Goal: Task Accomplishment & Management: Complete application form

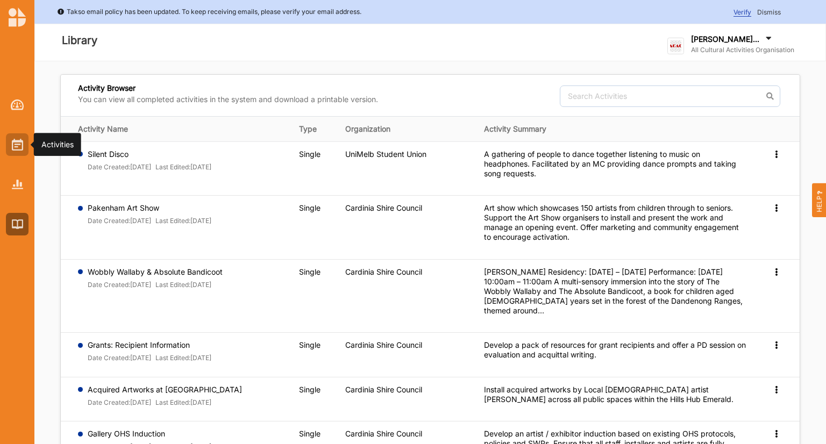
click at [13, 152] on div at bounding box center [17, 144] width 23 height 23
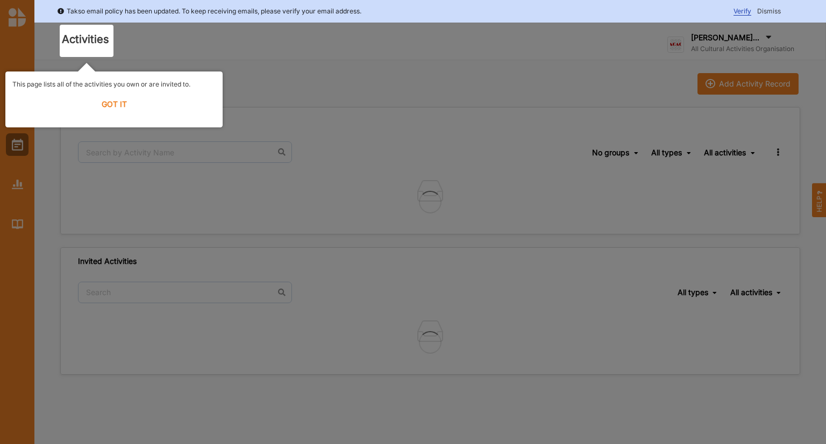
click at [113, 105] on label "GOT IT" at bounding box center [113, 105] width 203 height 24
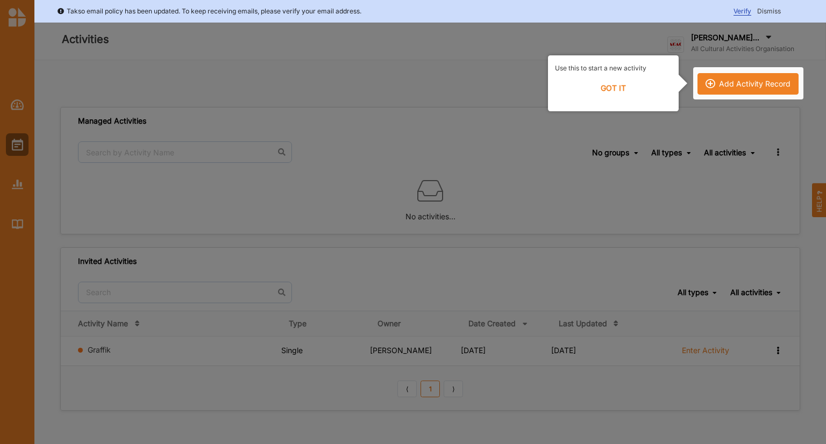
click at [603, 85] on label "GOT IT" at bounding box center [613, 88] width 117 height 24
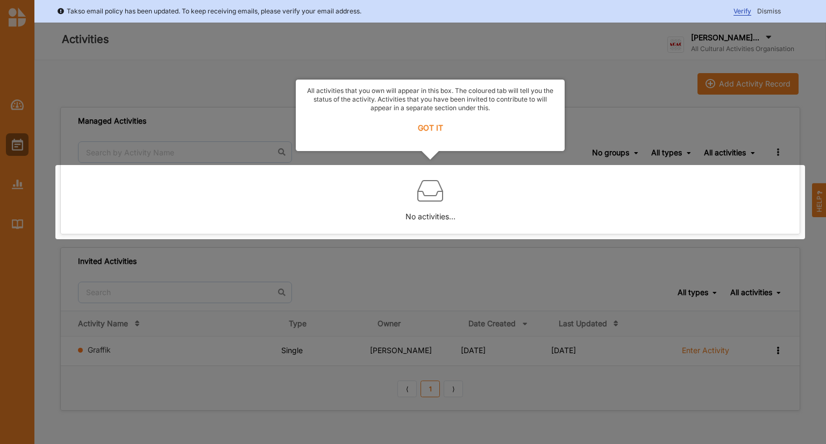
click at [431, 128] on label "GOT IT" at bounding box center [430, 128] width 255 height 24
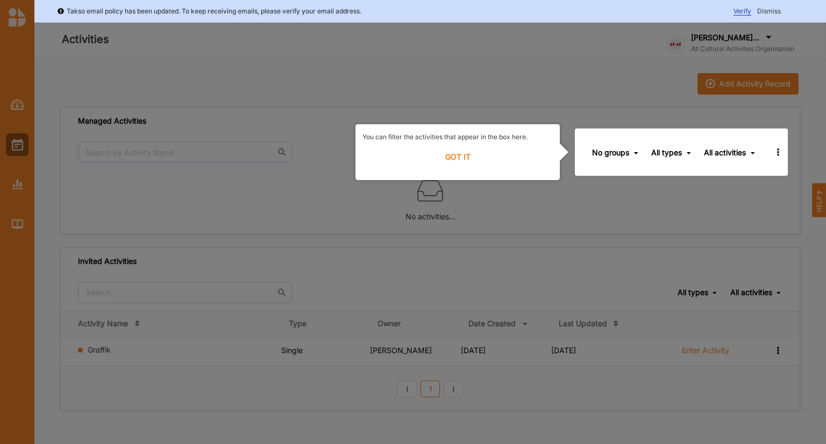
click at [450, 156] on label "GOT IT" at bounding box center [458, 157] width 190 height 24
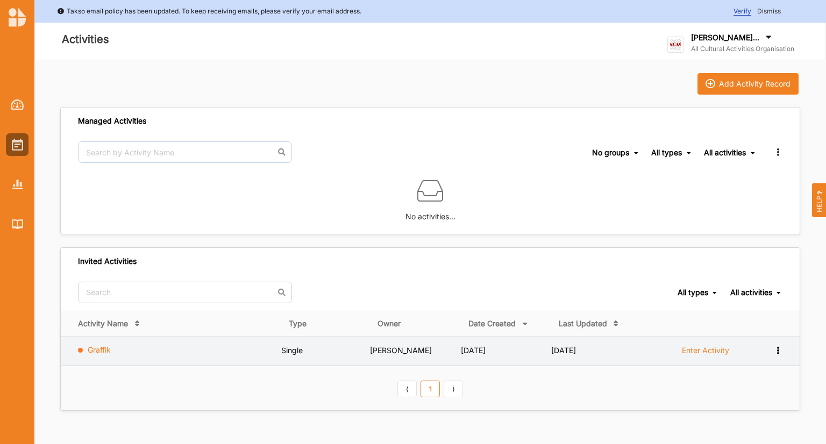
click at [95, 348] on link "Graffik" at bounding box center [99, 349] width 23 height 9
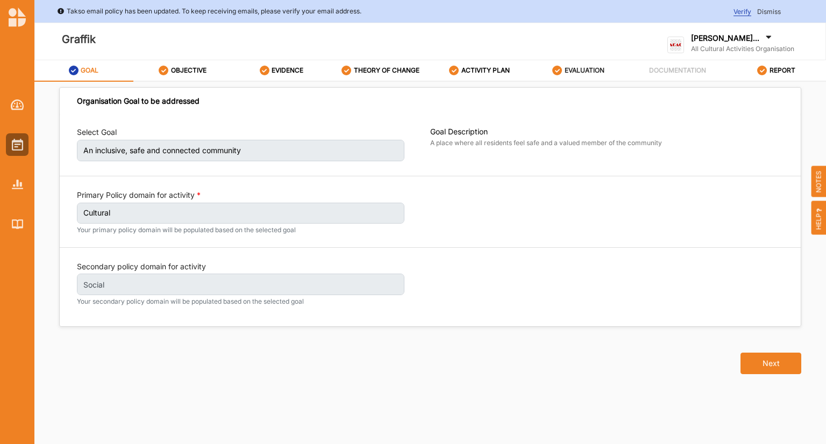
click at [590, 70] on label "EVALUATION" at bounding box center [585, 70] width 40 height 9
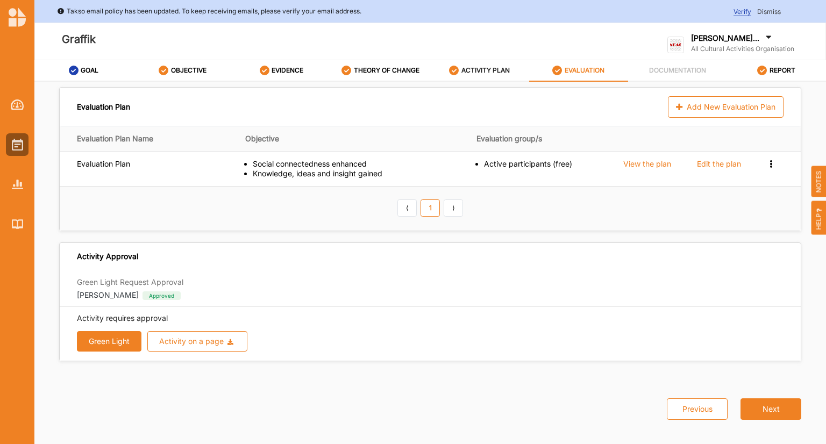
click at [492, 70] on label "ACTIVITY PLAN" at bounding box center [486, 70] width 48 height 9
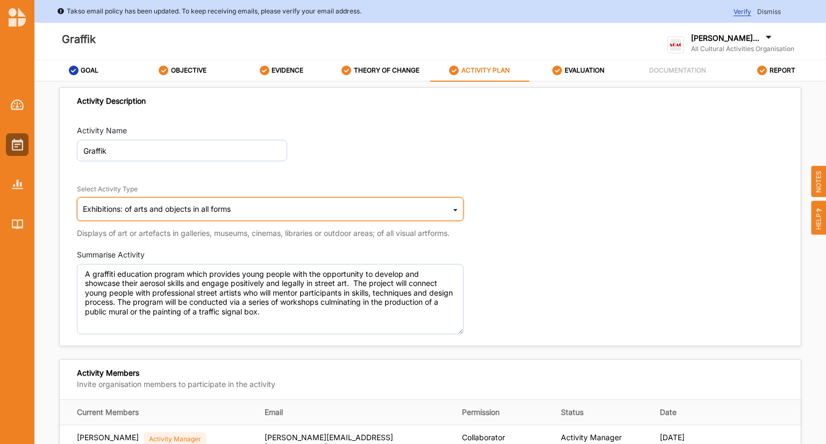
click at [139, 207] on div "Exhibitions: of arts and objects in all forms" at bounding box center [157, 210] width 148 height 8
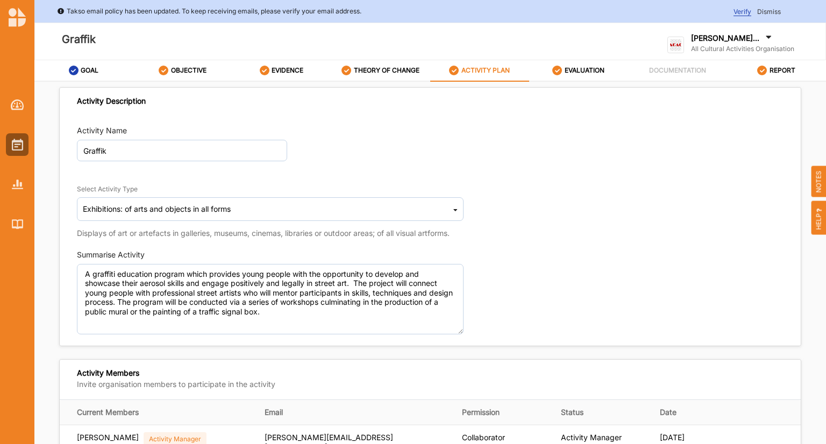
click at [563, 213] on div "Select Activity Type Exhibitions: of arts and objects in all forms Cultural inf…" at bounding box center [430, 206] width 707 height 66
click at [708, 44] on div "[PERSON_NAME]..." at bounding box center [742, 39] width 103 height 12
click at [704, 84] on div "All Cultural Ac... User Profile Help Log Out" at bounding box center [720, 116] width 104 height 103
click at [724, 45] on label "All Cultural Activities Organisation" at bounding box center [742, 49] width 103 height 9
click at [703, 116] on div "User Profile" at bounding box center [720, 112] width 86 height 10
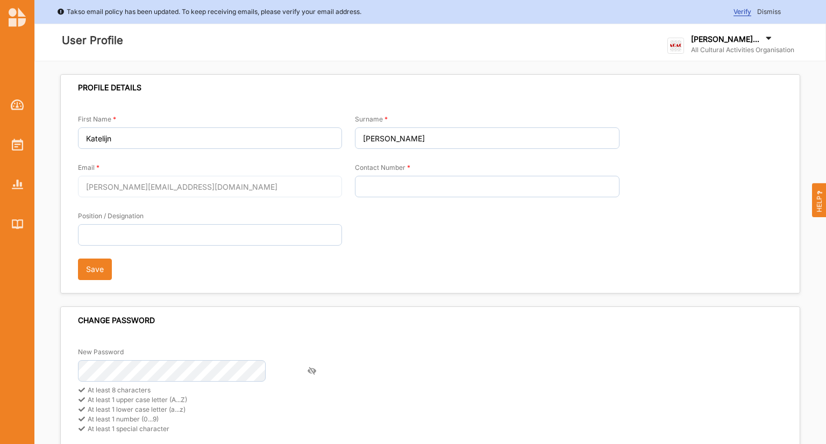
click at [724, 46] on label "All Cultural Activities Organisation" at bounding box center [742, 50] width 103 height 9
click at [701, 91] on div "All Cultural Ac... User Profile Help Log Out" at bounding box center [720, 117] width 104 height 103
click at [12, 143] on img at bounding box center [17, 145] width 11 height 12
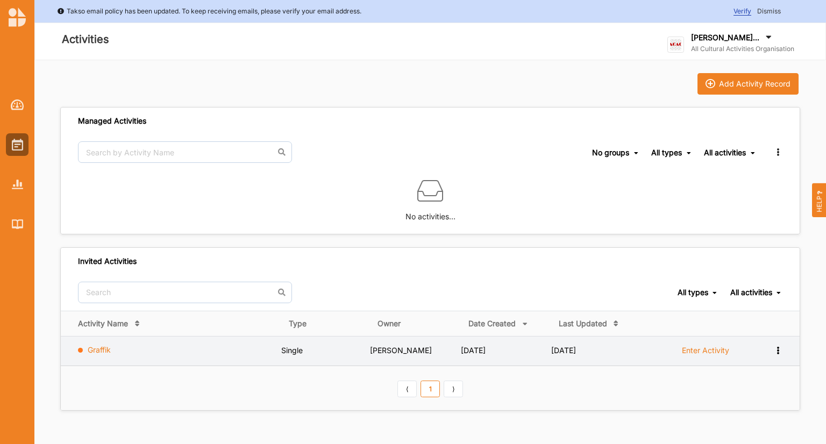
click at [107, 349] on link "Graffik" at bounding box center [99, 349] width 23 height 9
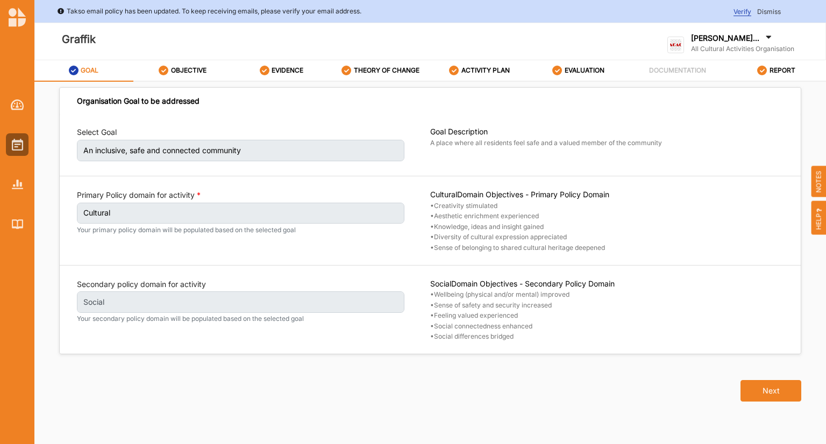
scroll to position [2, 0]
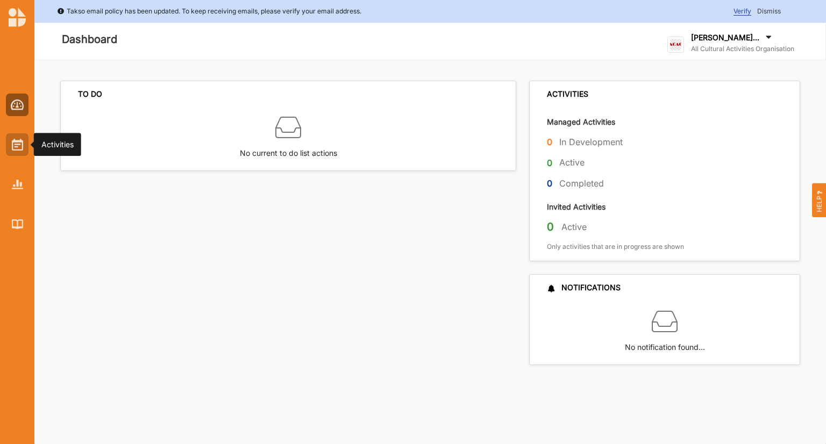
click at [17, 141] on img at bounding box center [17, 145] width 11 height 12
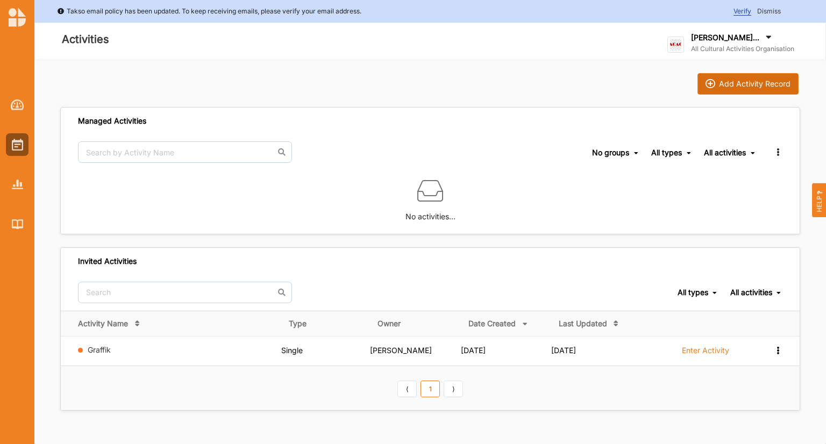
click at [727, 84] on div "Add Activity Record" at bounding box center [755, 84] width 72 height 10
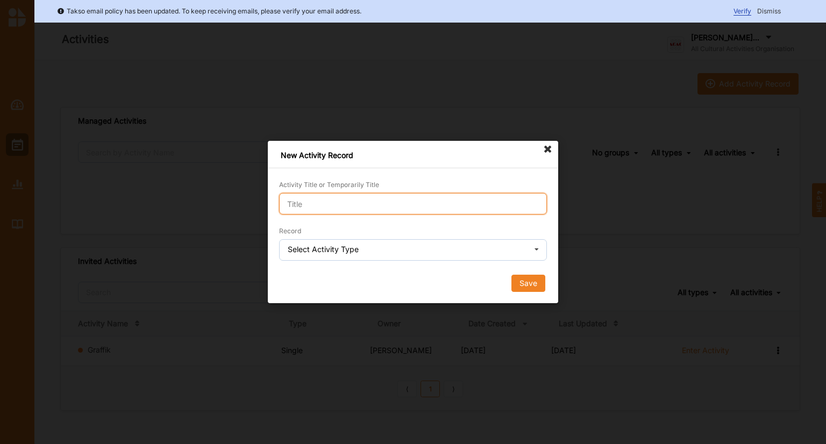
click at [309, 208] on input "Activity Title or Temporarily Title" at bounding box center [413, 204] width 268 height 22
type input "xxxx"
click at [314, 252] on div "Select Activity Type" at bounding box center [323, 250] width 71 height 8
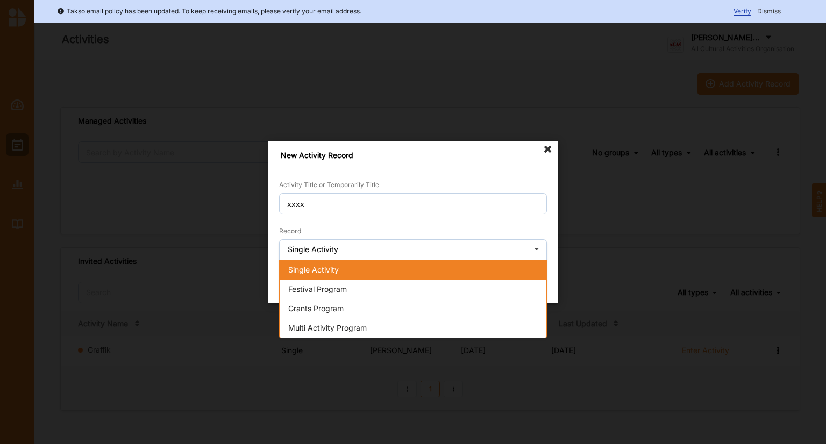
click at [322, 268] on span "Single Activity" at bounding box center [313, 269] width 51 height 9
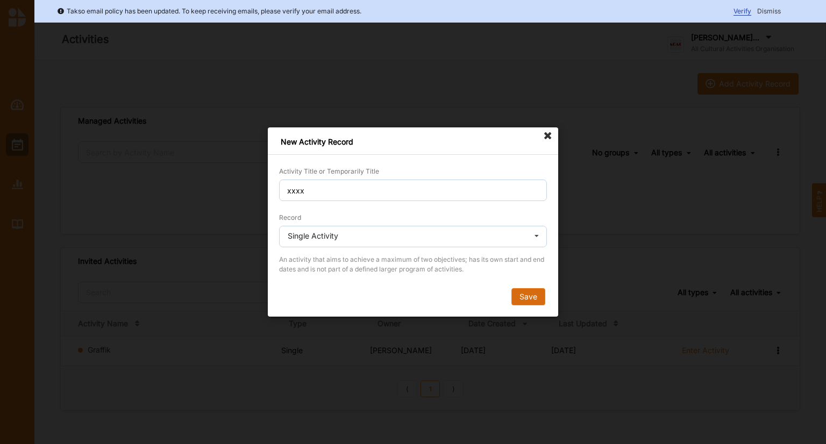
click at [523, 295] on button "Save" at bounding box center [529, 296] width 34 height 17
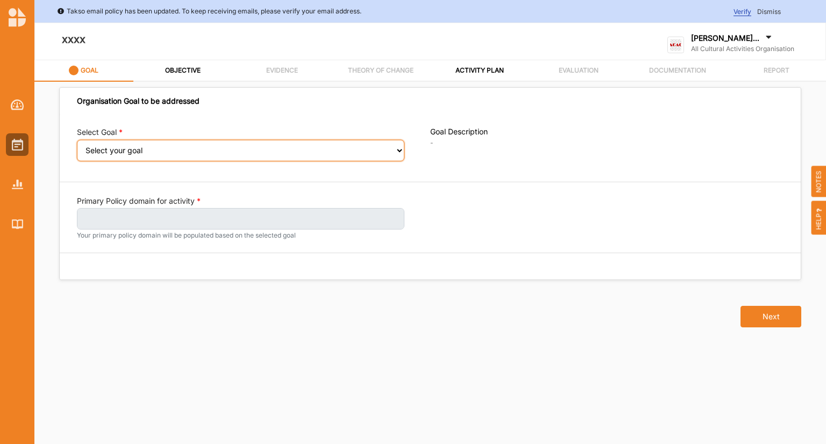
click at [160, 153] on select "Select your goal A healthy, safe and inclusive community A connected and health…" at bounding box center [241, 151] width 328 height 22
select select "394"
click at [77, 147] on select "Select your goal A healthy, safe and inclusive community A connected and health…" at bounding box center [241, 151] width 328 height 22
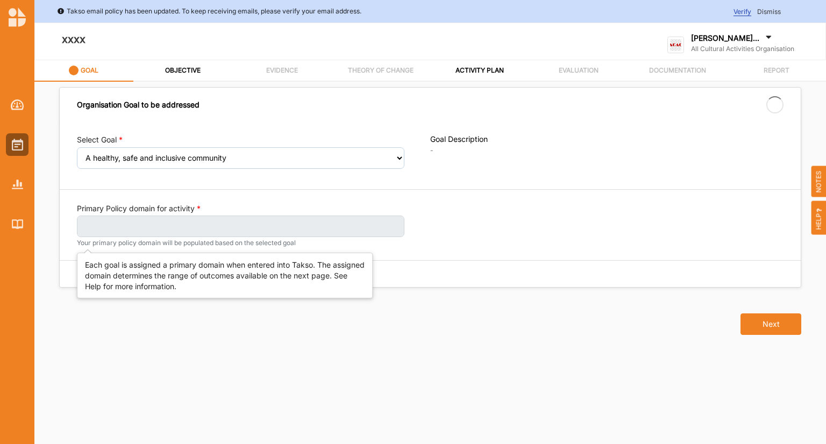
select select "394"
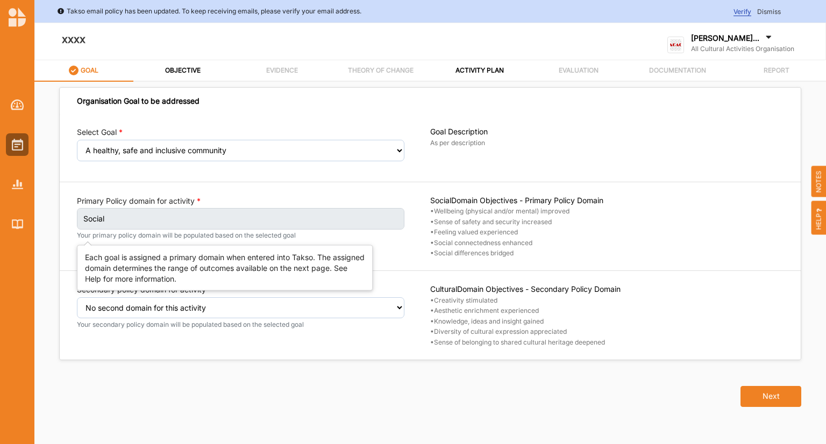
click at [148, 221] on label "Social" at bounding box center [241, 219] width 328 height 22
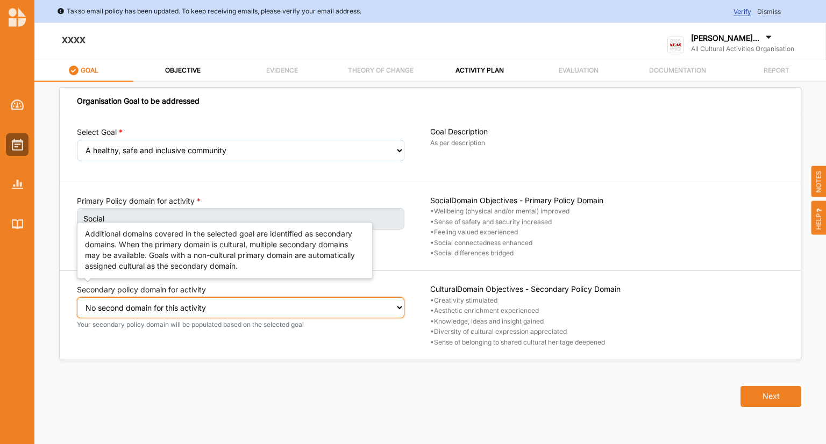
click at [195, 310] on select "Select secondary policy domain No second domain for this activity Social Econom…" at bounding box center [241, 309] width 328 height 22
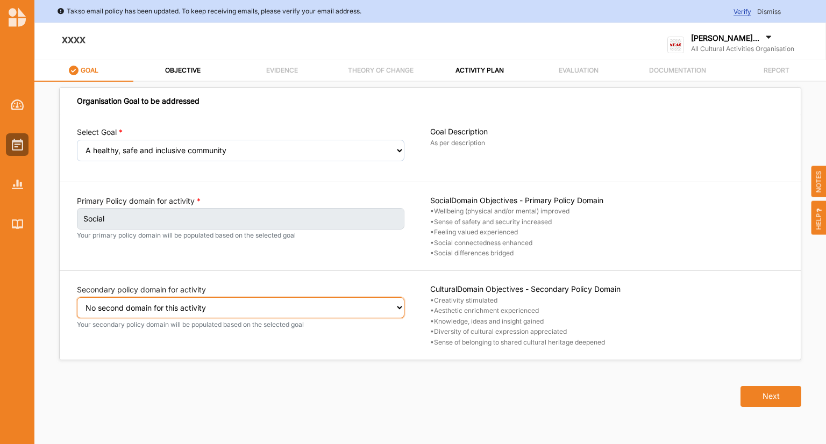
select select "3"
click at [77, 304] on select "Select secondary policy domain No second domain for this activity Social Econom…" at bounding box center [241, 309] width 328 height 22
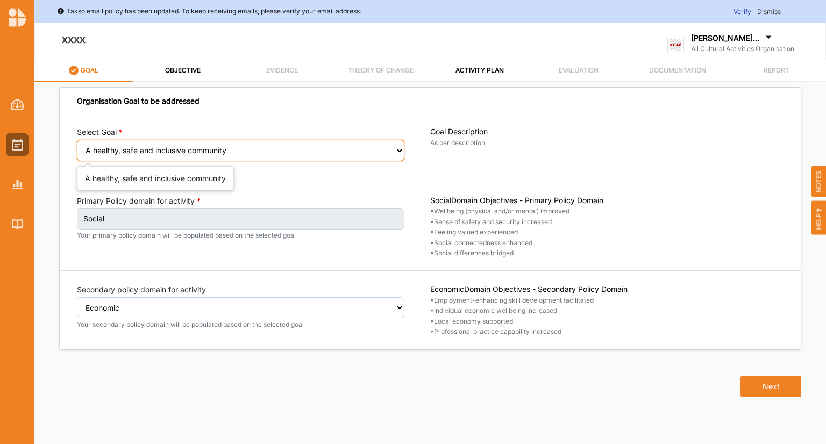
click at [310, 151] on select "Select your goal A healthy, safe and inclusive community A connected and health…" at bounding box center [241, 151] width 328 height 22
click at [310, 150] on select "Select your goal A healthy, safe and inclusive community A connected and health…" at bounding box center [241, 151] width 328 height 22
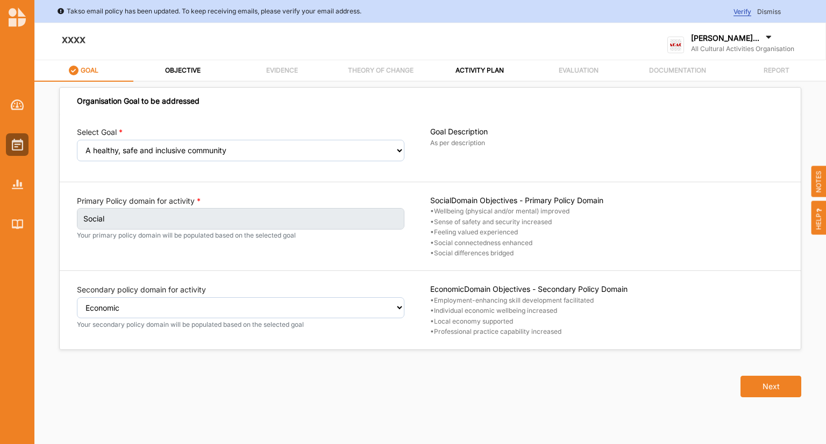
click at [270, 256] on div "Primary Policy domain for activity Social Your primary policy domain will be po…" at bounding box center [253, 227] width 353 height 62
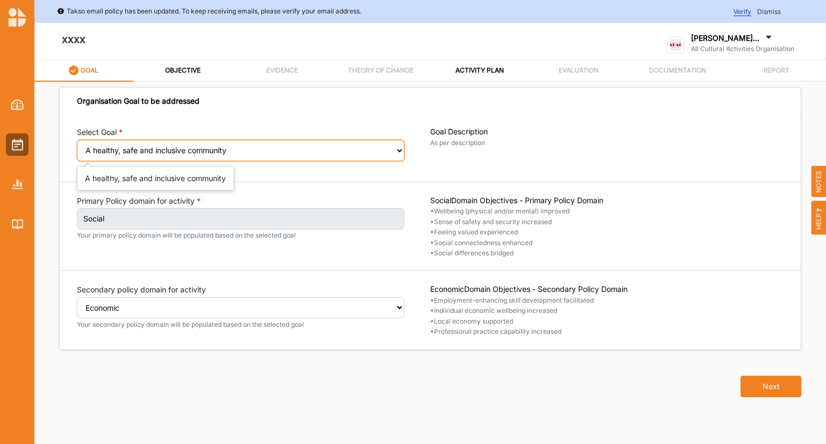
click at [196, 149] on select "Select your goal A healthy, safe and inclusive community A connected and health…" at bounding box center [241, 151] width 328 height 22
click at [77, 140] on select "Select your goal A healthy, safe and inclusive community A connected and health…" at bounding box center [241, 151] width 328 height 22
click at [265, 156] on select "Select your goal A healthy, safe and inclusive community A connected and health…" at bounding box center [241, 151] width 328 height 22
click at [272, 151] on select "Select your goal A healthy, safe and inclusive community A connected and health…" at bounding box center [241, 151] width 328 height 22
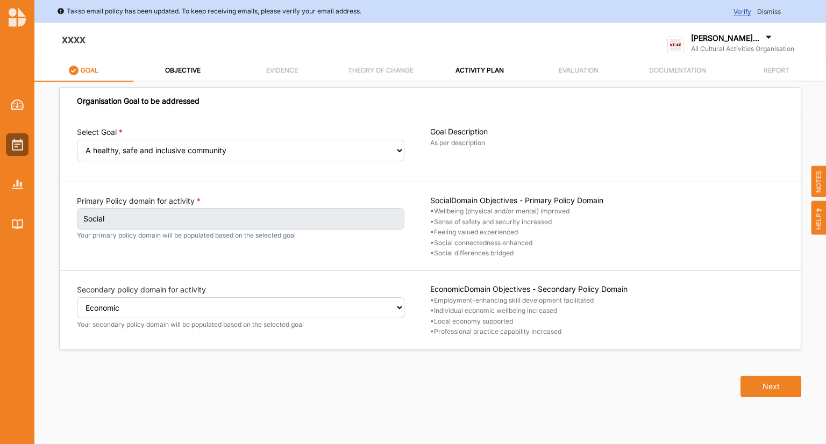
click at [310, 415] on div "Organisation Goal to be addressed Select Goal Select your goal A healthy, safe …" at bounding box center [430, 269] width 740 height 348
click at [773, 390] on button "Next" at bounding box center [771, 387] width 61 height 22
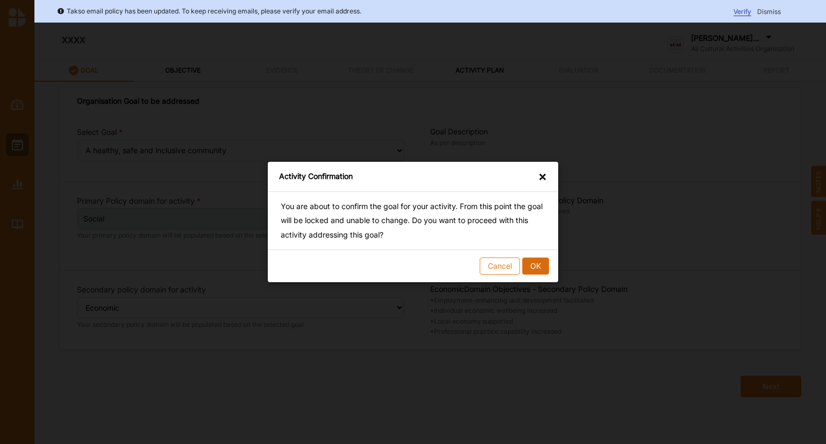
click at [538, 267] on button "OK" at bounding box center [535, 266] width 27 height 17
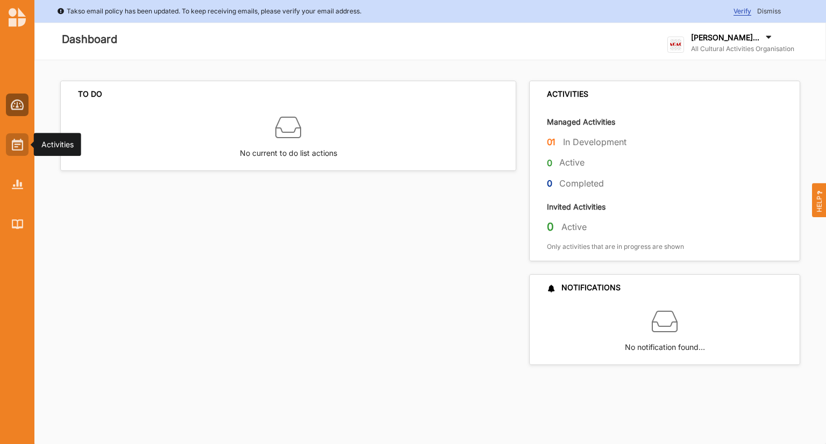
click at [16, 143] on img at bounding box center [17, 145] width 11 height 12
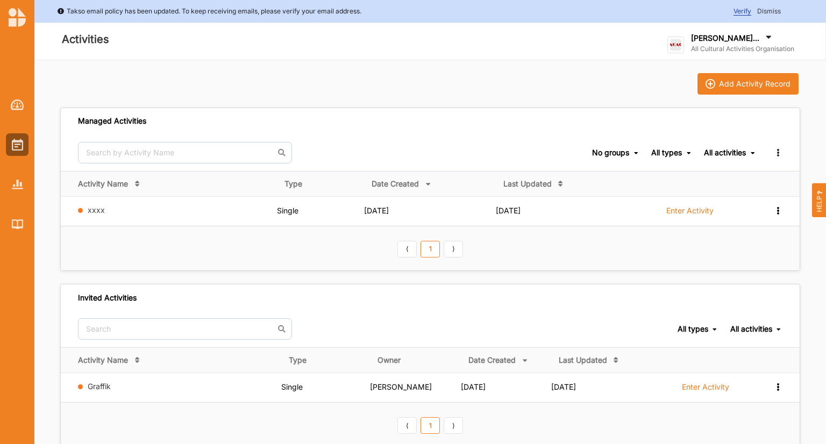
scroll to position [27, 0]
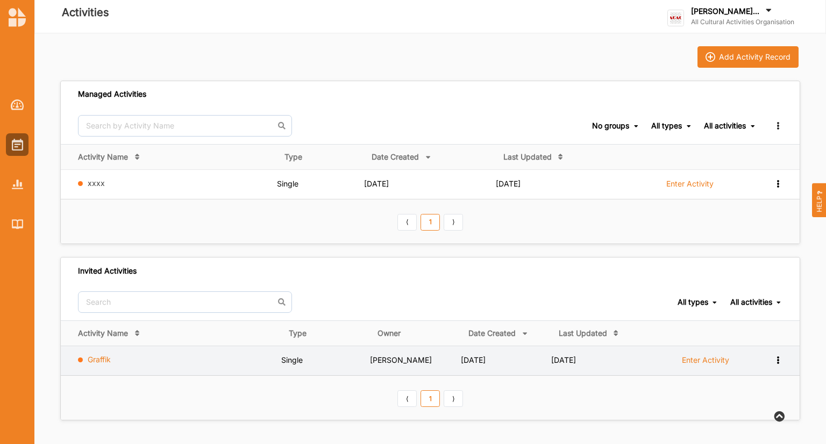
click at [96, 358] on link "Graffik" at bounding box center [99, 359] width 23 height 9
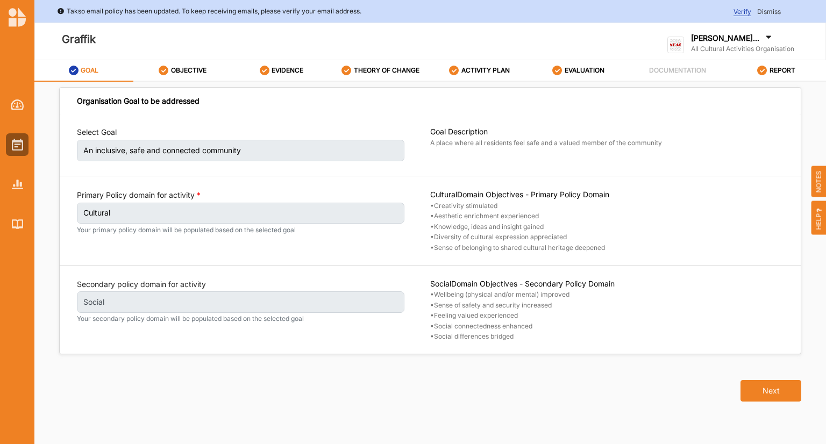
click at [235, 145] on label "An inclusive, safe and connected community" at bounding box center [241, 151] width 328 height 22
click at [185, 73] on label "OBJECTIVE" at bounding box center [189, 70] width 36 height 9
select select "3"
select select "9"
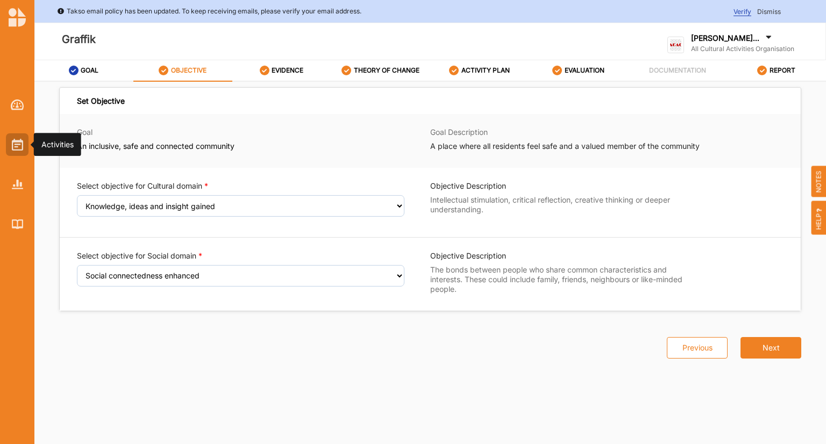
click at [19, 145] on img at bounding box center [17, 145] width 11 height 12
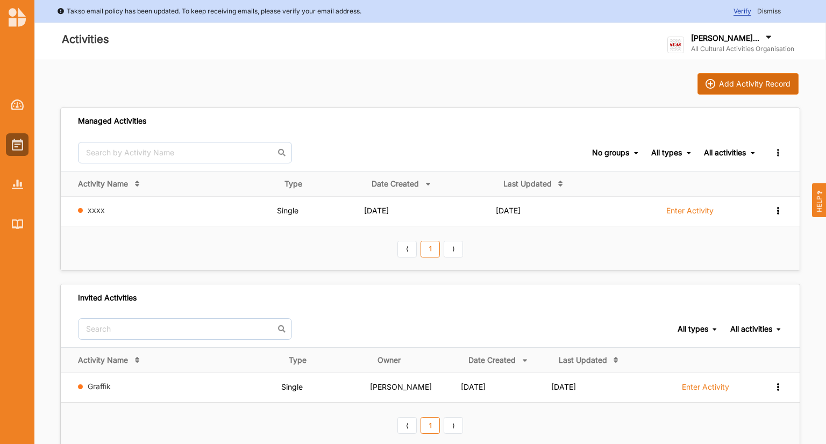
click at [744, 82] on div "Add Activity Record" at bounding box center [755, 84] width 72 height 10
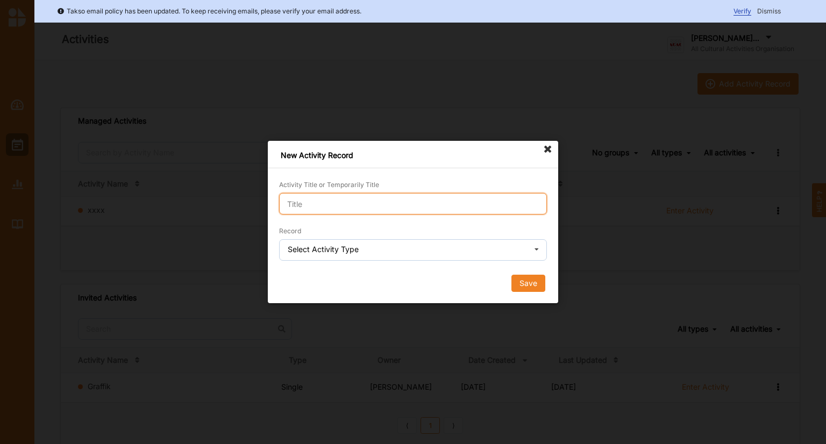
click at [393, 208] on input "Activity Title or Temporarily Title" at bounding box center [413, 204] width 268 height 22
type input "testing festival"
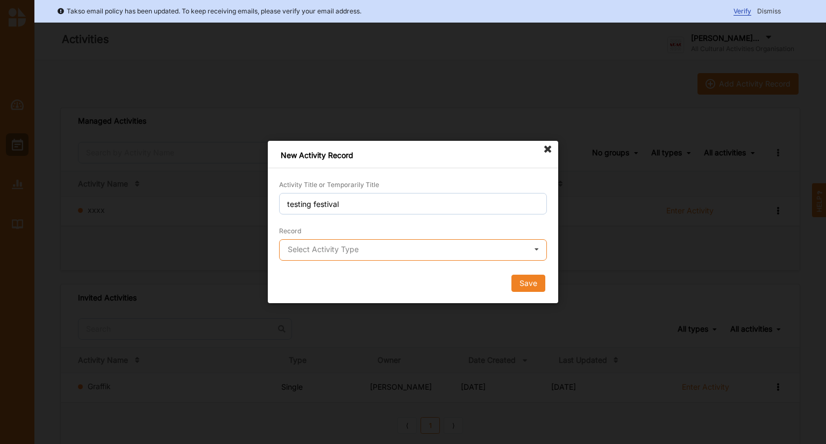
click at [359, 250] on input "text" at bounding box center [413, 251] width 267 height 22
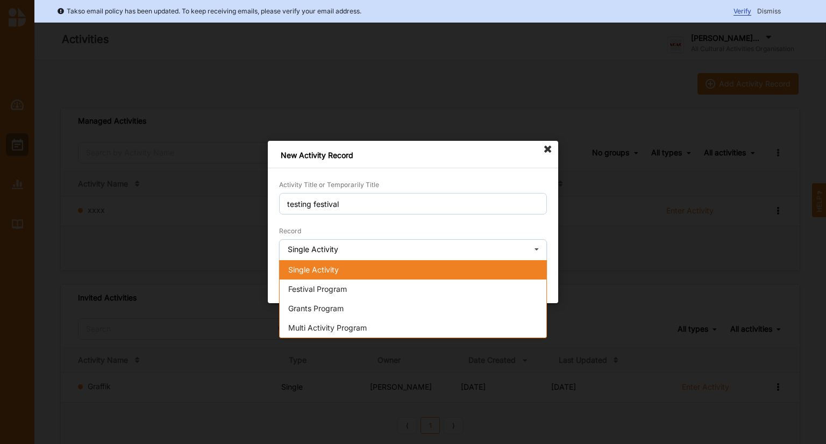
click at [342, 265] on div "Single Activity" at bounding box center [413, 269] width 267 height 19
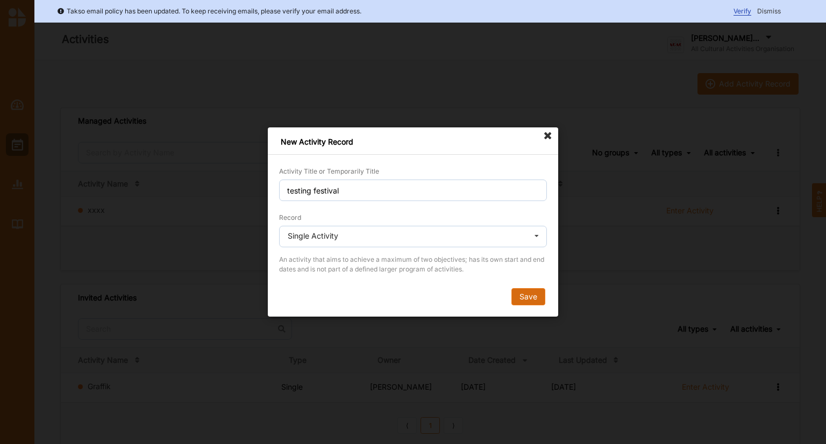
click at [530, 298] on button "Save" at bounding box center [529, 296] width 34 height 17
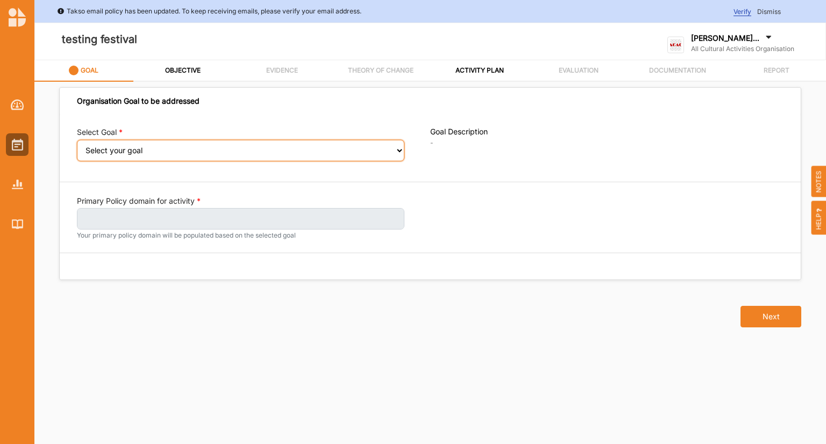
click at [398, 153] on select "Select your goal A healthy, safe and inclusive community A connected and health…" at bounding box center [241, 151] width 328 height 22
select select "394"
click at [77, 147] on select "Select your goal A healthy, safe and inclusive community A connected and health…" at bounding box center [241, 151] width 328 height 22
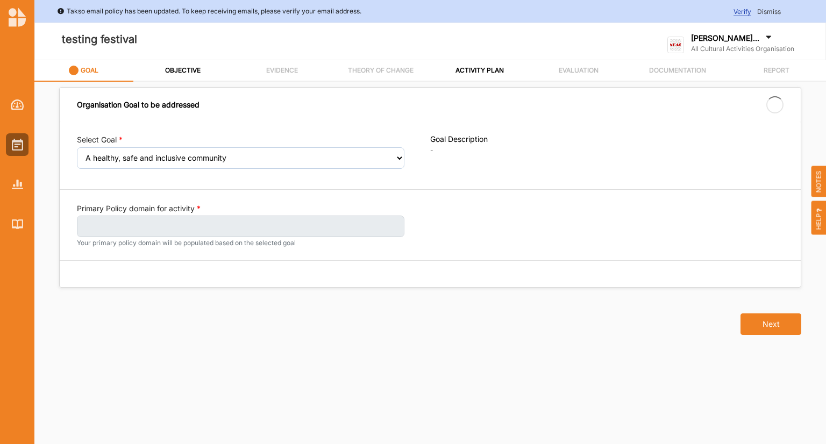
select select "394"
select select "0"
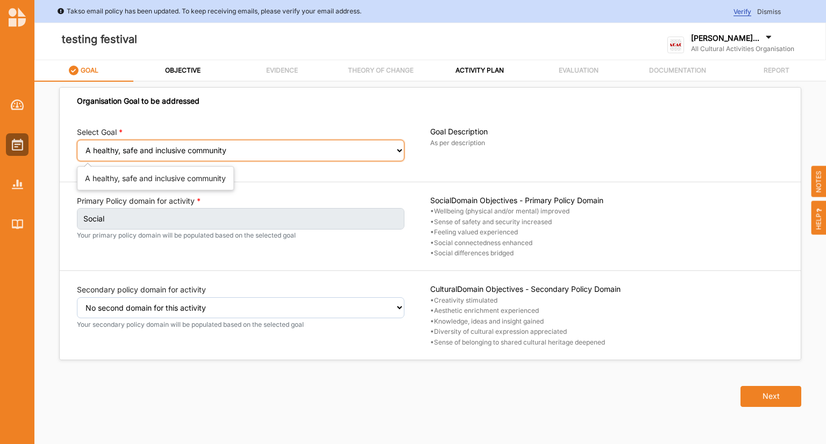
click at [240, 151] on select "Select your goal A healthy, safe and inclusive community A connected and health…" at bounding box center [241, 151] width 328 height 22
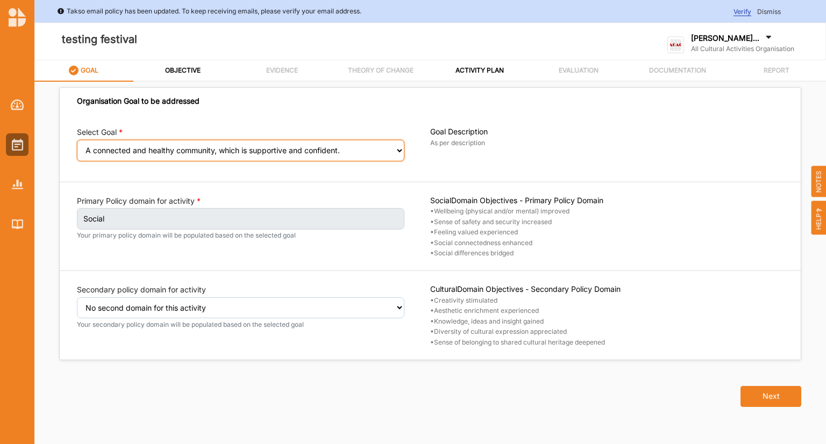
click at [77, 147] on select "Select your goal A healthy, safe and inclusive community A connected and health…" at bounding box center [241, 151] width 328 height 22
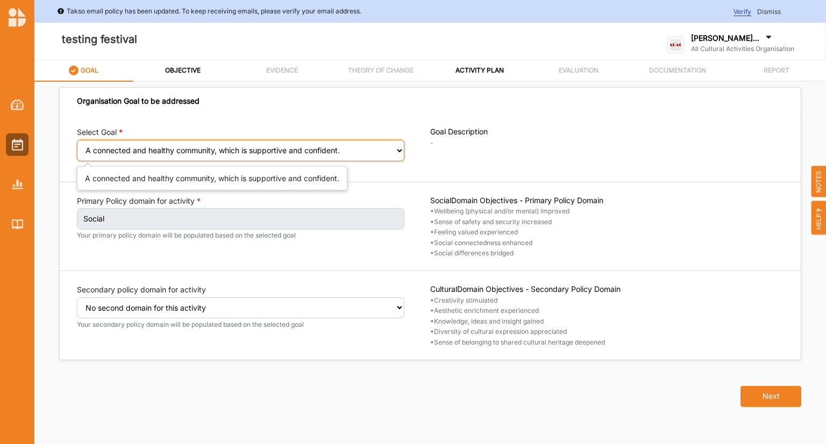
click at [286, 151] on select "Select your goal A healthy, safe and inclusive community A connected and health…" at bounding box center [241, 151] width 328 height 22
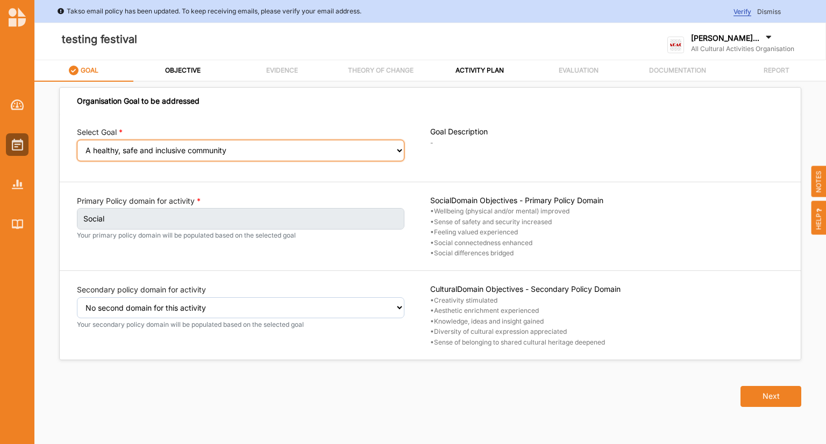
click at [77, 147] on select "Select your goal A healthy, safe and inclusive community A connected and health…" at bounding box center [241, 151] width 328 height 22
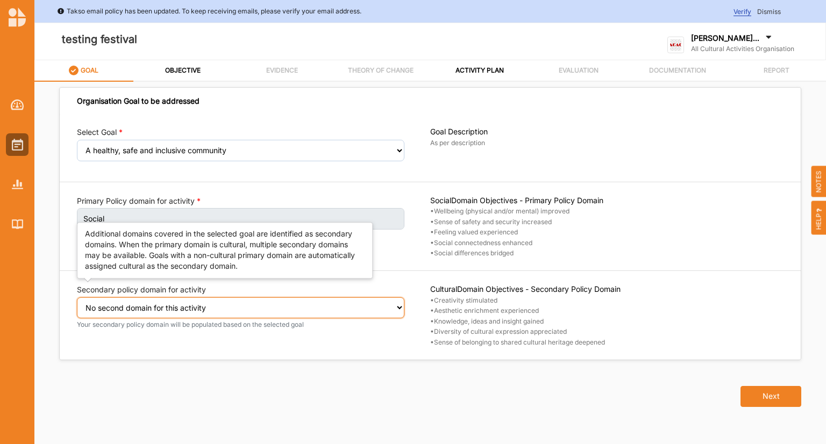
click at [185, 301] on select "Select secondary policy domain No second domain for this activity Social Econom…" at bounding box center [241, 309] width 328 height 22
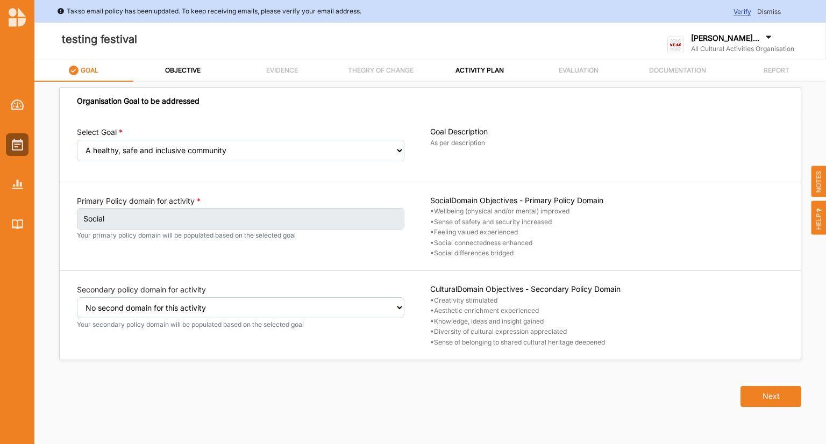
click at [167, 433] on div "Organisation Goal to be addressed Select Goal Select your goal A healthy, safe …" at bounding box center [430, 269] width 740 height 348
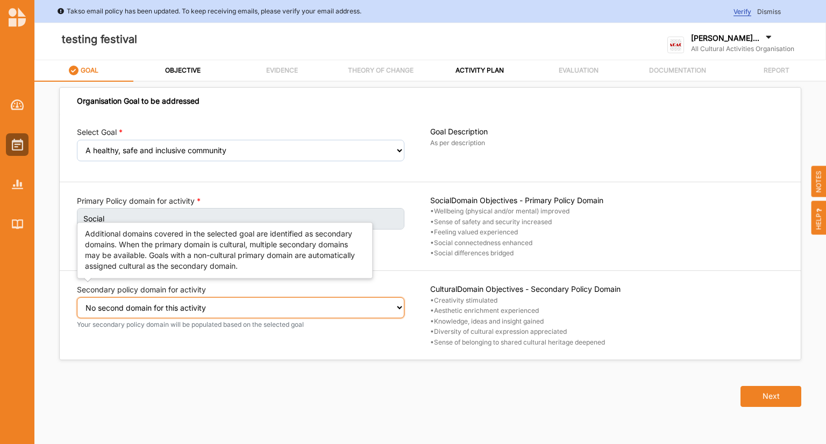
click at [400, 307] on select "Select secondary policy domain No second domain for this activity Social Econom…" at bounding box center [241, 309] width 328 height 22
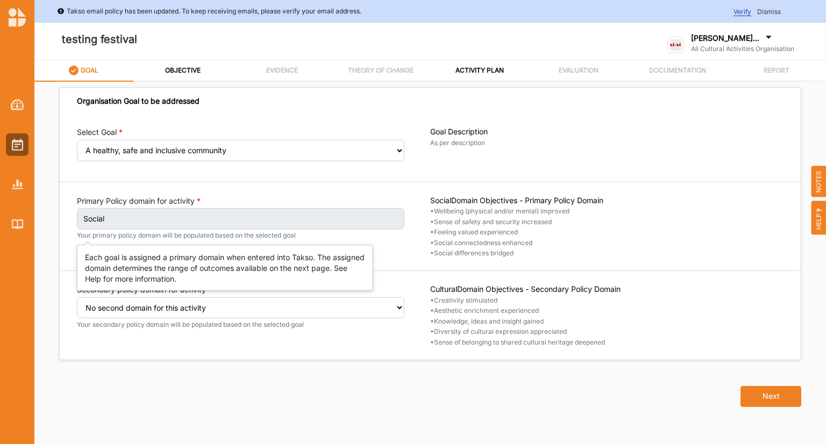
click at [331, 222] on label "Social" at bounding box center [241, 219] width 328 height 22
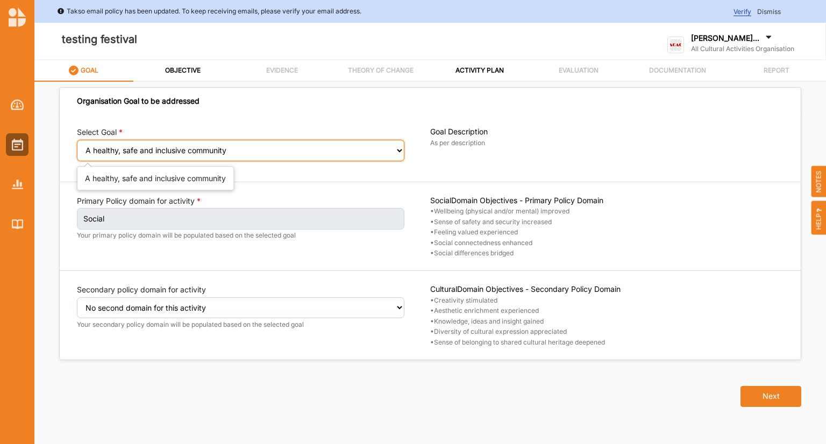
click at [401, 149] on select "Select your goal A healthy, safe and inclusive community A connected and health…" at bounding box center [241, 151] width 328 height 22
select select "395"
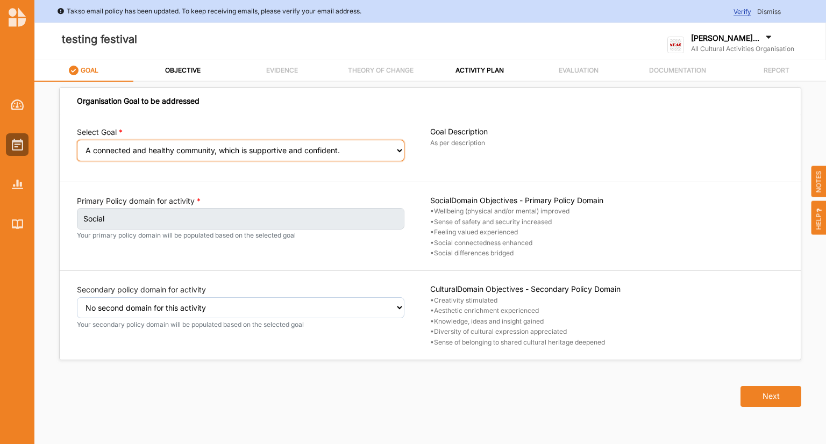
click at [77, 147] on select "Select your goal A healthy, safe and inclusive community A connected and health…" at bounding box center [241, 151] width 328 height 22
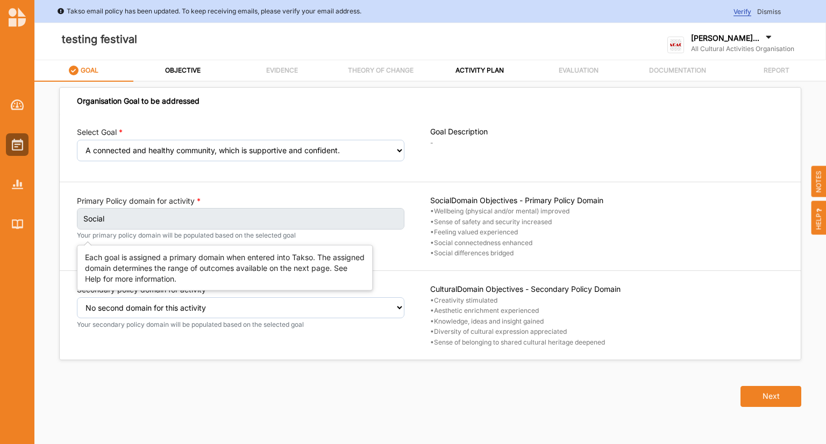
click at [316, 223] on label "Social" at bounding box center [241, 219] width 328 height 22
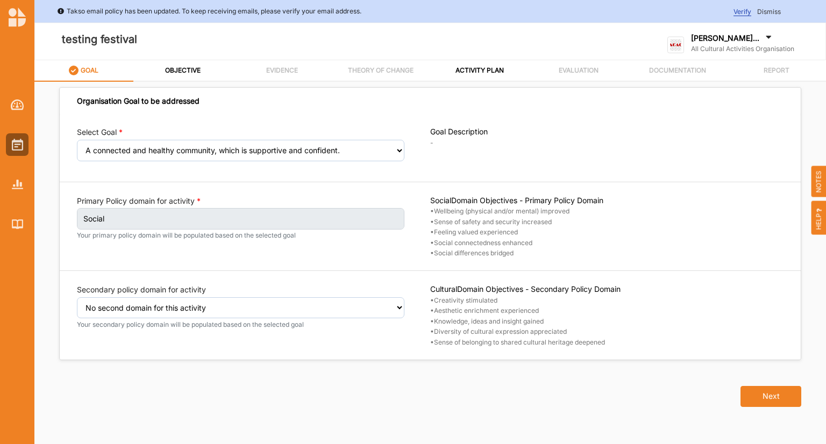
click at [316, 223] on label "Social" at bounding box center [241, 219] width 328 height 22
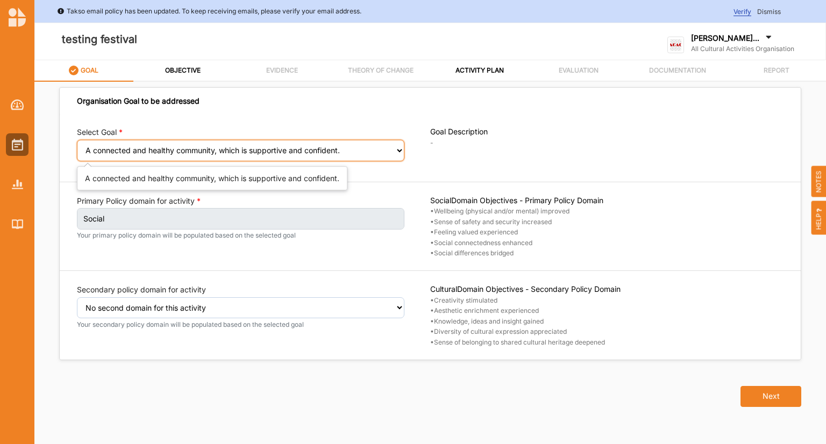
click at [392, 152] on select "Select your goal A healthy, safe and inclusive community A connected and health…" at bounding box center [241, 151] width 328 height 22
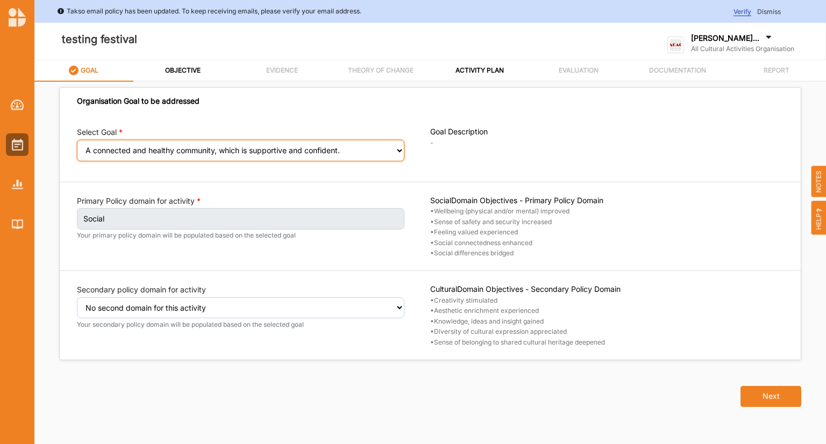
click at [392, 152] on select "Select your goal A healthy, safe and inclusive community A connected and health…" at bounding box center [241, 151] width 328 height 22
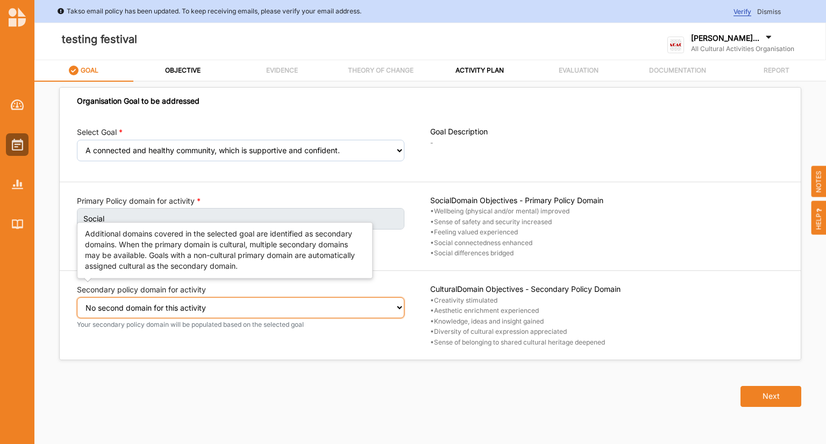
click at [372, 308] on select "Select secondary policy domain No second domain for this activity Cultural Soci…" at bounding box center [241, 309] width 328 height 22
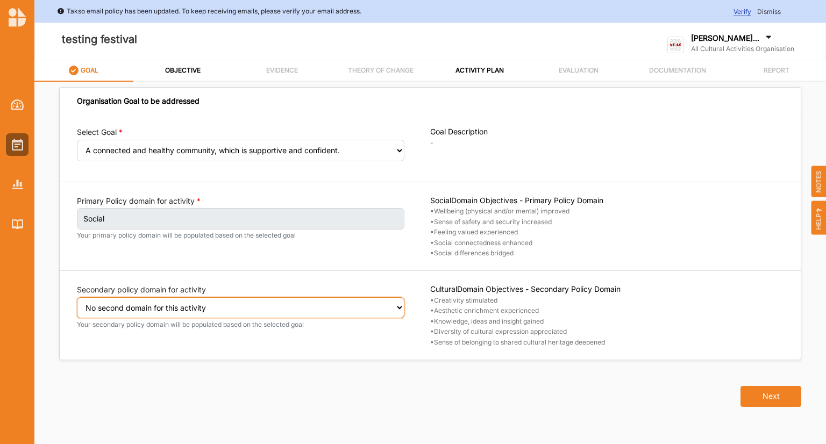
select select "1"
click at [77, 304] on select "Select secondary policy domain No second domain for this activity Cultural Soci…" at bounding box center [241, 309] width 328 height 22
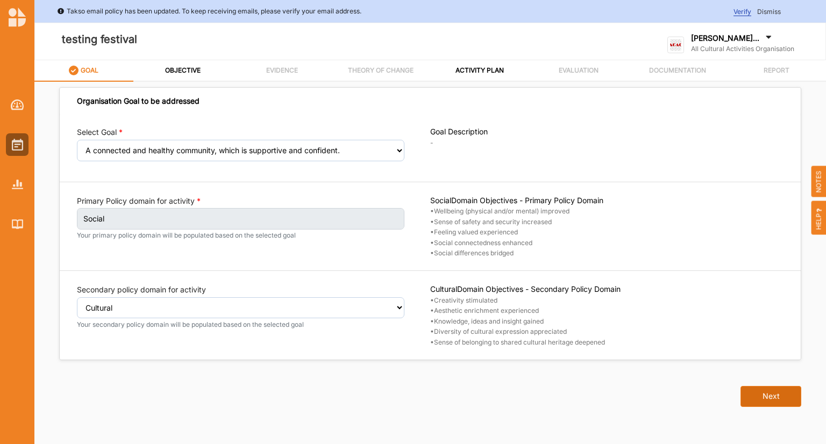
click at [762, 401] on button "Next" at bounding box center [771, 397] width 61 height 22
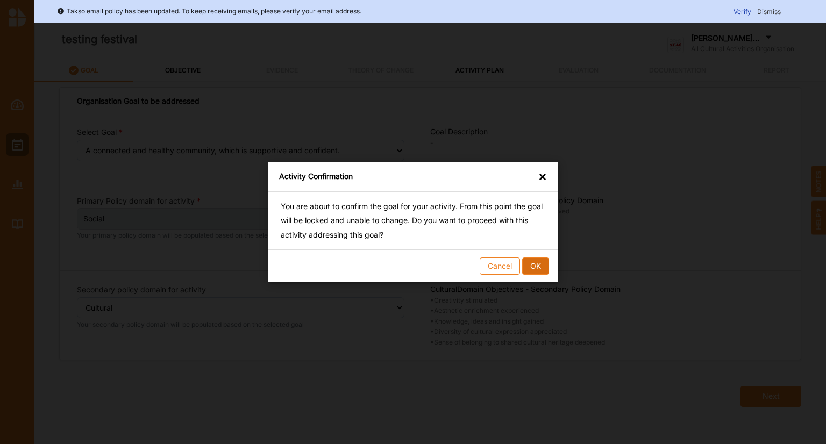
click at [536, 267] on button "OK" at bounding box center [535, 266] width 27 height 17
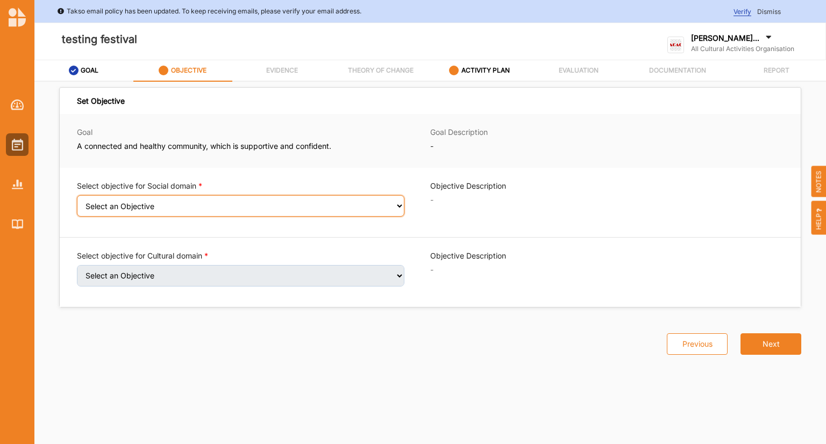
click at [391, 207] on select "Select an Objective Wellbeing (physical and/or mental) improved Sense of safety…" at bounding box center [241, 206] width 328 height 22
select select "6"
click at [77, 203] on select "Select an Objective Wellbeing (physical and/or mental) improved Sense of safety…" at bounding box center [241, 206] width 328 height 22
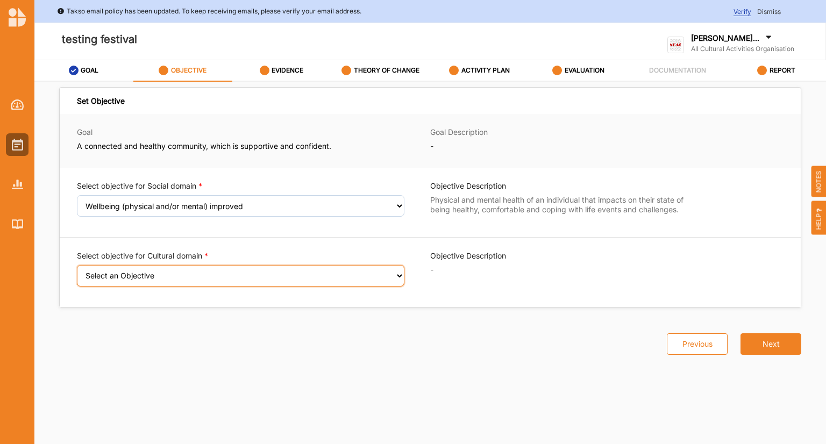
click at [367, 286] on select "Select an Objective Creativity stimulated Aesthetic enrichment experienced Know…" at bounding box center [241, 276] width 328 height 22
select select "1"
click at [77, 273] on select "Select an Objective Creativity stimulated Aesthetic enrichment experienced Know…" at bounding box center [241, 276] width 328 height 22
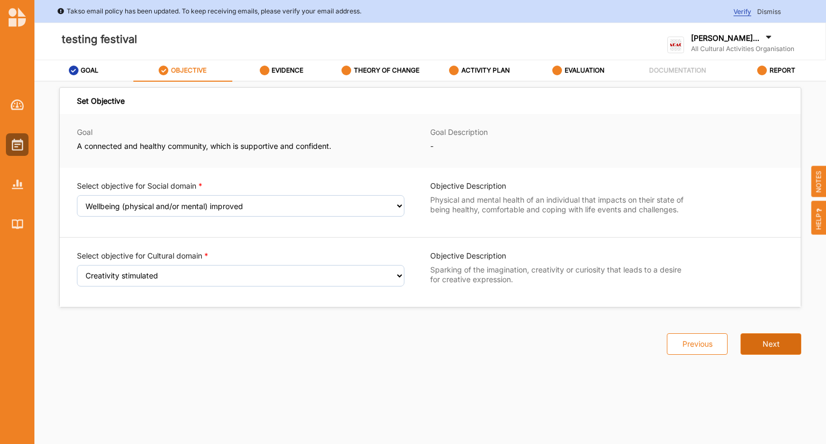
click at [769, 341] on button "Next" at bounding box center [771, 345] width 61 height 22
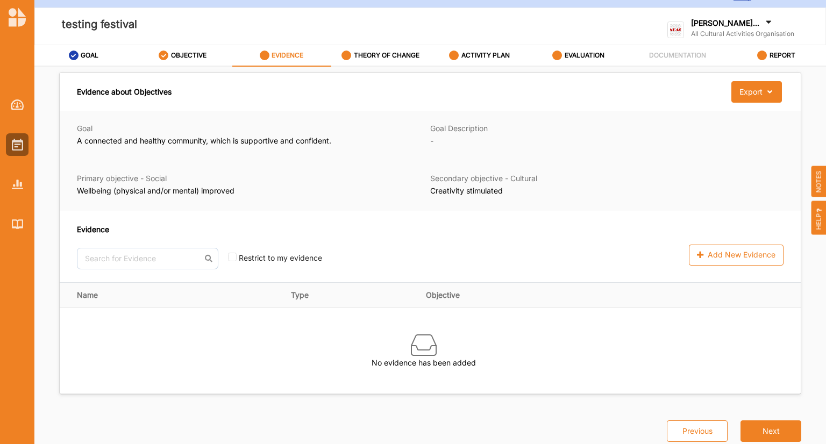
scroll to position [16, 0]
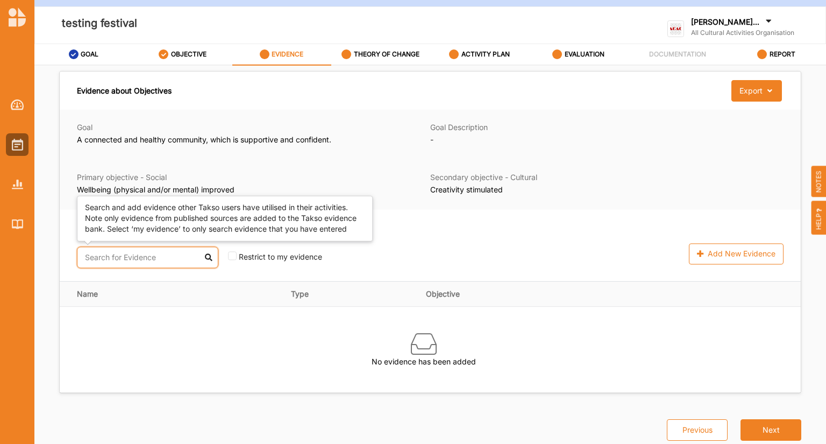
click at [148, 257] on input "text" at bounding box center [147, 258] width 141 height 22
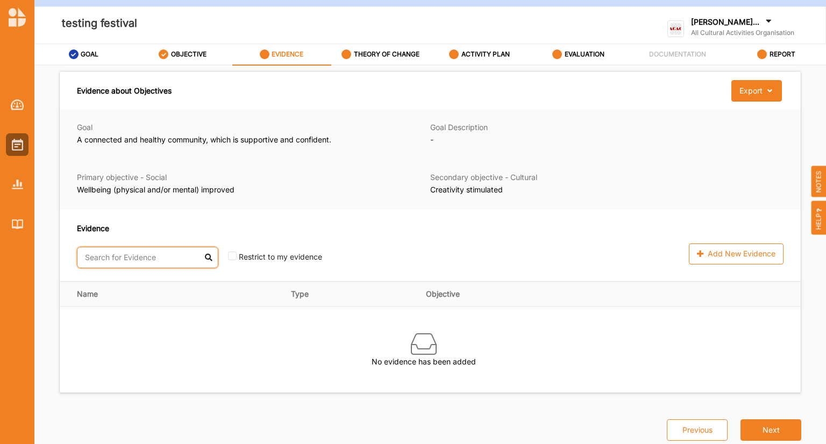
click at [148, 257] on input "text" at bounding box center [147, 258] width 141 height 22
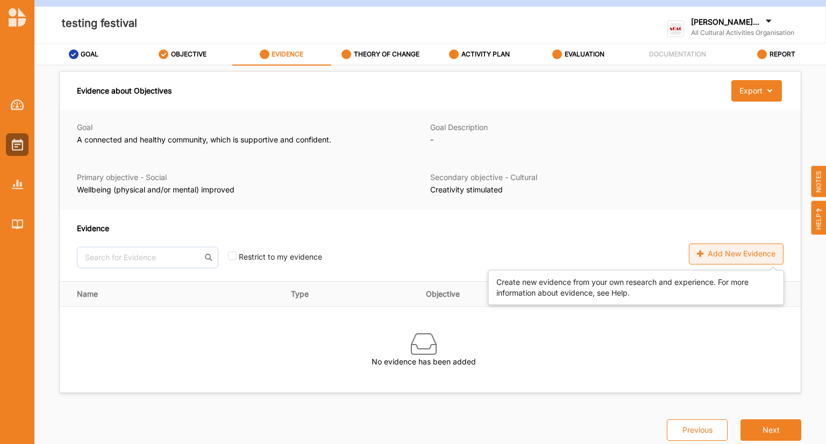
click at [719, 253] on div "Add New Evidence" at bounding box center [736, 255] width 95 height 22
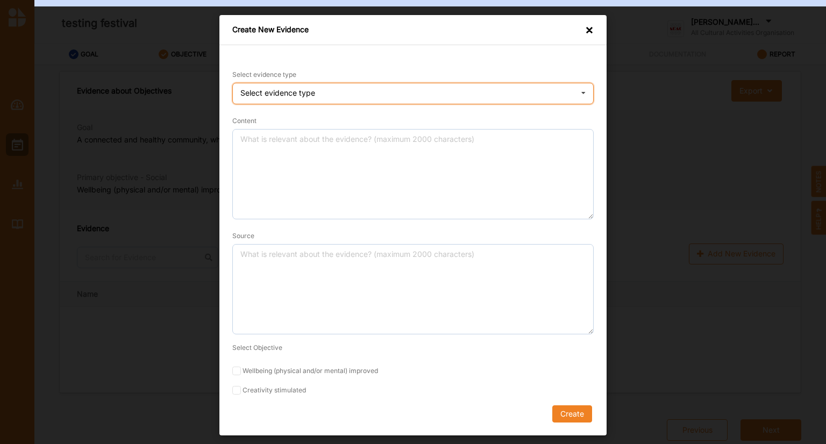
click at [301, 93] on div "Select evidence type" at bounding box center [277, 93] width 75 height 8
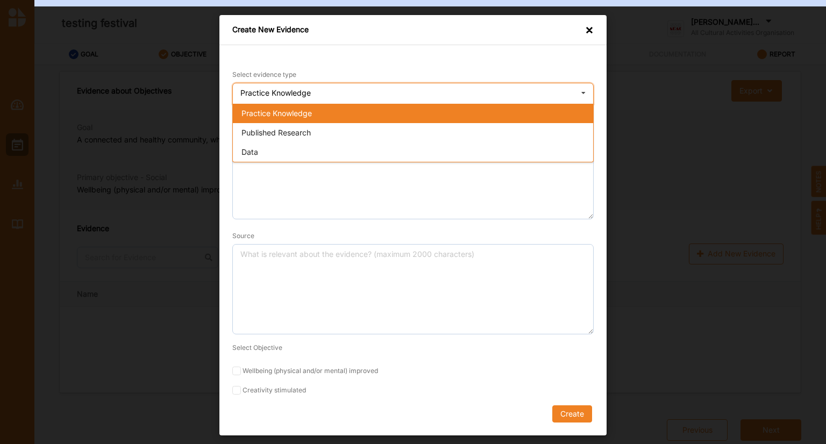
click at [301, 112] on span "Practice Knowledge" at bounding box center [277, 113] width 70 height 9
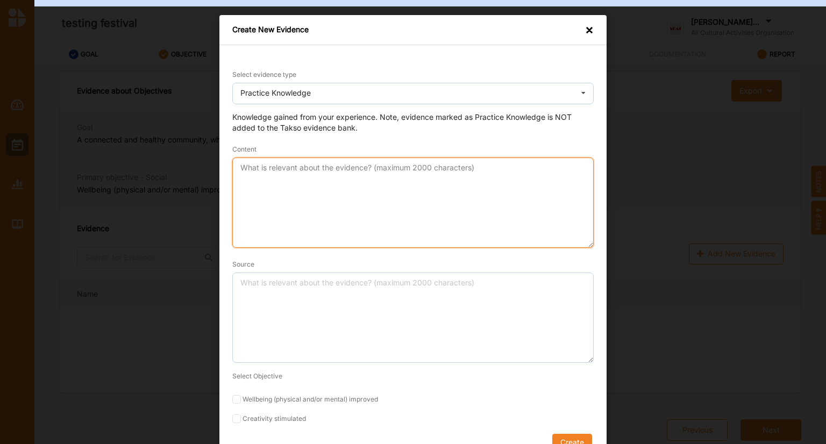
click at [283, 190] on textarea "Content" at bounding box center [413, 203] width 362 height 90
type textarea "i have done this before"
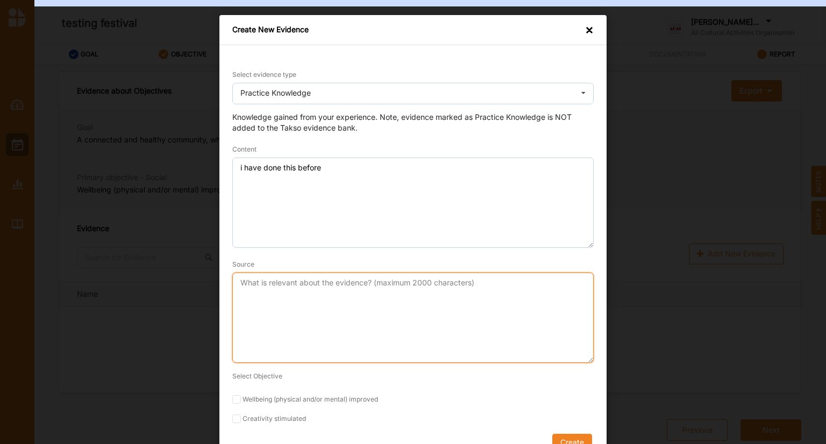
click at [366, 305] on textarea "Source" at bounding box center [413, 318] width 362 height 90
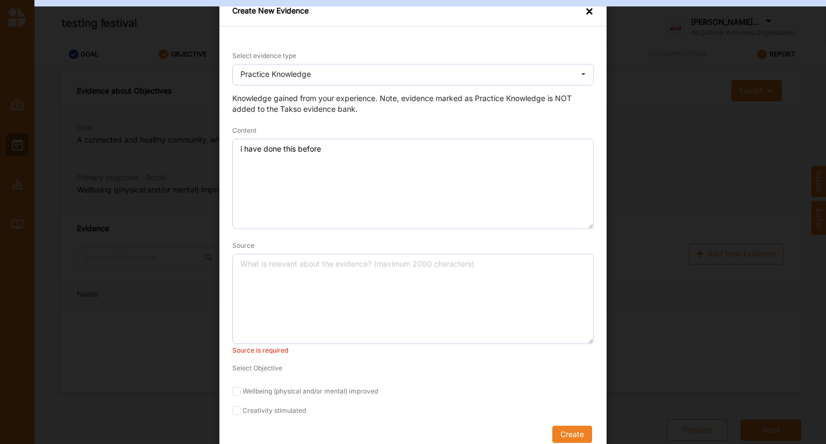
click at [239, 379] on form "Select evidence type Practice Knowledge Practice Knowledge Published Research D…" at bounding box center [413, 246] width 362 height 393
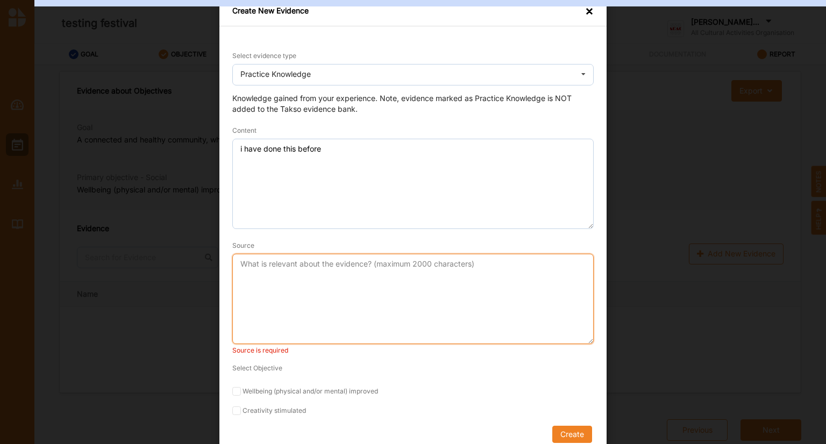
click at [291, 266] on textarea "Source" at bounding box center [413, 299] width 362 height 90
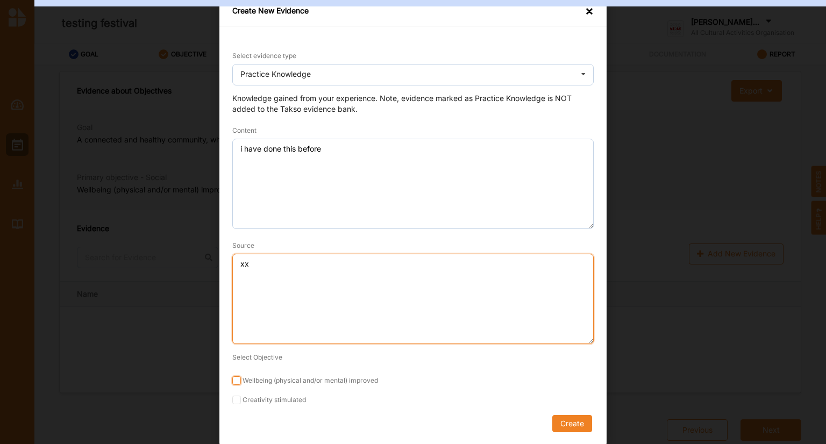
type textarea "xx"
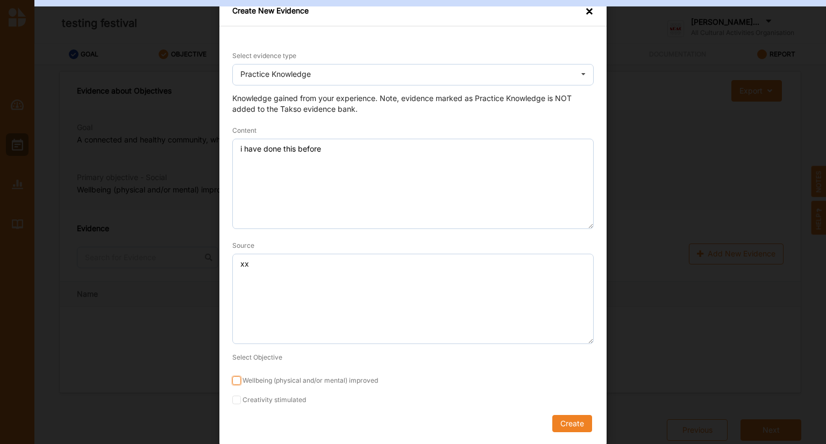
click at [233, 380] on input "Wellbeing (physical and/or mental) improved" at bounding box center [236, 381] width 9 height 9
checkbox input "true"
click at [570, 424] on button "Create" at bounding box center [573, 423] width 40 height 17
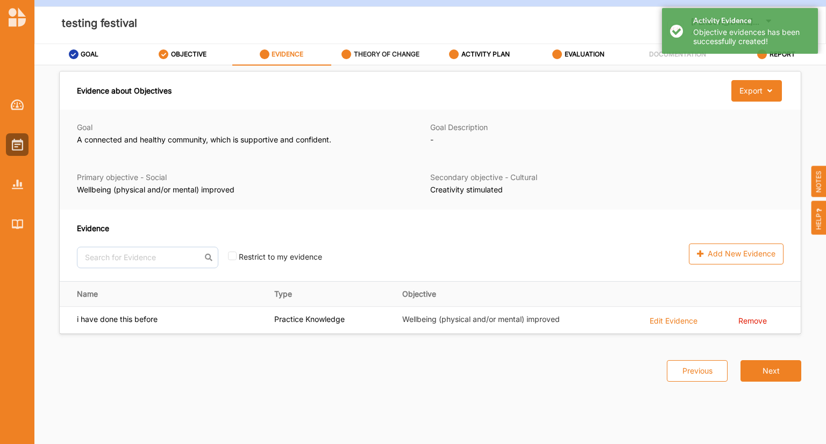
click at [381, 56] on label "THEORY OF CHANGE" at bounding box center [387, 54] width 66 height 9
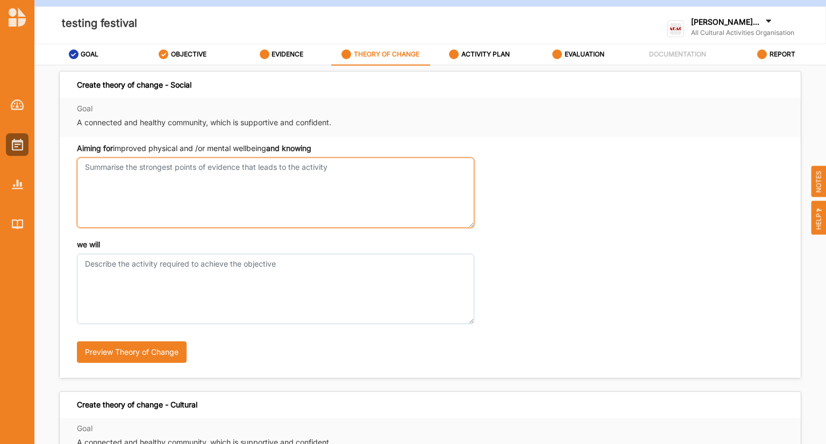
click at [259, 195] on textarea "Aiming for improved physical and /or mental wellbeing and knowing" at bounding box center [276, 193] width 398 height 70
type textarea "xx"
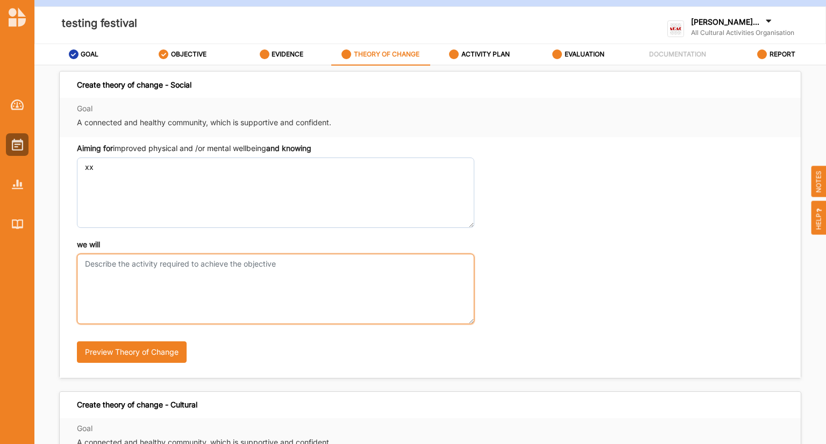
click at [219, 274] on textarea "we will" at bounding box center [276, 289] width 398 height 70
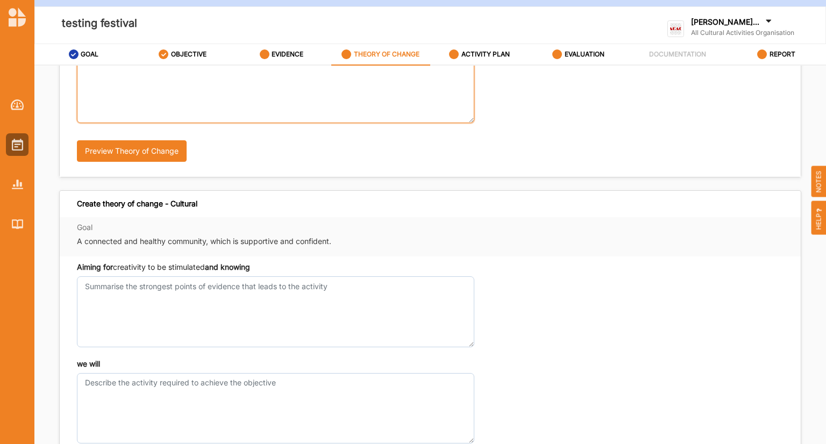
type textarea "xx"
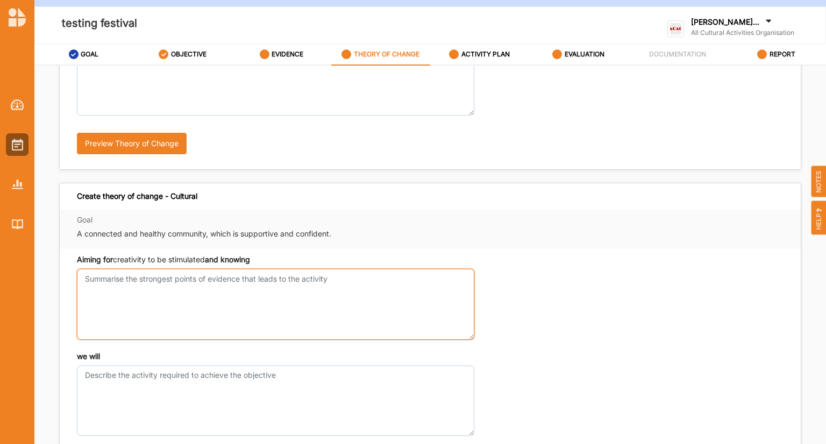
click at [181, 310] on textarea "Aiming for improved physical and /or mental wellbeing and knowing" at bounding box center [276, 304] width 398 height 70
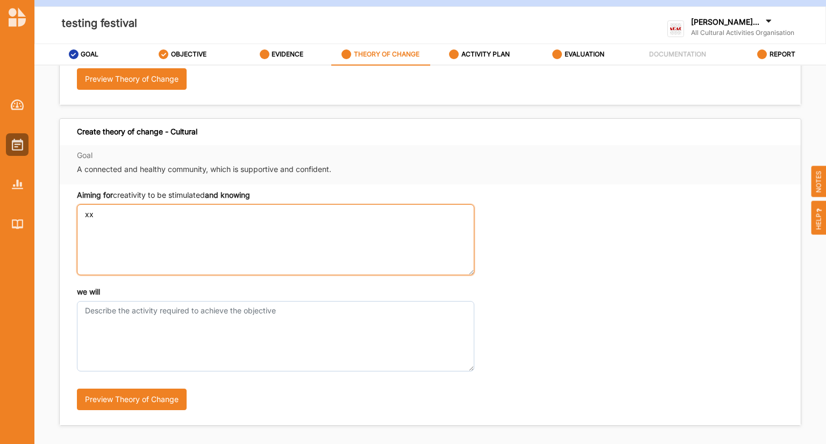
scroll to position [274, 0]
type textarea "xx"
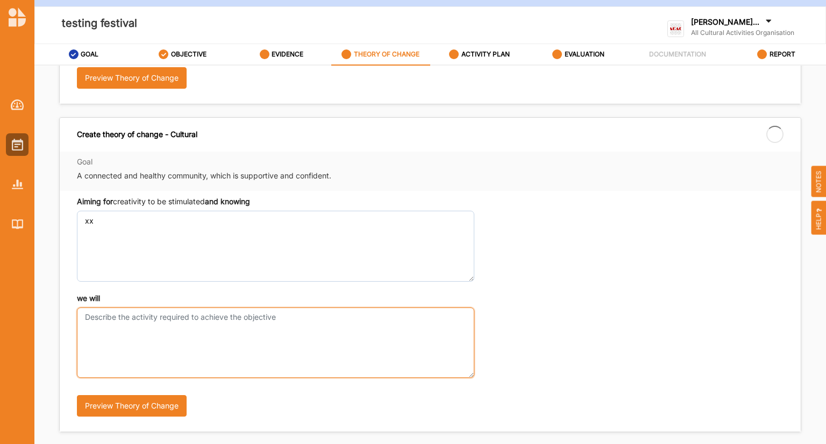
click at [161, 337] on textarea "we will" at bounding box center [276, 343] width 398 height 70
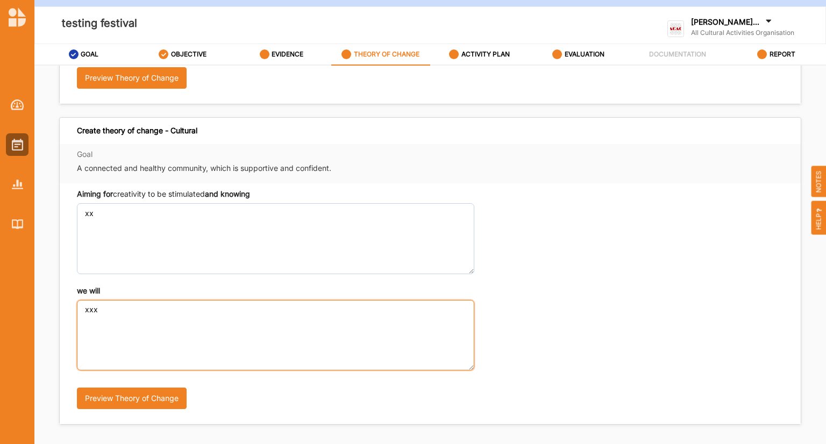
scroll to position [297, 0]
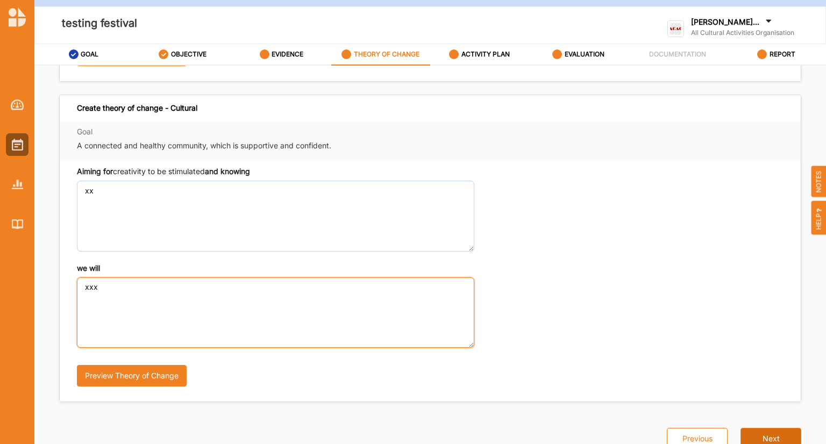
type textarea "xxx"
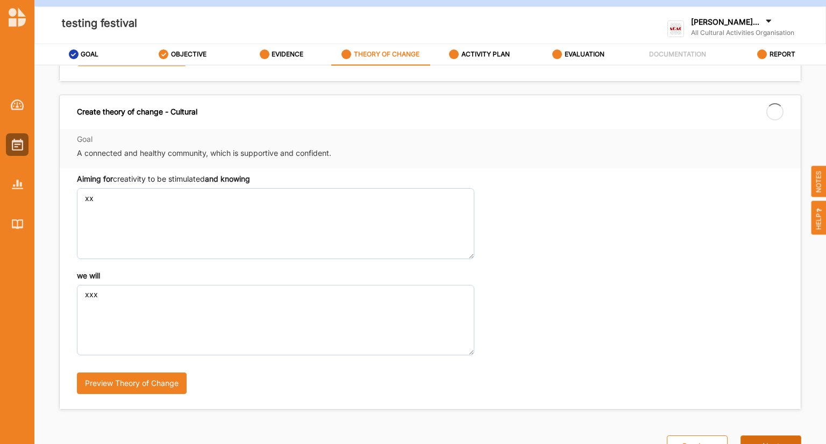
click at [760, 436] on button "Next" at bounding box center [771, 447] width 61 height 22
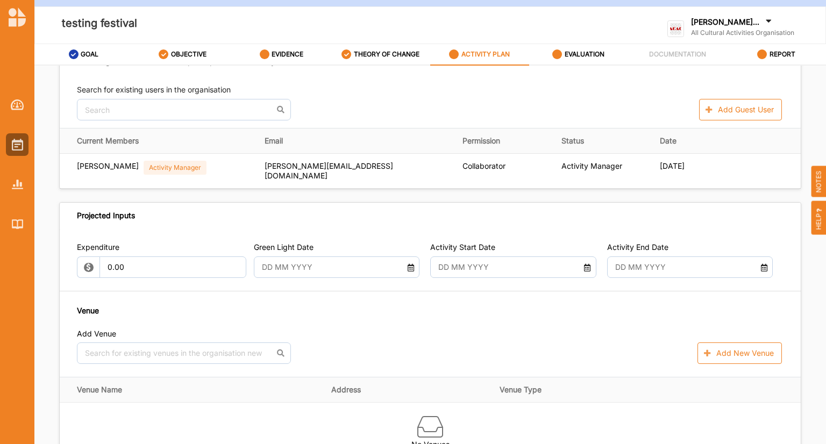
scroll to position [301, 0]
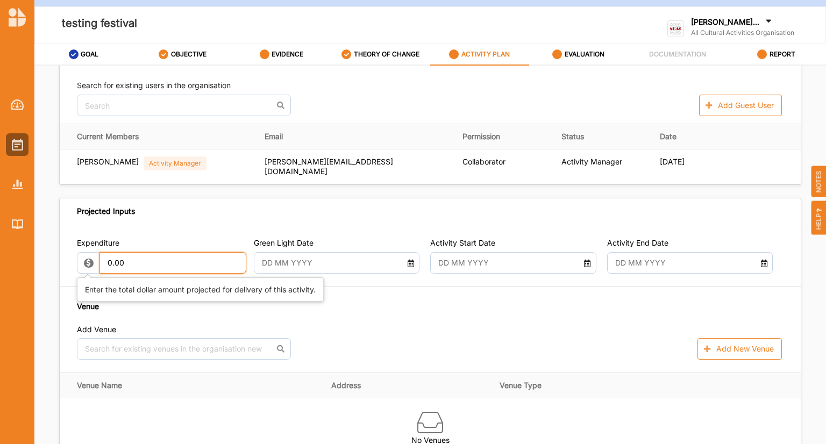
click at [146, 261] on input "0.00" at bounding box center [173, 263] width 147 height 22
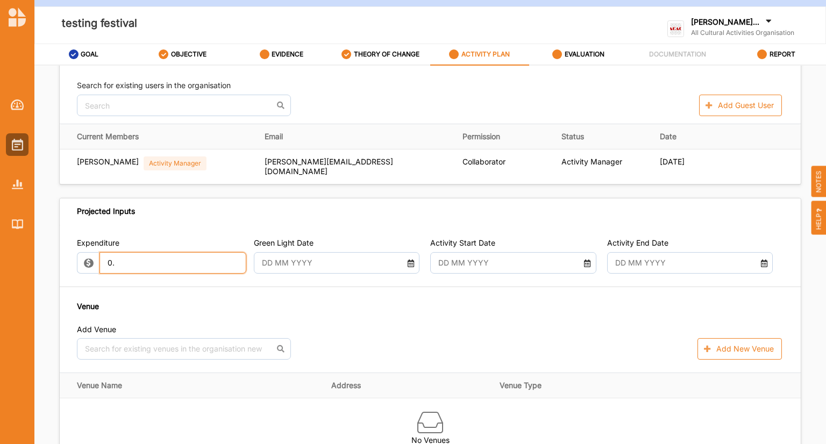
type input "0"
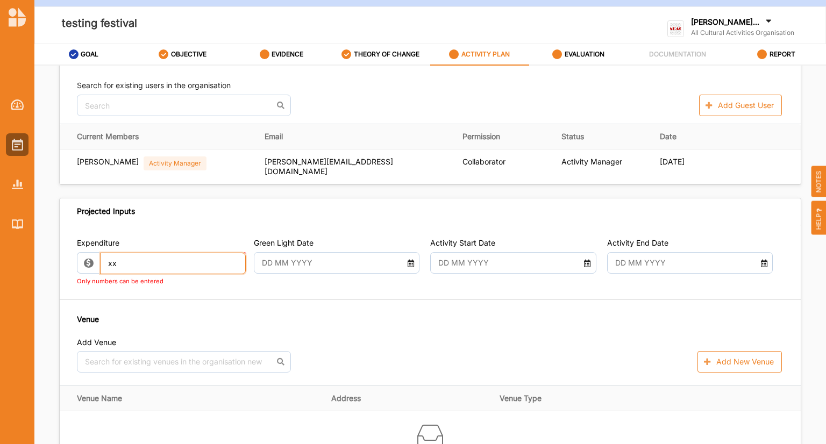
type input "x"
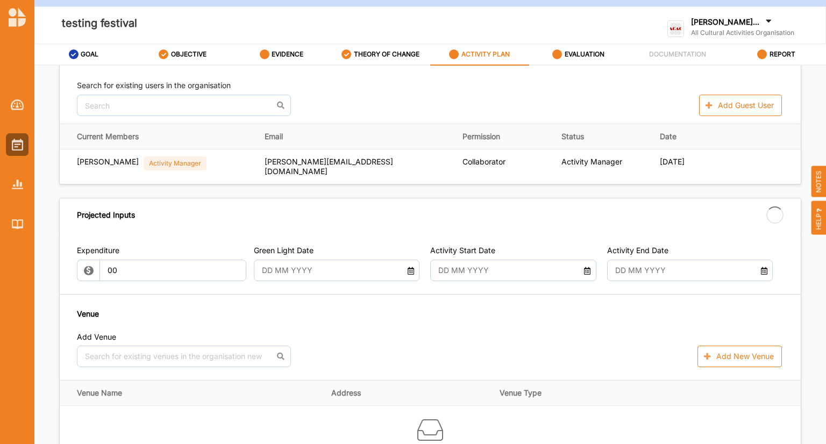
click at [282, 264] on input "text" at bounding box center [330, 271] width 148 height 22
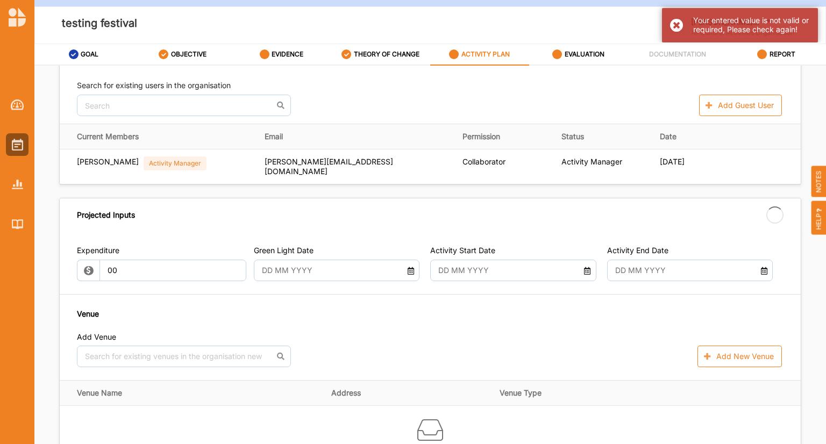
type input "0.00"
type input "[DATE]"
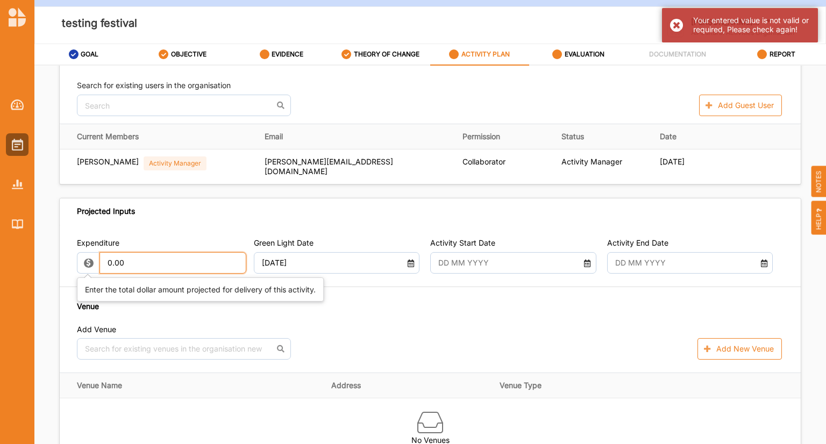
click at [142, 261] on input "0.00" at bounding box center [173, 263] width 147 height 22
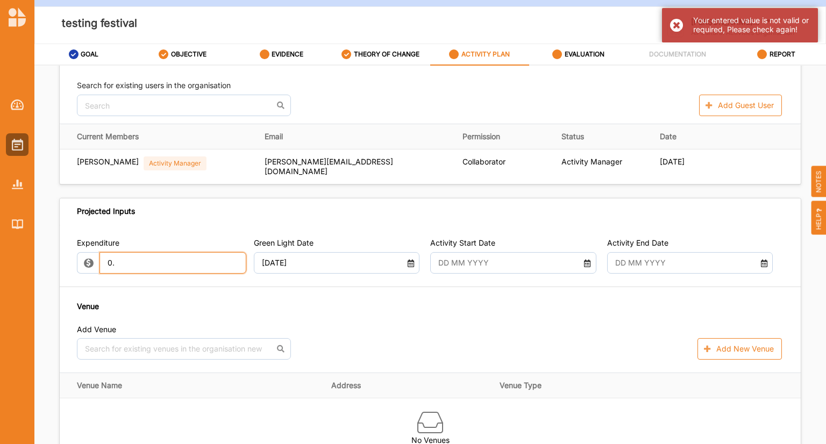
type input "0"
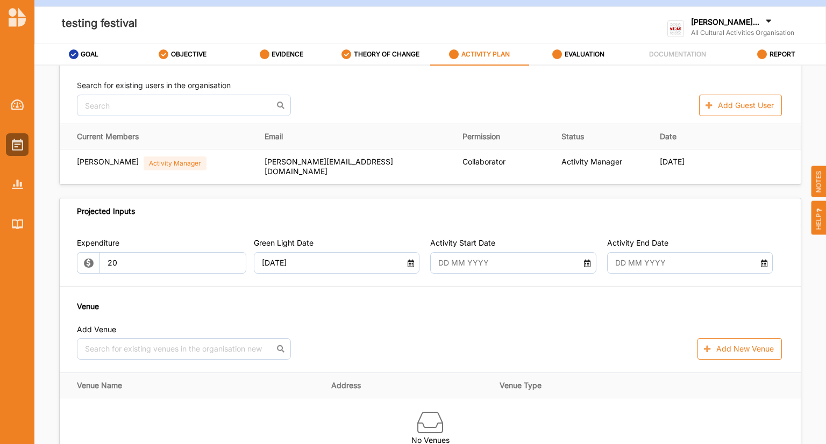
click at [501, 261] on input "text" at bounding box center [507, 263] width 148 height 22
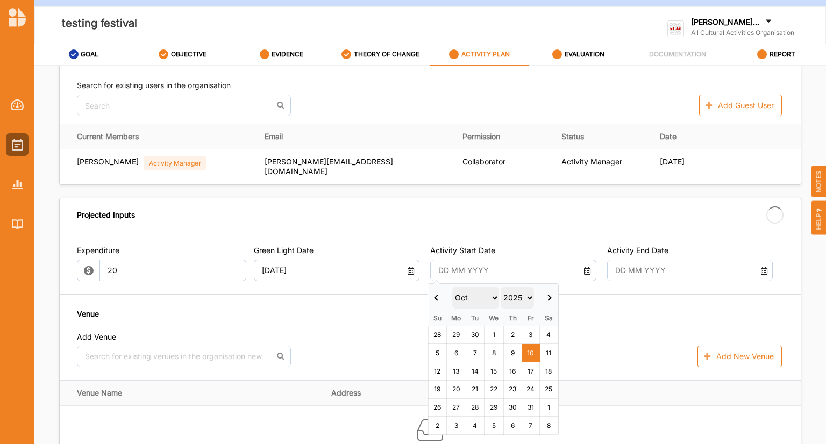
type input "20.00"
type input "-20.00"
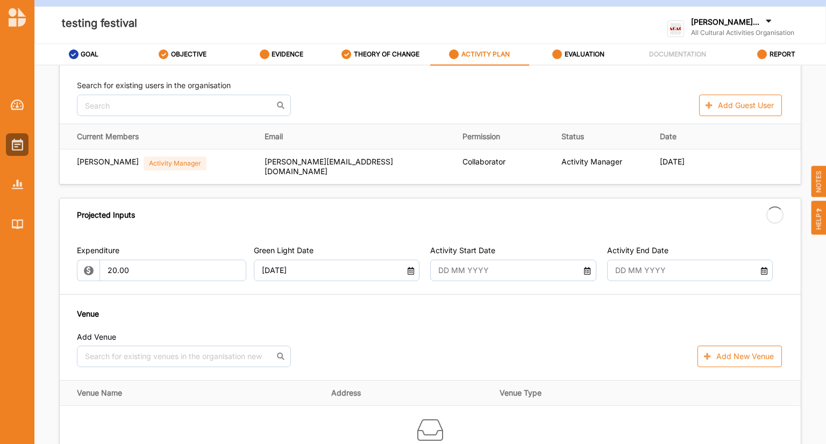
type input "[DATE]"
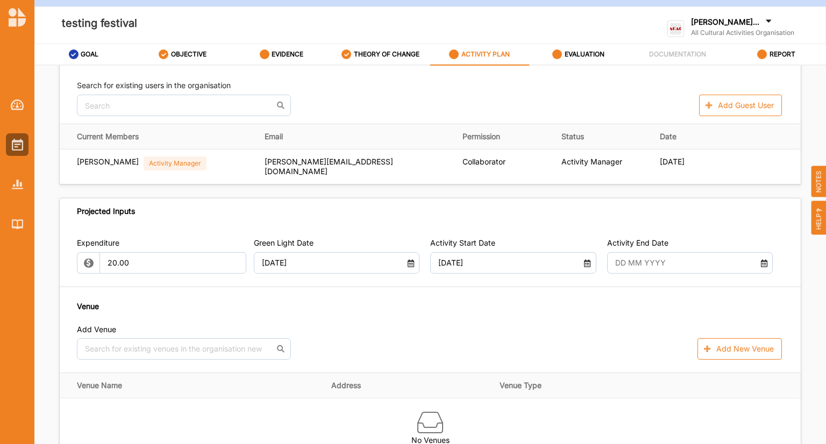
click at [635, 266] on input "text" at bounding box center [684, 263] width 148 height 22
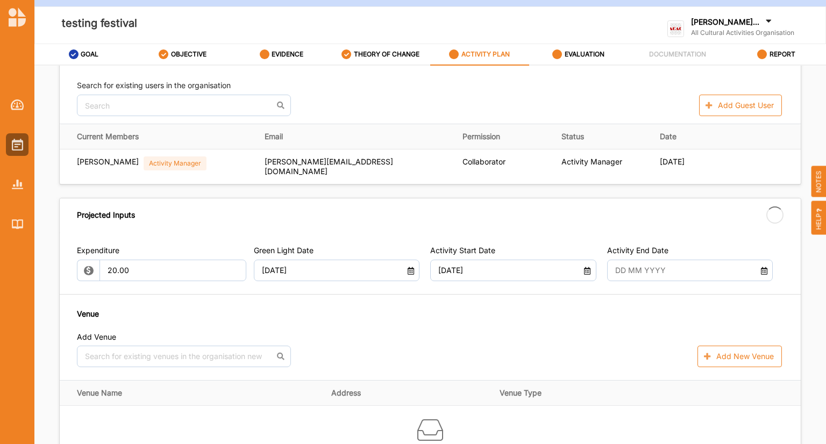
type input "[DATE]"
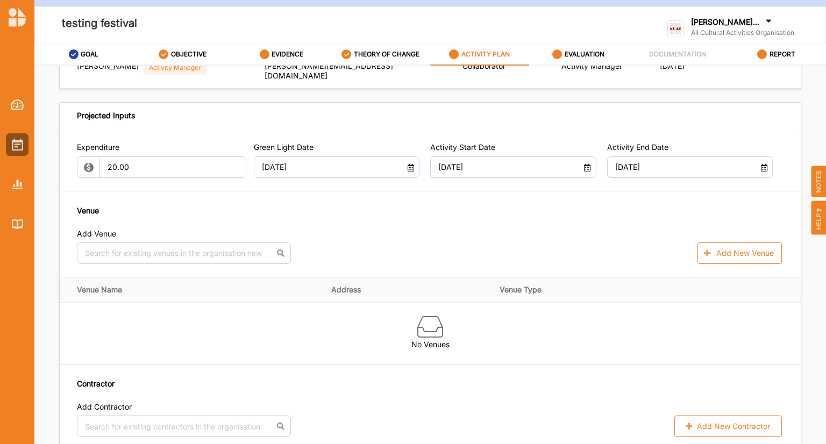
scroll to position [402, 0]
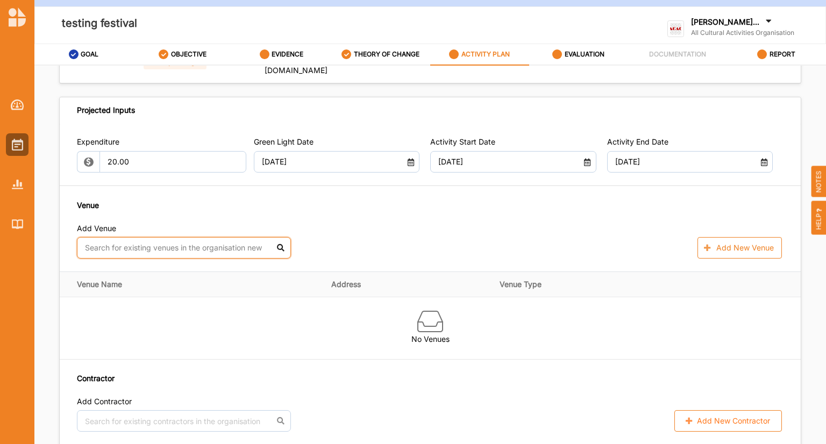
click at [147, 248] on input "text" at bounding box center [184, 248] width 214 height 22
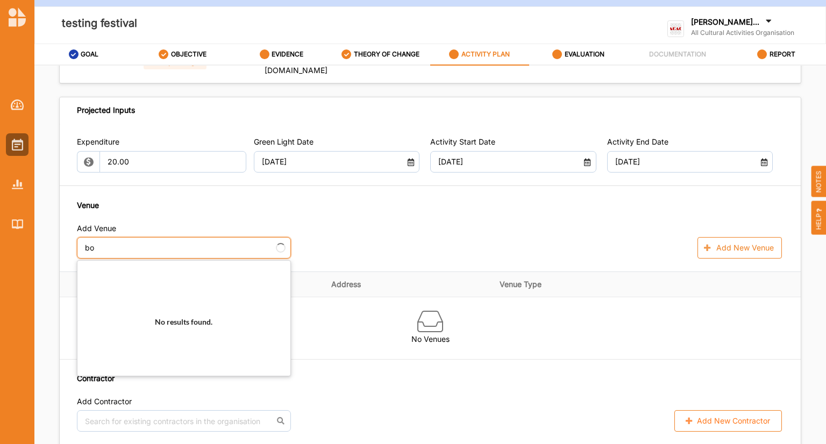
type input "b"
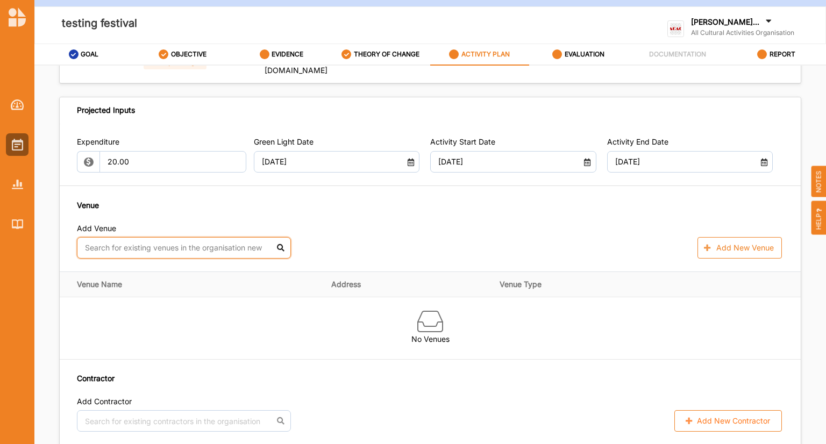
click at [248, 251] on input "text" at bounding box center [184, 248] width 214 height 22
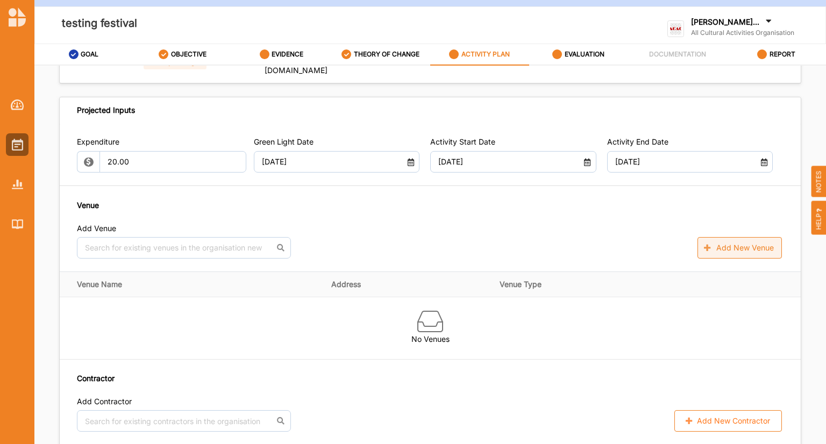
click at [719, 243] on button "Add New Venue" at bounding box center [740, 248] width 84 height 22
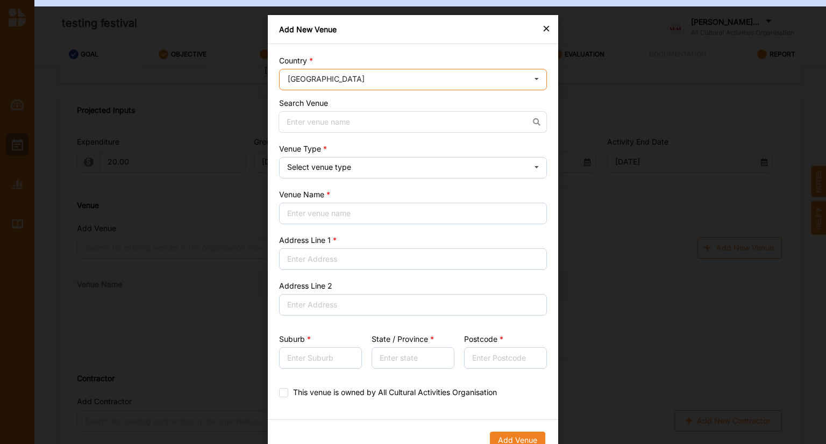
click at [395, 83] on input "text" at bounding box center [413, 80] width 267 height 22
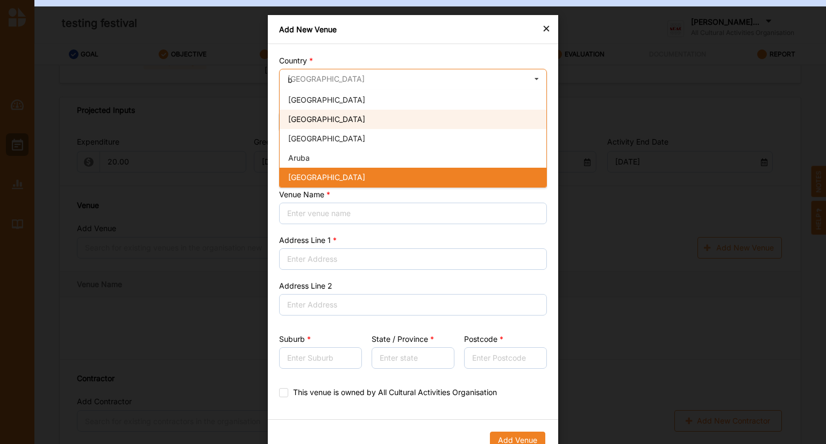
scroll to position [0, 0]
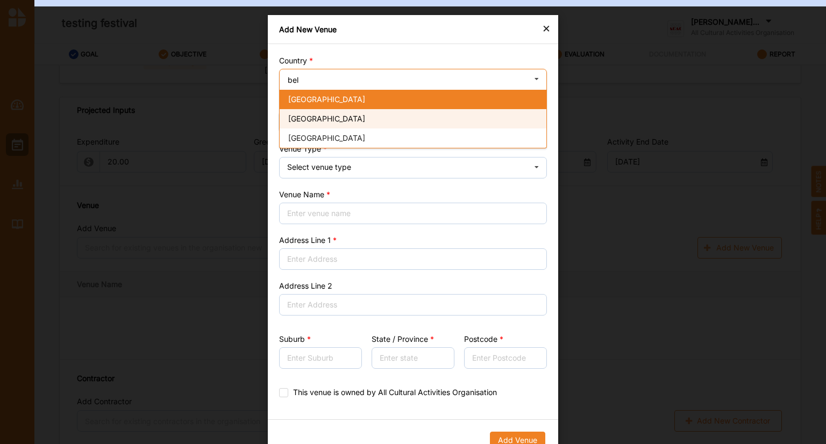
type input "bel"
click at [321, 123] on div "[GEOGRAPHIC_DATA]" at bounding box center [413, 118] width 267 height 19
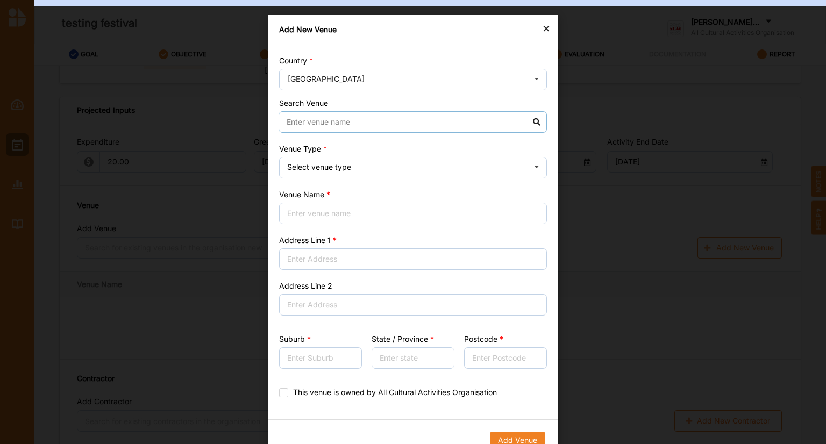
click at [316, 123] on input at bounding box center [413, 122] width 268 height 22
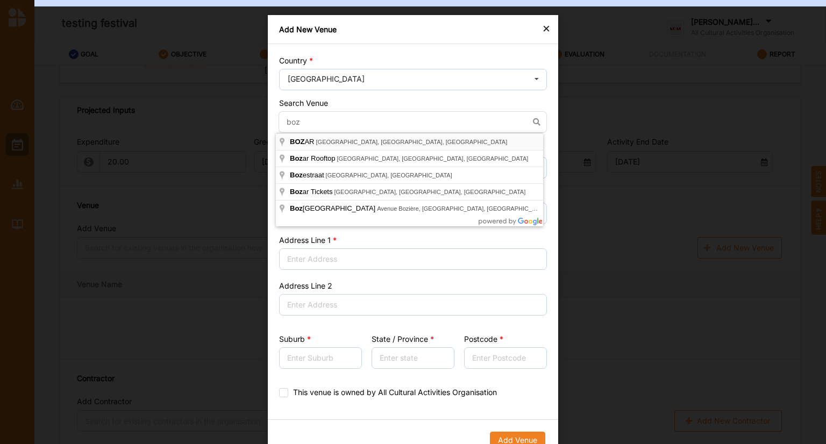
type input "BOZAR, [GEOGRAPHIC_DATA], [GEOGRAPHIC_DATA], [GEOGRAPHIC_DATA]"
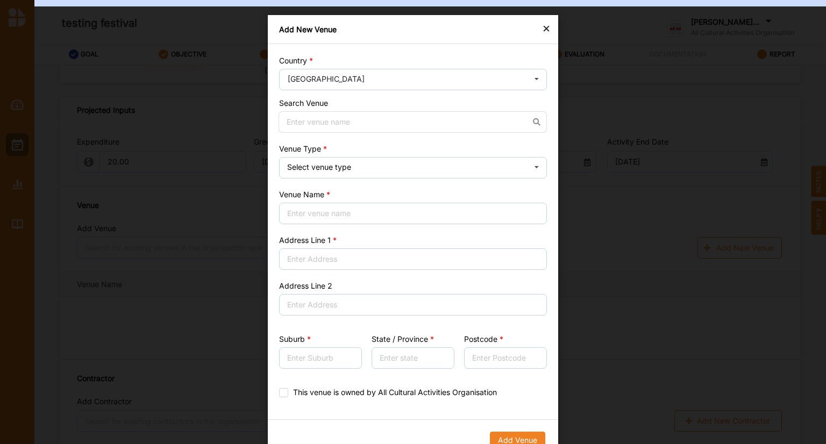
type input "[STREET_ADDRESS]"
type input "[GEOGRAPHIC_DATA]"
type input "1000"
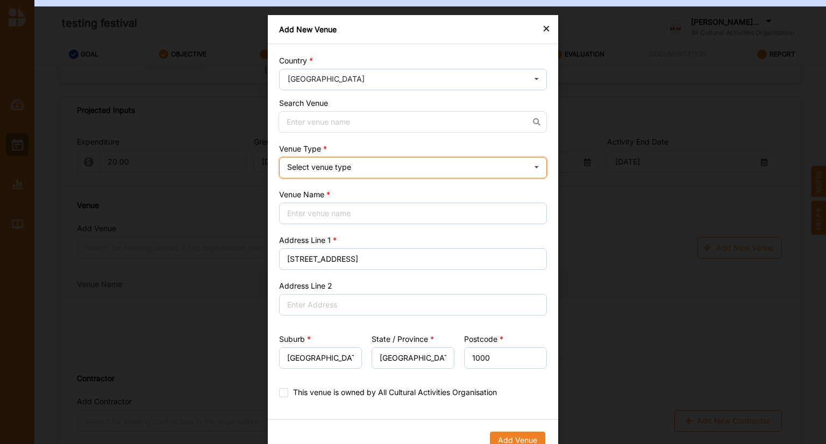
click at [327, 171] on div "Select venue type" at bounding box center [319, 168] width 64 height 8
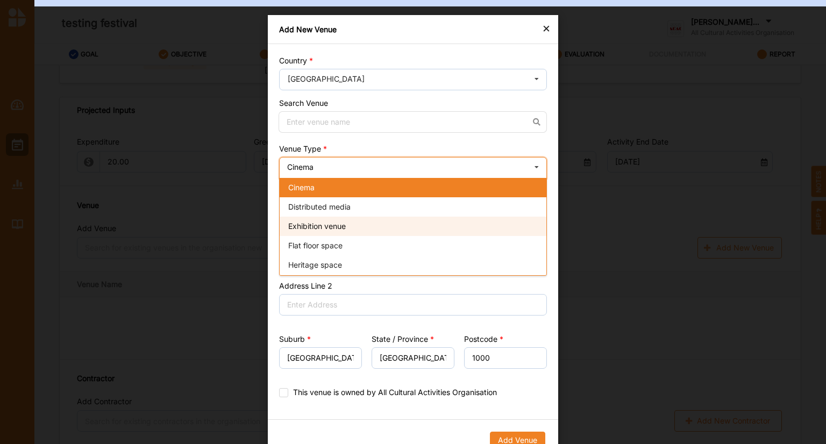
click at [330, 229] on span "Exhibition venue" at bounding box center [317, 226] width 58 height 9
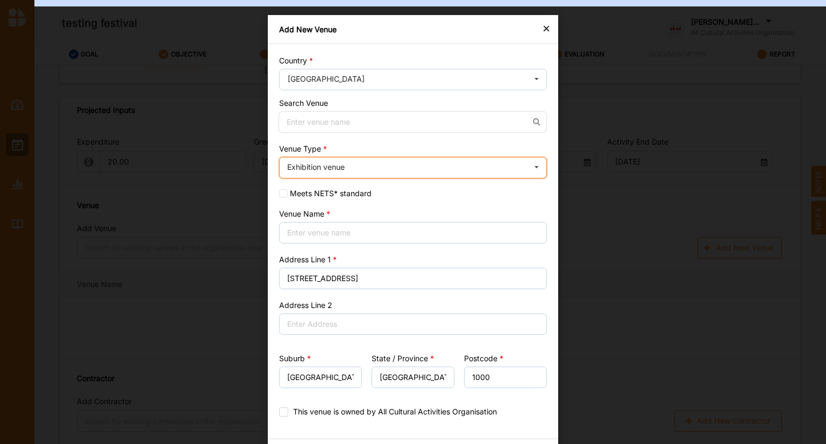
scroll to position [5, 0]
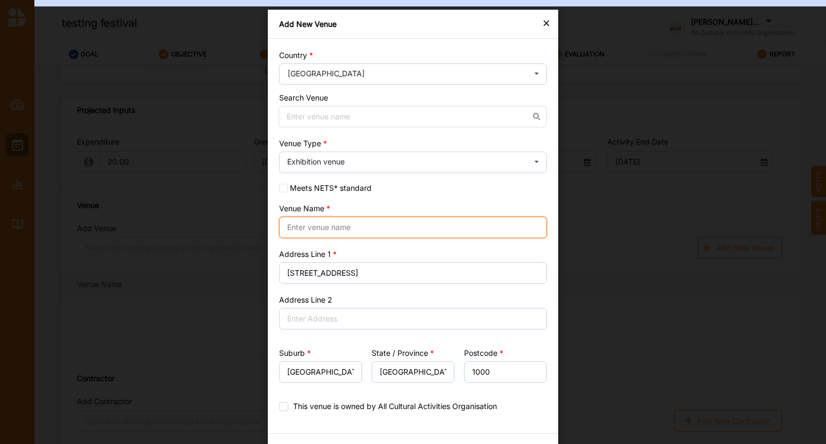
click at [364, 225] on input "Venue Name" at bounding box center [413, 228] width 268 height 22
type input "xx"
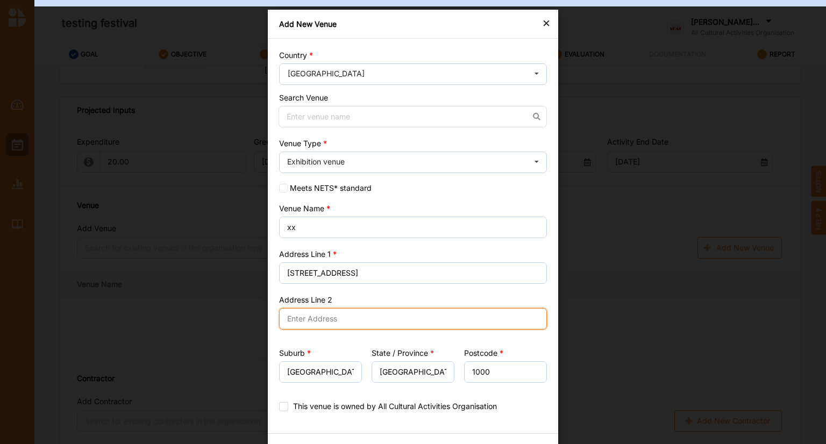
click at [336, 317] on input "Address Line 2" at bounding box center [413, 319] width 268 height 22
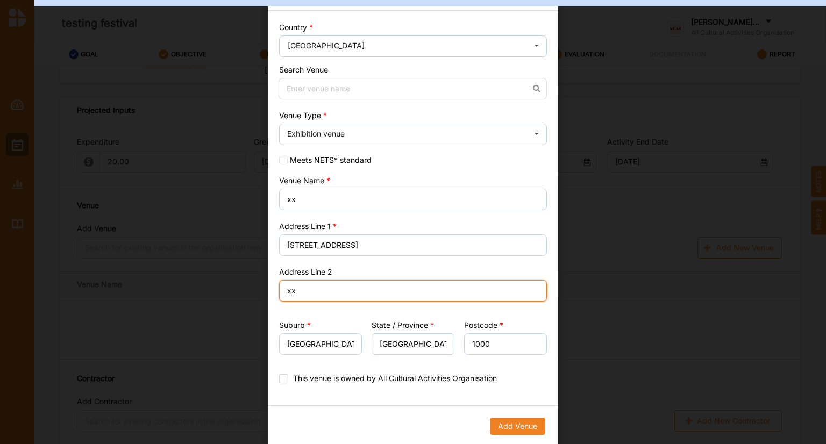
scroll to position [0, 0]
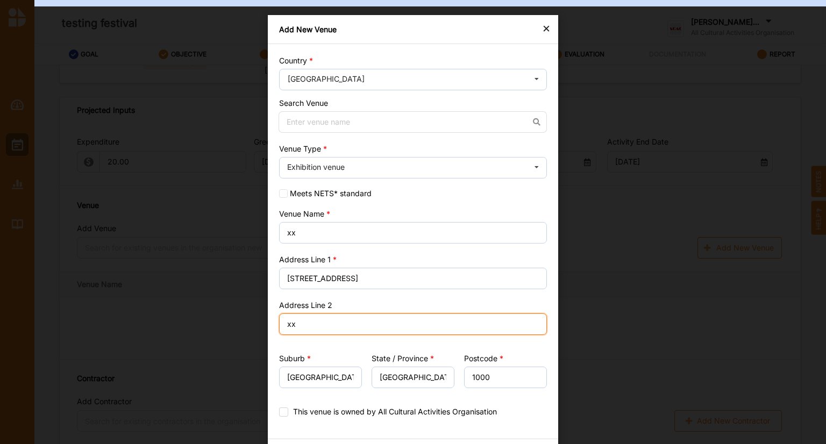
type input "xx"
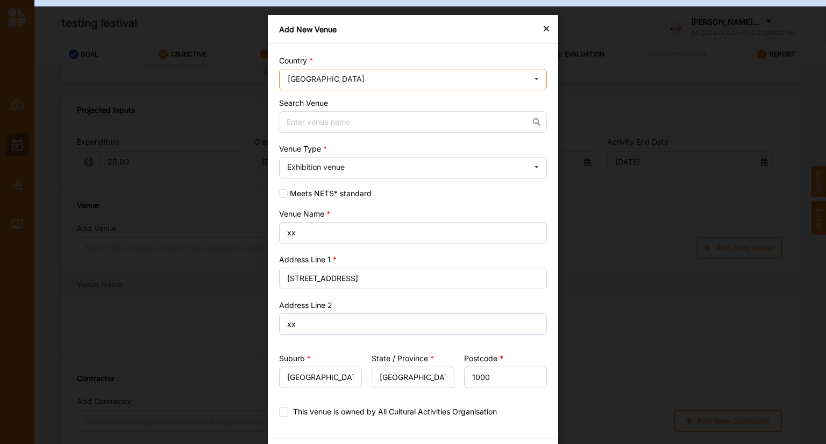
click at [382, 81] on input "text" at bounding box center [413, 80] width 267 height 22
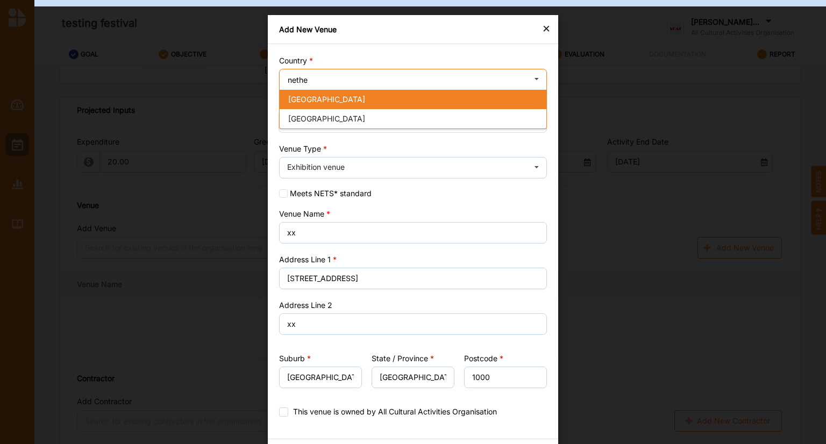
type input "nethe"
click at [324, 96] on span "[GEOGRAPHIC_DATA]" at bounding box center [326, 99] width 77 height 9
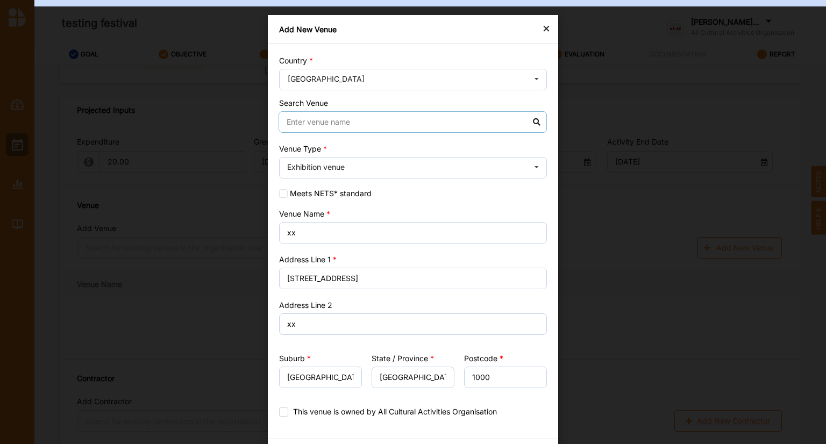
click at [367, 124] on input at bounding box center [413, 122] width 268 height 22
type input "q"
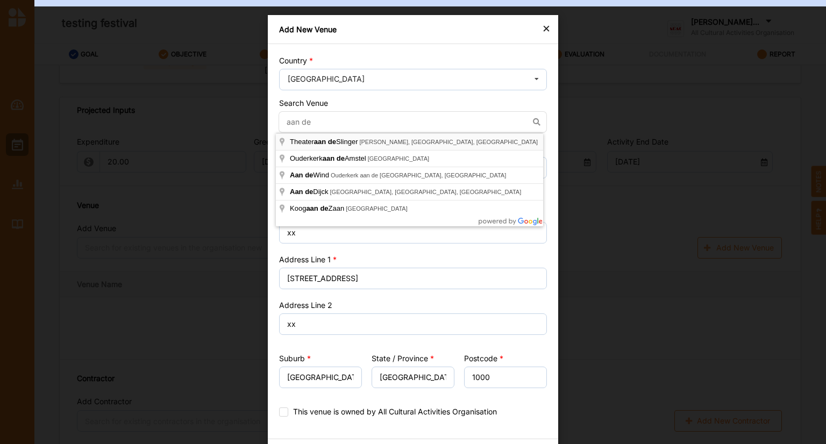
type input "Theater aan de Slinger, [PERSON_NAME], [GEOGRAPHIC_DATA], [GEOGRAPHIC_DATA]"
type input "40, [PERSON_NAME]"
type input "Houten"
type input "[GEOGRAPHIC_DATA]"
type input "3995 DE"
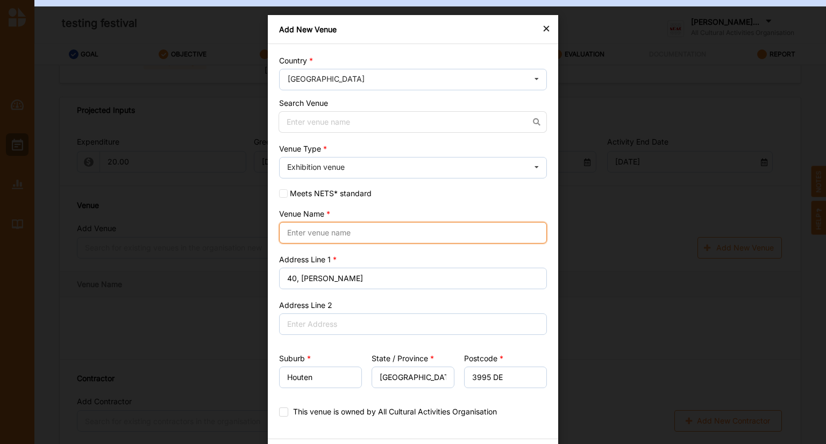
click at [374, 232] on input "Venue Name" at bounding box center [413, 233] width 268 height 22
type input "aan de slinger"
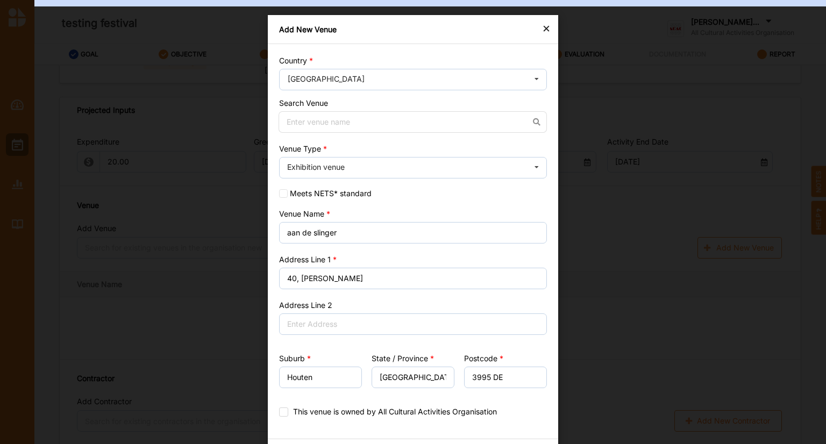
click at [435, 266] on div "Address Line [GEOGRAPHIC_DATA][PERSON_NAME]" at bounding box center [413, 271] width 268 height 35
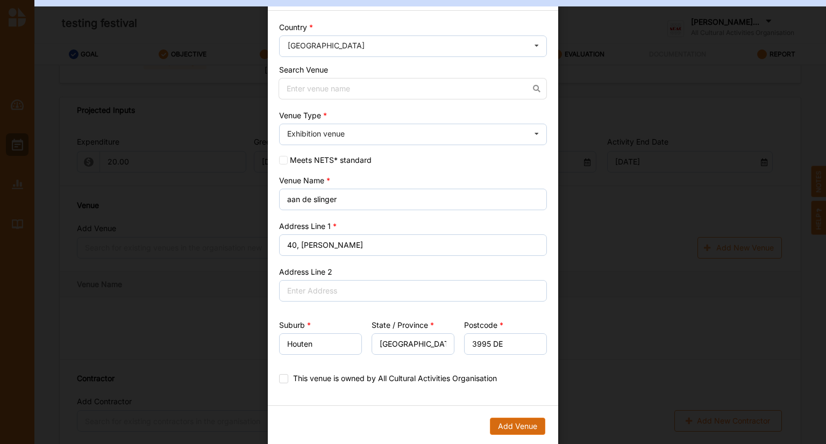
click at [509, 426] on button "Add Venue" at bounding box center [517, 426] width 55 height 17
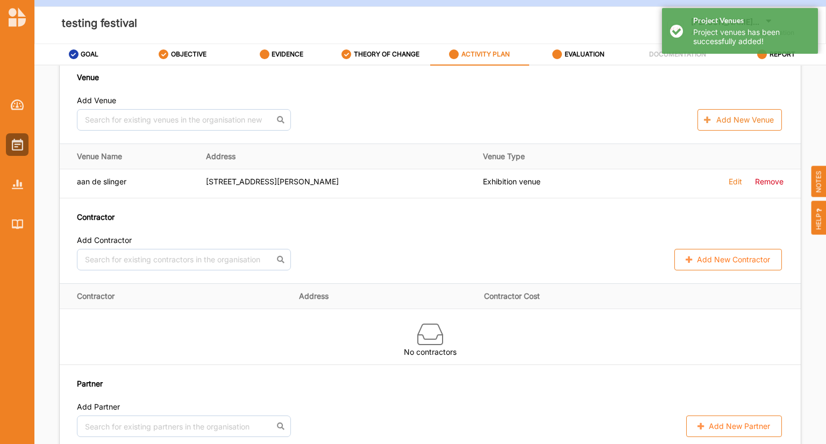
scroll to position [531, 0]
click at [180, 260] on input "text" at bounding box center [184, 260] width 214 height 22
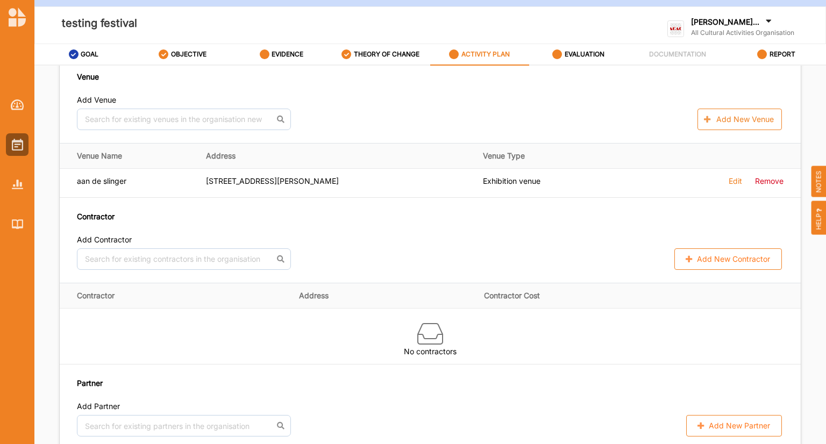
click at [698, 259] on button "Add New Contractor" at bounding box center [729, 260] width 108 height 22
select select "[GEOGRAPHIC_DATA]"
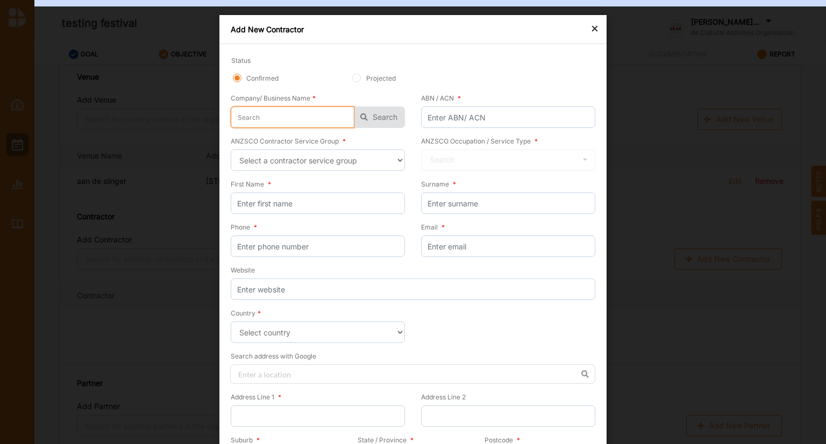
click at [304, 115] on input "text" at bounding box center [293, 118] width 124 height 22
type input "a"
type input "aa"
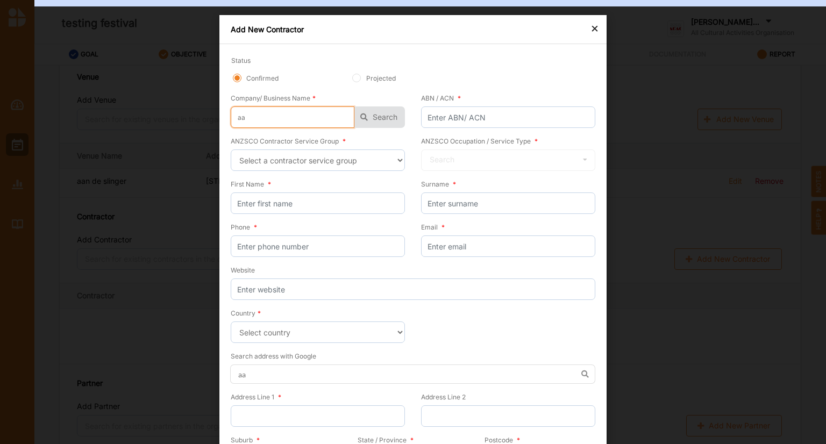
type input "aan"
type input "aan d"
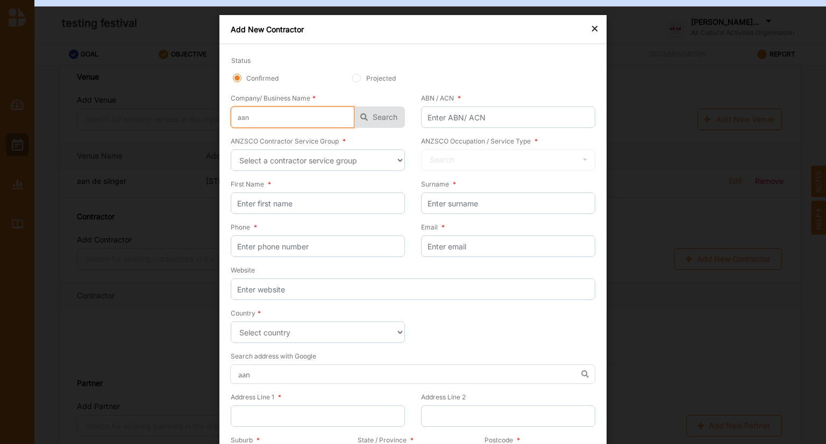
type input "aan d"
type input "aan de"
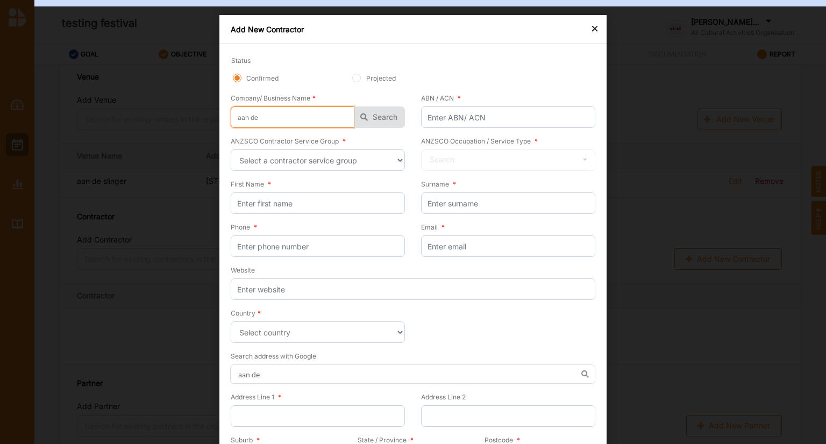
type input "aan de l"
type input "aan de li"
type input "aan [PERSON_NAME]"
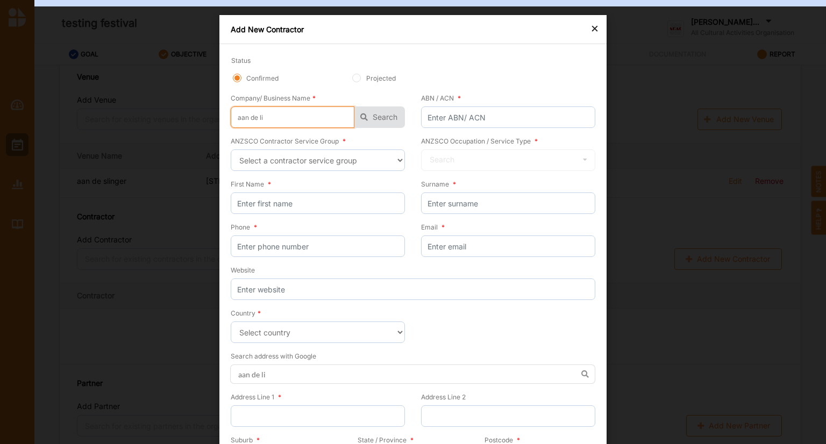
type input "aan [PERSON_NAME]"
type input "aan de ling"
type input "aan [PERSON_NAME]"
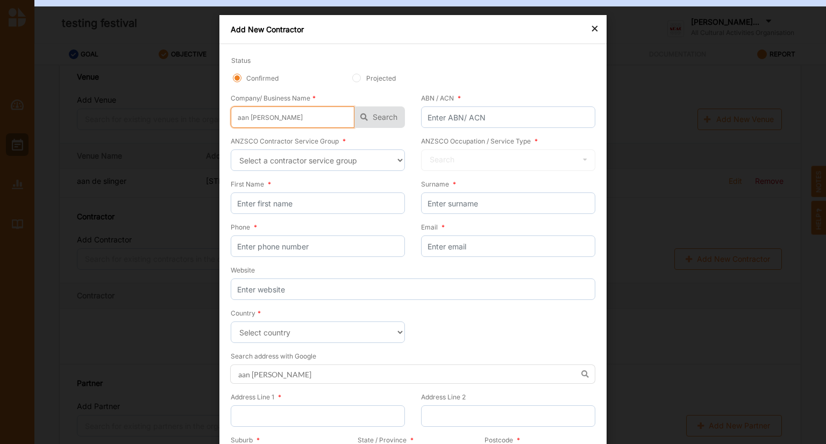
type input "aan de li"
type input "aan de l"
type input "aan de"
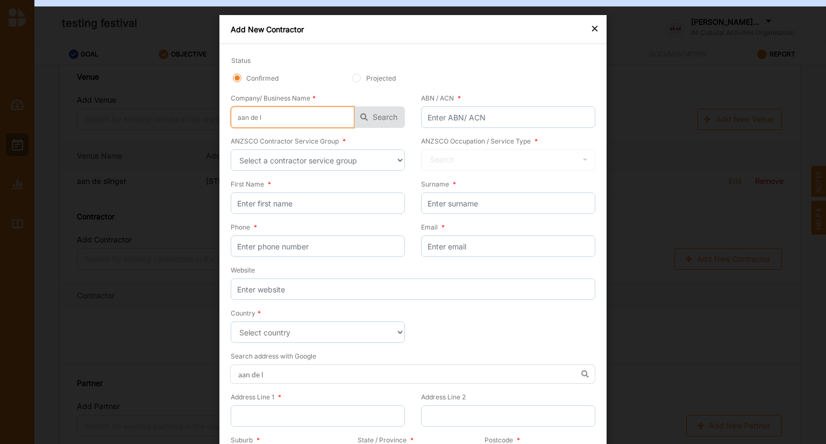
type input "aan de"
type input "aan de s"
type input "aan de sl"
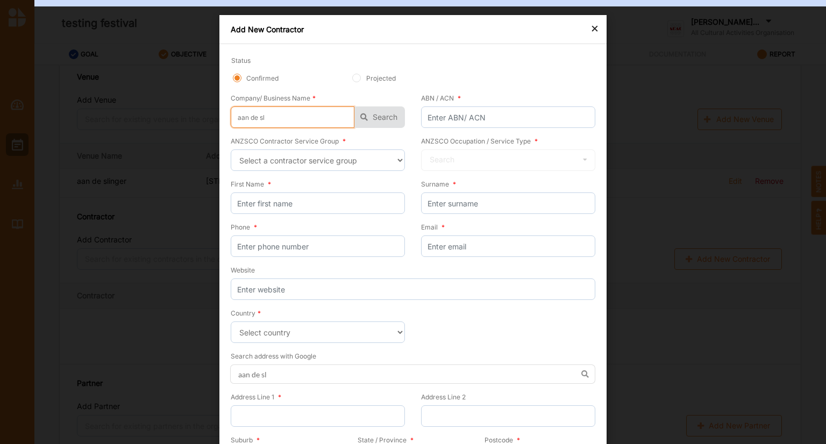
type input "aan de sli"
type input "aan de slin"
type input "aan de sling"
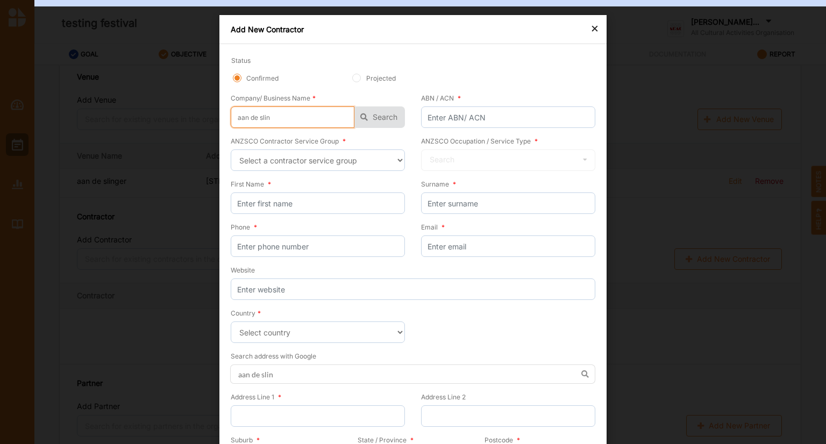
type input "aan de sling"
type input "aan de slinge"
type input "aan de slinger"
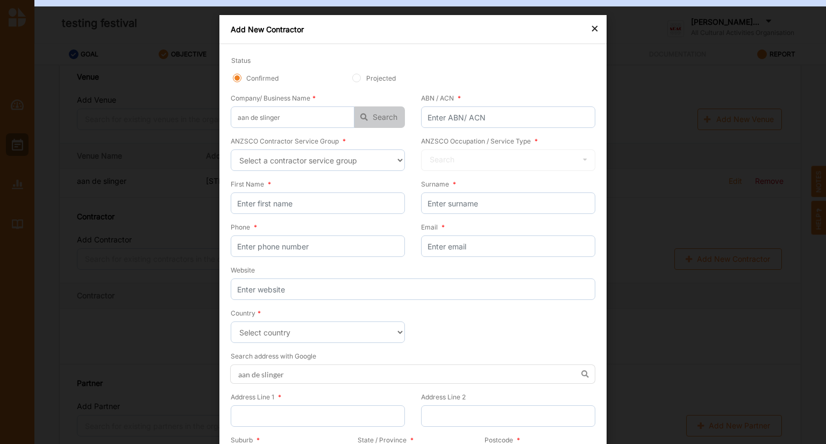
click at [364, 115] on icon "button" at bounding box center [364, 118] width 19 height 22
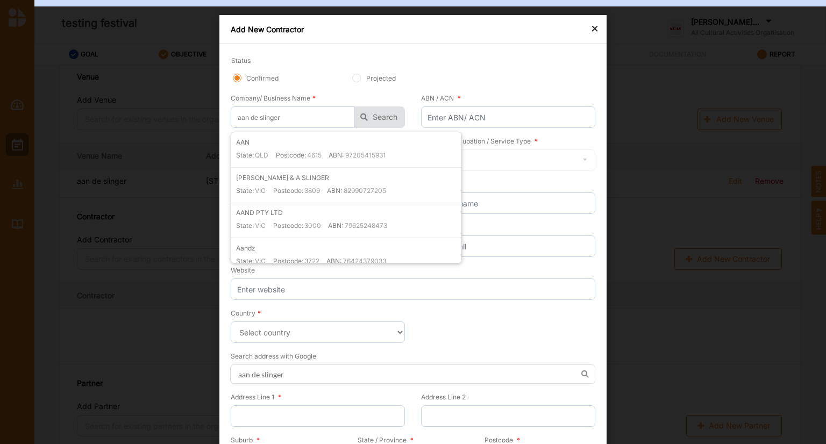
click at [660, 155] on div "× Add New Contractor Status Confirmed Projected Company/ Business Name * aan de…" at bounding box center [413, 222] width 826 height 444
click at [758, 164] on div "× Add New Contractor Status Confirmed Projected Company/ Business Name * aan de…" at bounding box center [413, 222] width 826 height 444
click at [705, 140] on div "× Add New Contractor Status Confirmed Projected Company/ Business Name * aan de…" at bounding box center [413, 222] width 826 height 444
click at [329, 117] on input "aan de slinger" at bounding box center [293, 118] width 124 height 22
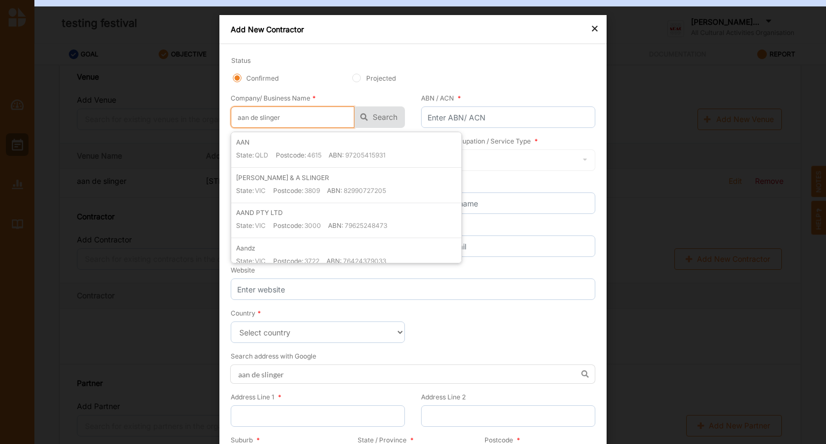
type input "aan de slinge"
type input "aan de sling"
type input "aan de slin"
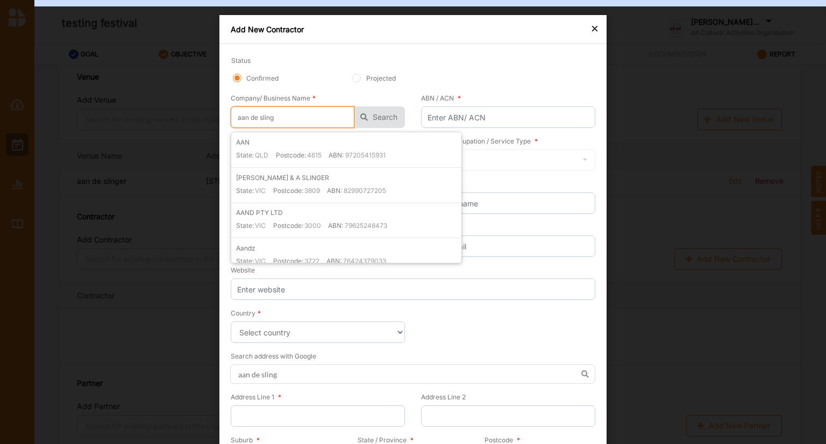
type input "aan de slin"
type input "aan de sli"
type input "aan de sl"
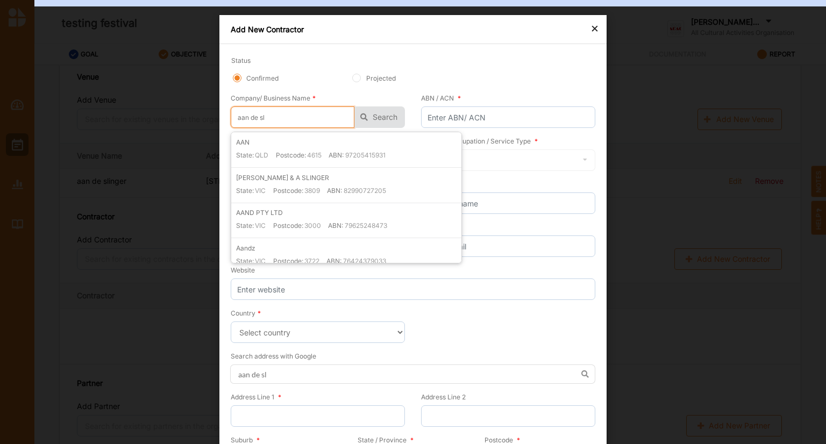
type input "aan de s"
type input "aan de"
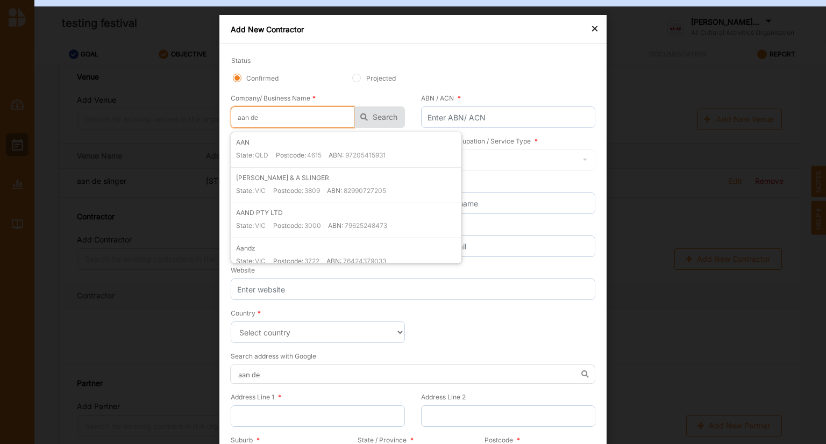
type input "aan de"
type input "aan d"
type input "aan"
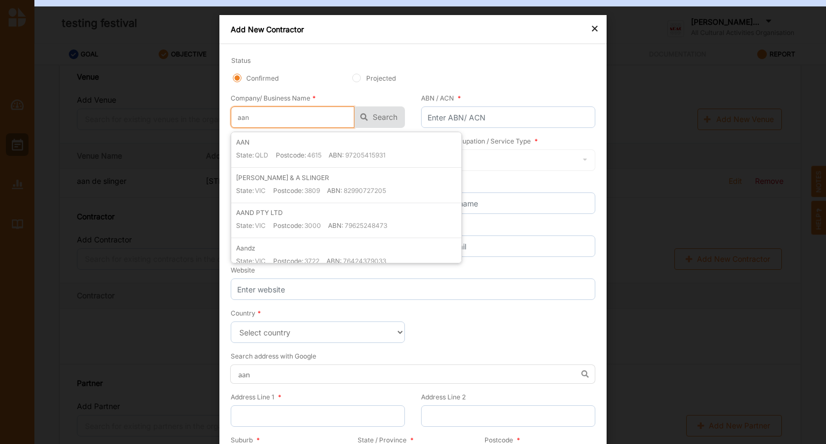
type input "aan"
type input "aa"
type input "a"
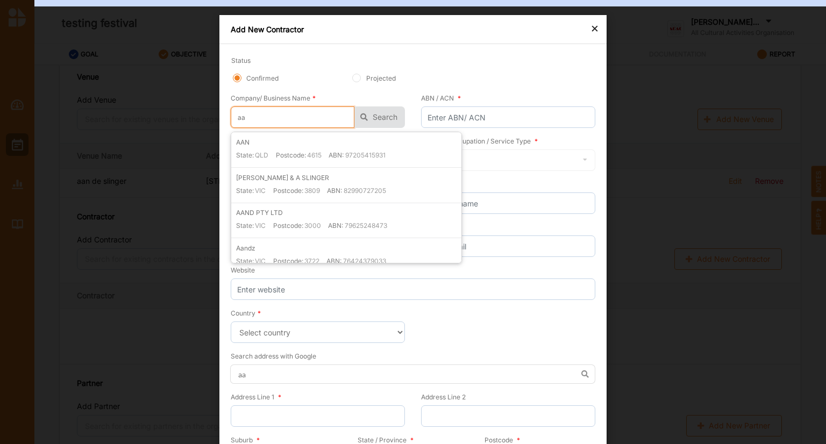
type input "a"
click at [702, 145] on div "× Add New Contractor Status Confirmed Projected Company/ Business Name * AAN St…" at bounding box center [413, 222] width 826 height 444
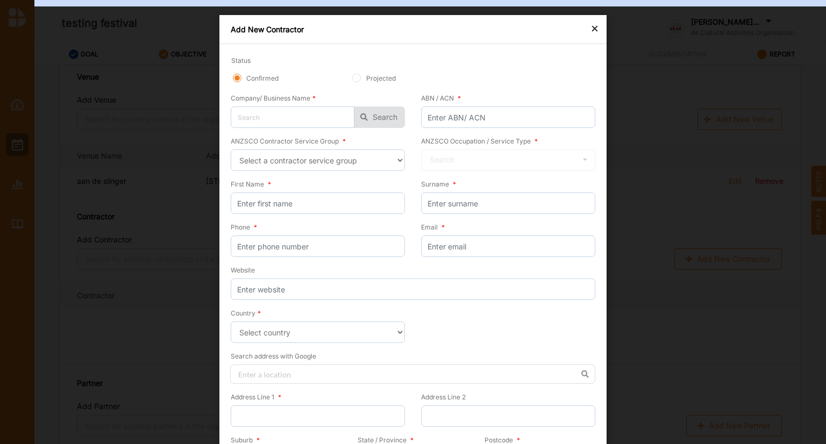
drag, startPoint x: 192, startPoint y: 79, endPoint x: 329, endPoint y: 55, distance: 139.7
click at [329, 55] on div "Status Confirmed Projected" at bounding box center [348, 74] width 250 height 52
click at [324, 159] on select "Select a contractor service group Hospitality, Retail and Service Managers Spec…" at bounding box center [318, 161] width 174 height 22
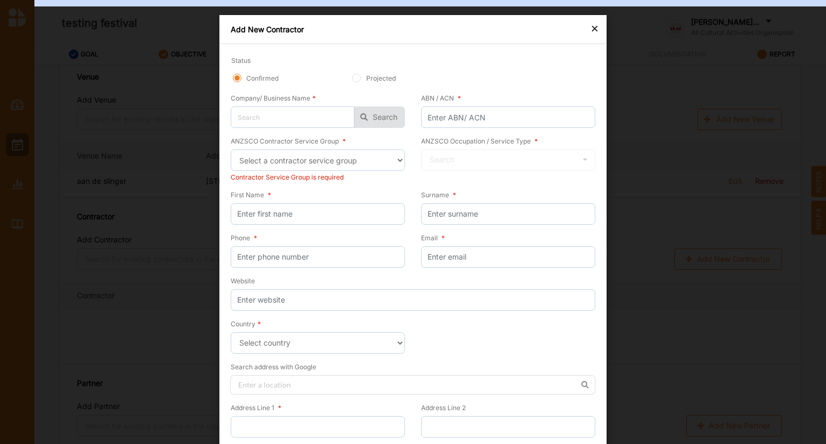
click at [675, 132] on div "× Add New Contractor Status Confirmed Projected Company/ Business Name * AAN St…" at bounding box center [413, 222] width 826 height 444
click at [463, 122] on input "ABN / ACN *" at bounding box center [508, 118] width 174 height 22
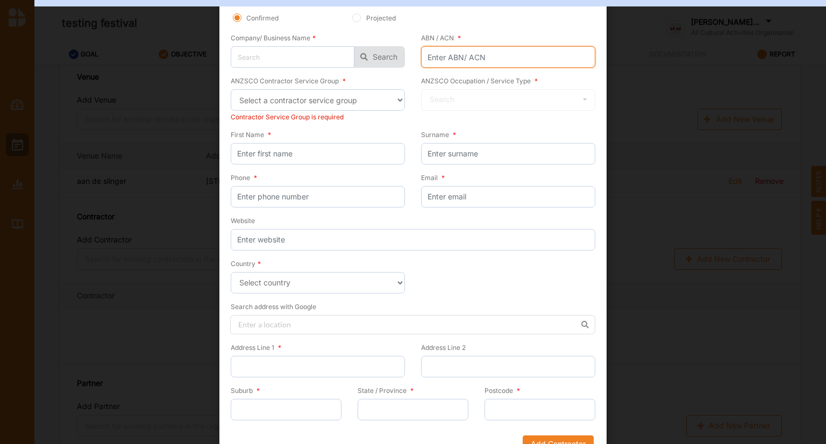
scroll to position [78, 0]
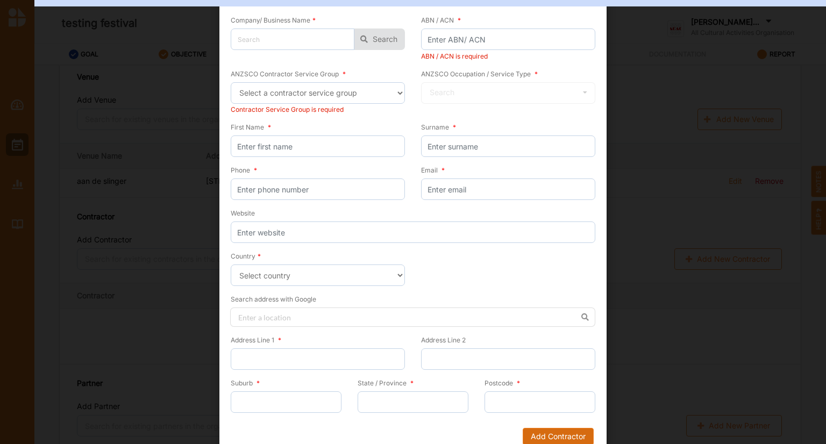
click at [547, 429] on button "Add Contractor" at bounding box center [558, 436] width 71 height 17
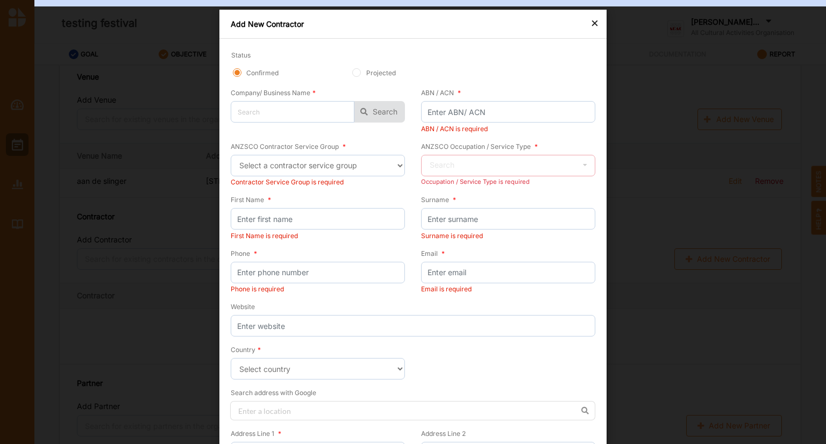
scroll to position [4, 0]
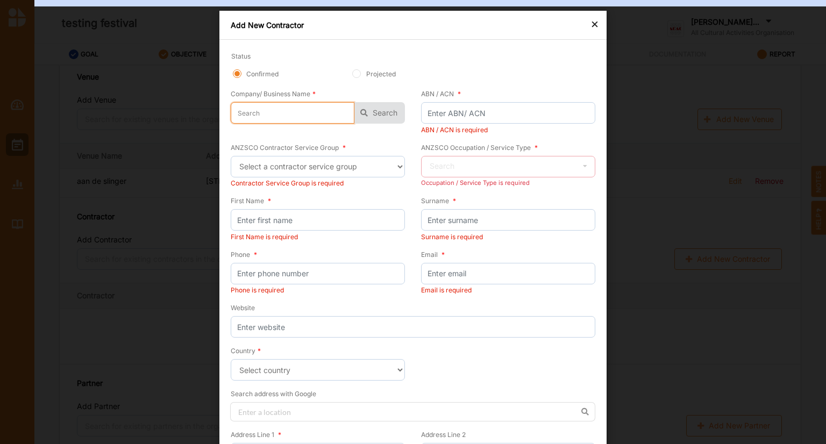
click at [318, 111] on input "text" at bounding box center [293, 113] width 124 height 22
type input "c"
type input "co"
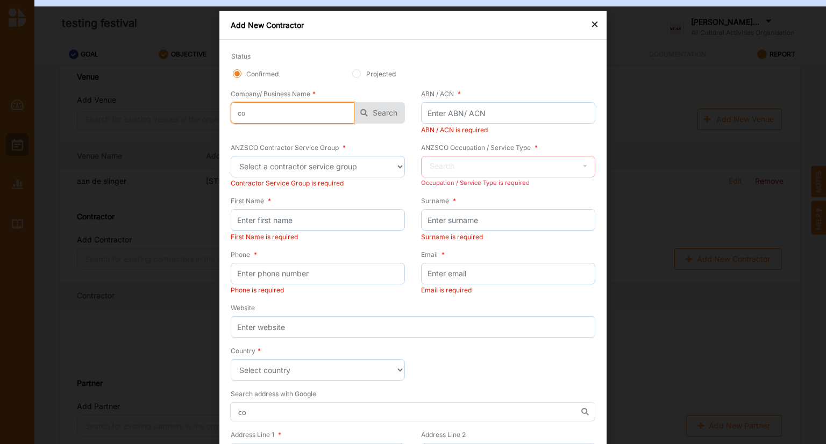
type input "cor"
type input "co"
type input "coc"
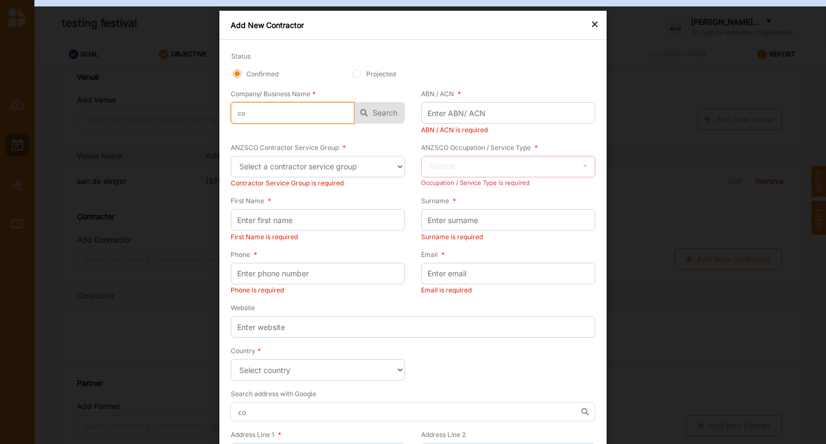
type input "coc"
type input "coco"
type input "cocor"
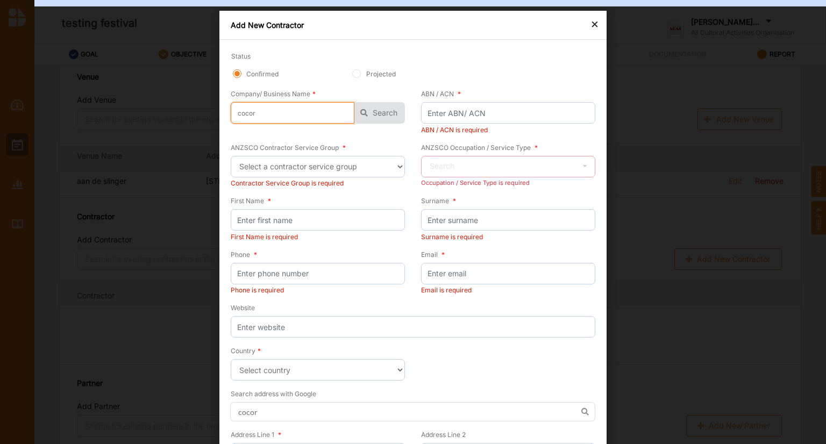
type input "cocord"
type input "cocordi"
type input "cocordia"
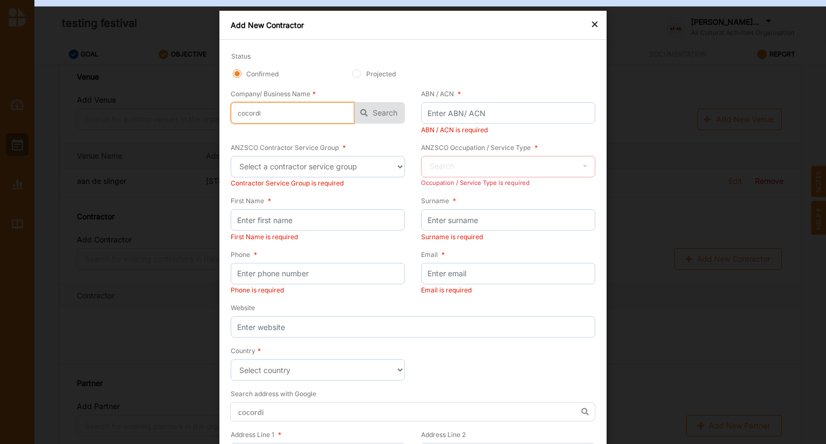
type input "cocordia"
click at [385, 112] on button "Search" at bounding box center [380, 113] width 51 height 22
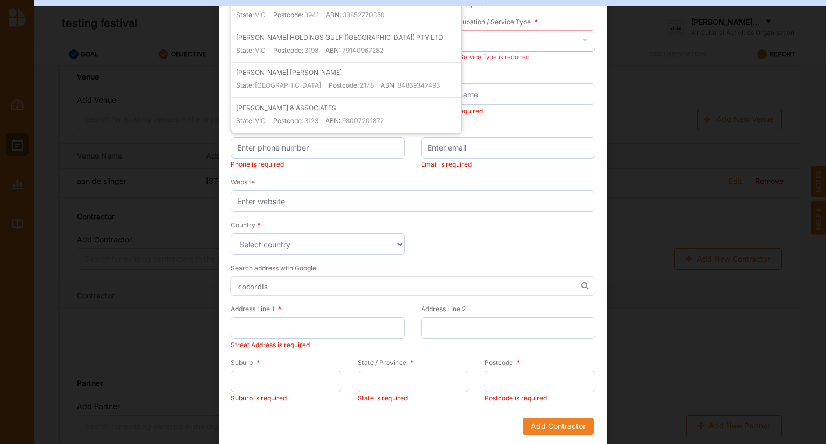
scroll to position [0, 0]
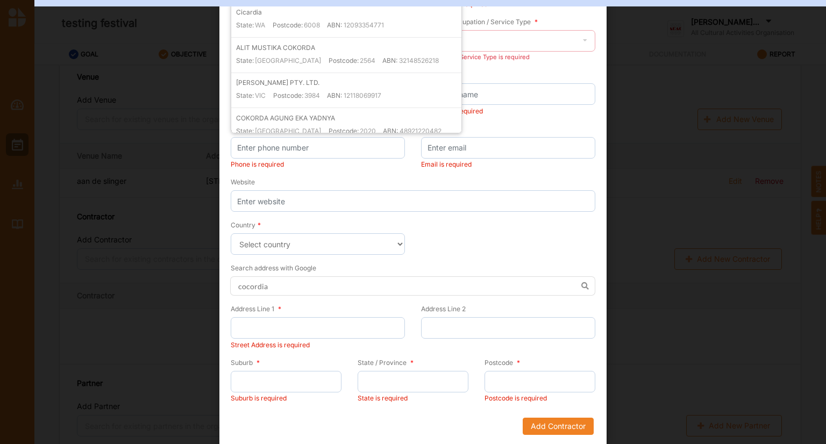
click at [659, 120] on div "× Add New Contractor Status Confirmed Projected Company/ Business Name * cocord…" at bounding box center [413, 222] width 826 height 444
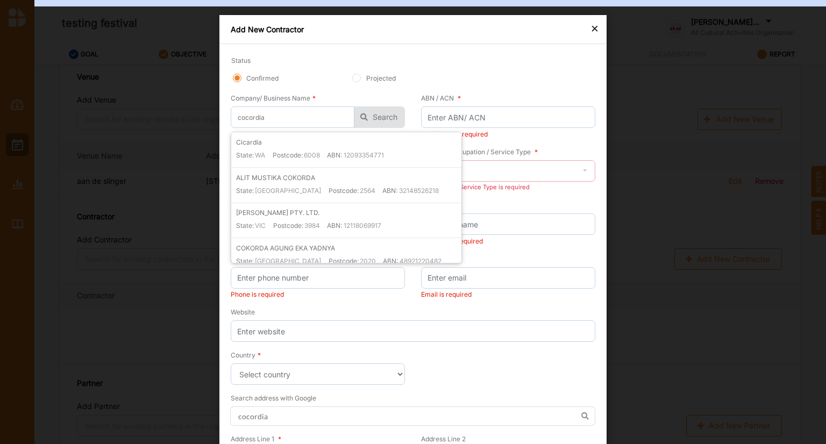
click at [152, 107] on div "× Add New Contractor Status Confirmed Projected Company/ Business Name * cocord…" at bounding box center [413, 222] width 826 height 444
click at [315, 121] on input "cocordia" at bounding box center [293, 118] width 124 height 22
type input "cocordi"
type input "cocord"
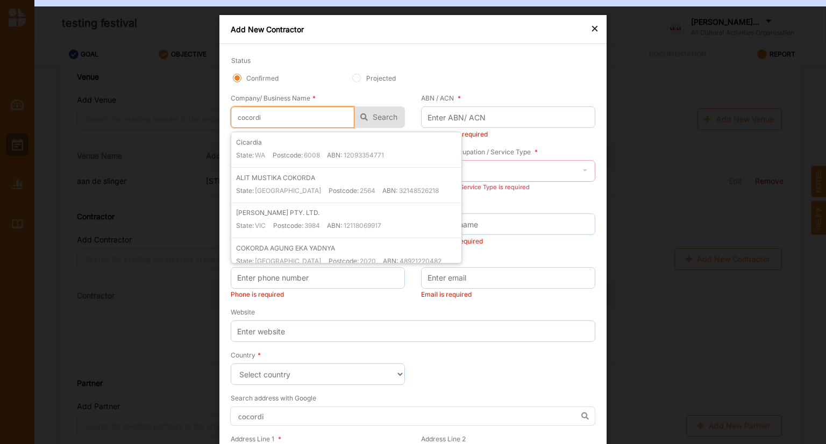
type input "cocord"
type input "cocor"
type input "coco"
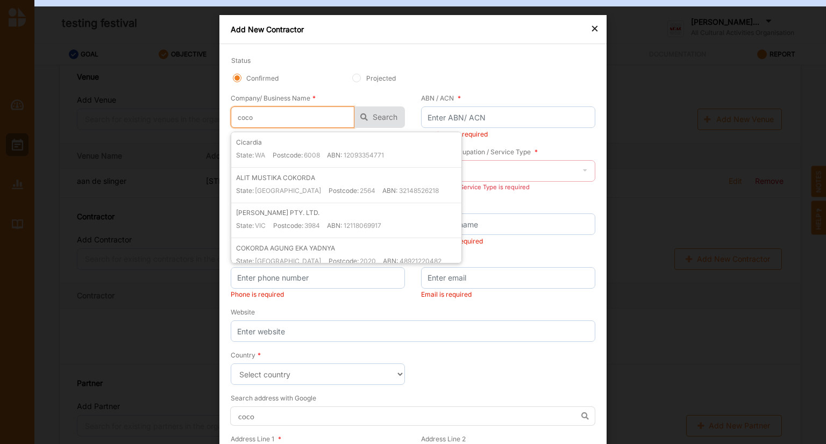
type input "coc"
type input "co"
type input "c"
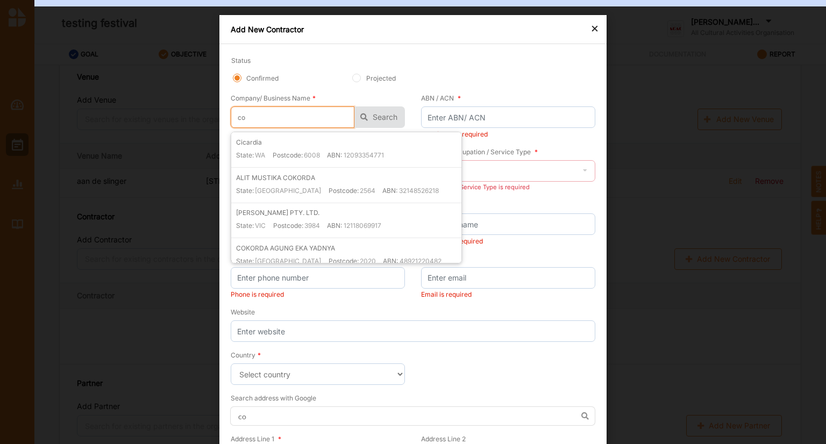
type input "c"
click at [682, 120] on div "× Add New Contractor Status Confirmed Projected Company/ Business Name * Cicard…" at bounding box center [413, 222] width 826 height 444
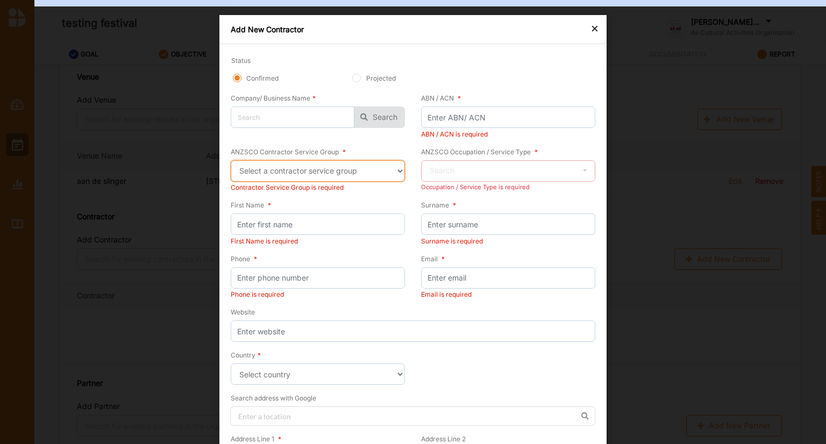
click at [270, 171] on select "Select a contractor service group Hospitality, Retail and Service Managers Spec…" at bounding box center [318, 171] width 174 height 22
select select "14"
click at [231, 160] on select "Select a contractor service group Hospitality, Retail and Service Managers Spec…" at bounding box center [318, 171] width 174 height 22
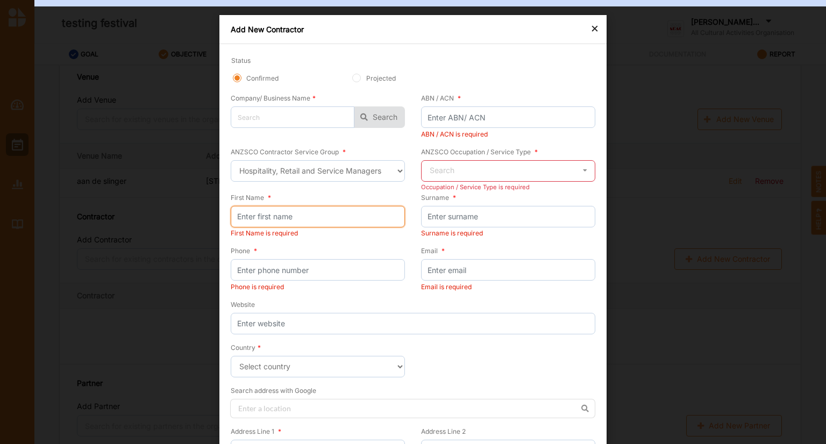
click at [260, 217] on input "First Name *" at bounding box center [318, 217] width 174 height 22
type input "l"
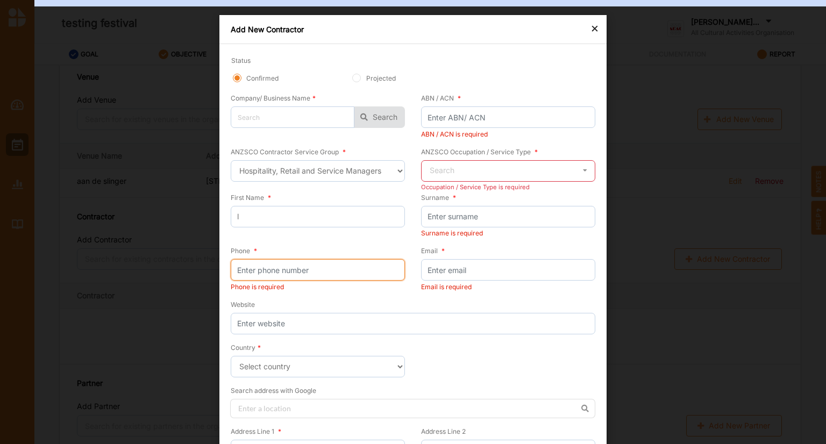
click at [244, 278] on input "Phone *" at bounding box center [318, 270] width 174 height 22
type input "32472872966"
click at [307, 280] on div "Phone * [PHONE_NUMBER]" at bounding box center [322, 271] width 182 height 53
click at [454, 171] on input "text" at bounding box center [508, 172] width 173 height 22
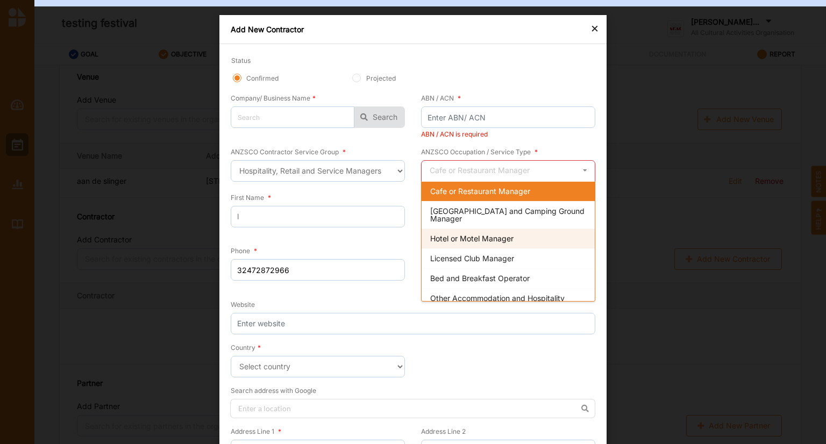
click at [450, 243] on div "Hotel or Motel Manager" at bounding box center [508, 239] width 173 height 20
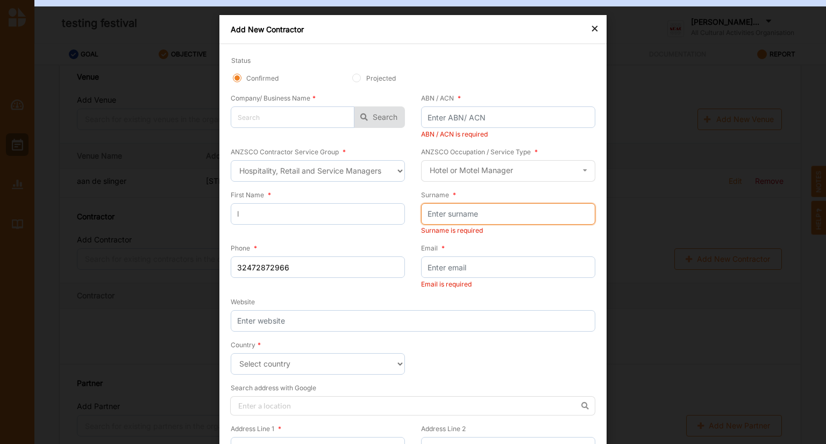
click at [473, 217] on input "Surname *" at bounding box center [508, 214] width 174 height 22
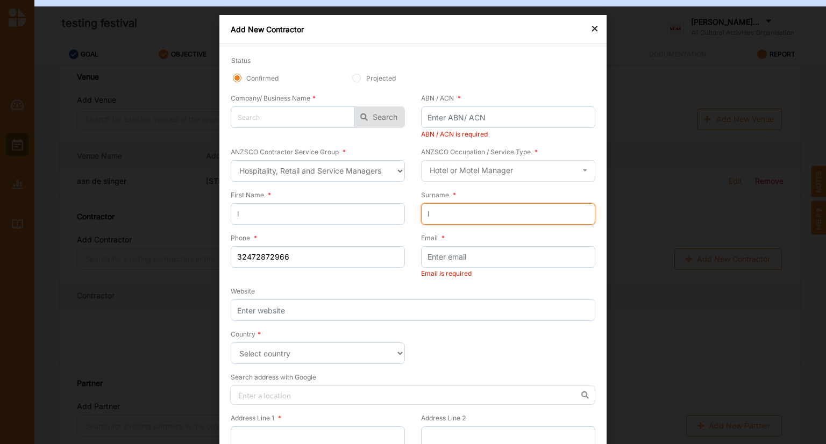
type input "l"
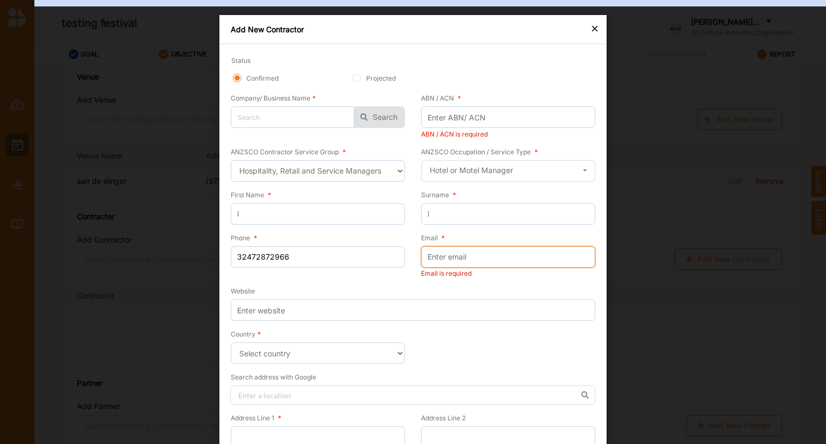
click at [439, 254] on input "Email *" at bounding box center [508, 257] width 174 height 22
type input "[EMAIL_ADDRESS][DOMAIN_NAME]"
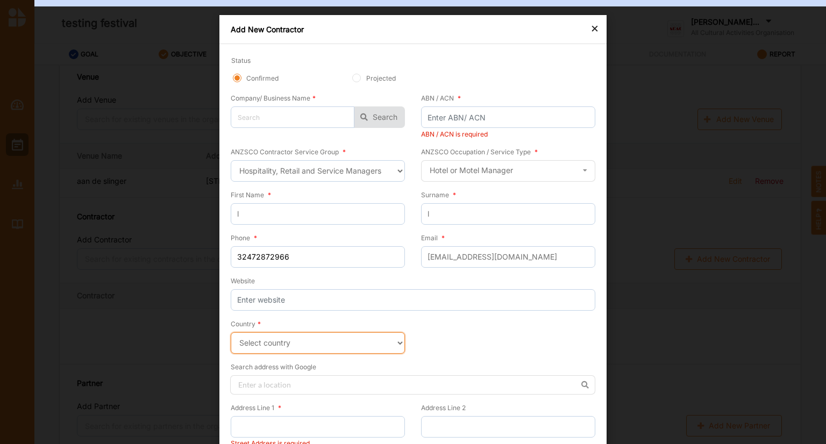
click at [310, 346] on select "Select country [GEOGRAPHIC_DATA] [GEOGRAPHIC_DATA] [GEOGRAPHIC_DATA] [GEOGRAPHI…" at bounding box center [318, 343] width 174 height 22
select select "[GEOGRAPHIC_DATA]"
click at [231, 332] on select "Select country [GEOGRAPHIC_DATA] [GEOGRAPHIC_DATA] [GEOGRAPHIC_DATA] [GEOGRAPHI…" at bounding box center [318, 343] width 174 height 22
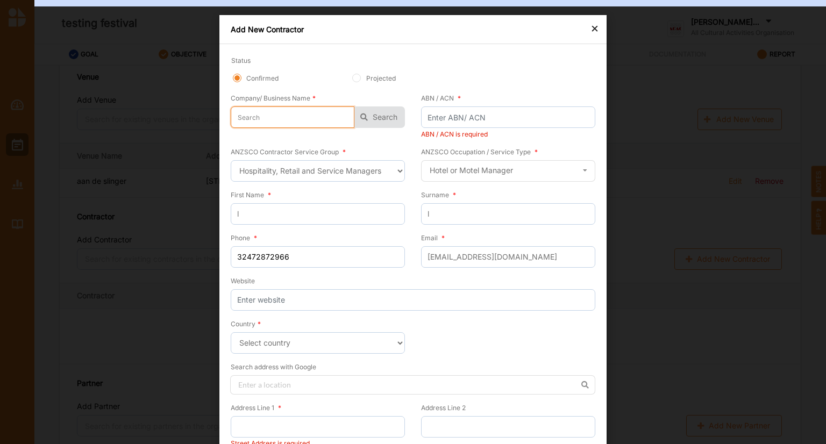
click at [267, 121] on input "text" at bounding box center [293, 118] width 124 height 22
click at [178, 138] on div "× Add New Contractor Status Confirmed Projected Company/ Business Name * Cicard…" at bounding box center [413, 222] width 826 height 444
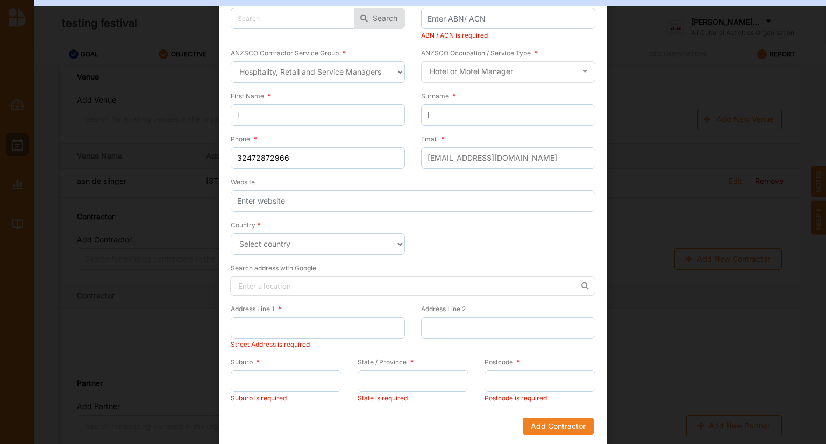
scroll to position [98, 0]
click at [280, 323] on input "Address Line 1 *" at bounding box center [318, 329] width 174 height 22
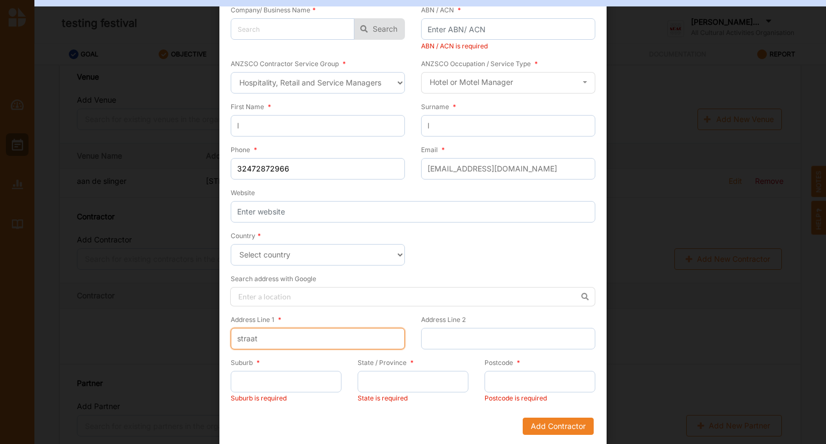
type input "straat"
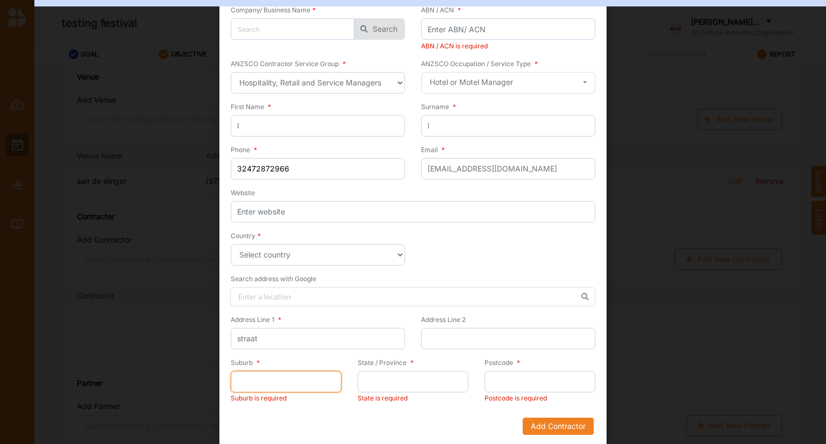
click at [272, 377] on input "Suburb *" at bounding box center [286, 382] width 111 height 22
type input "Houten"
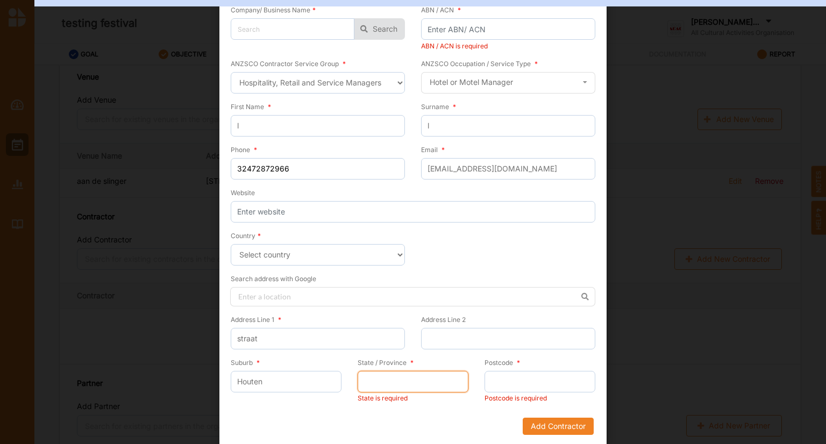
click at [421, 377] on input "State / Province *" at bounding box center [413, 382] width 111 height 22
type input "[GEOGRAPHIC_DATA]"
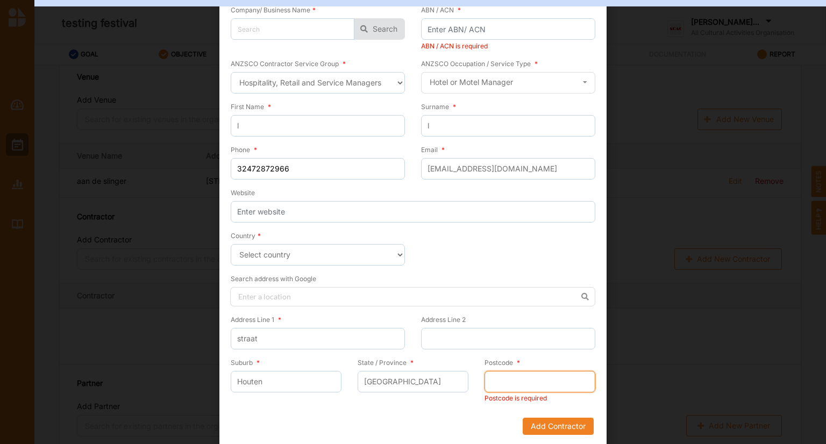
click at [508, 379] on input "Postcode *" at bounding box center [540, 382] width 111 height 22
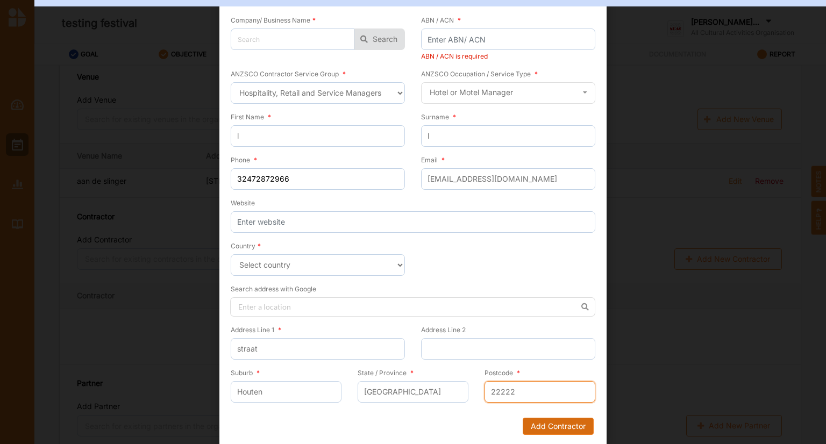
type input "22222"
click at [548, 424] on button "Add Contractor" at bounding box center [558, 426] width 71 height 17
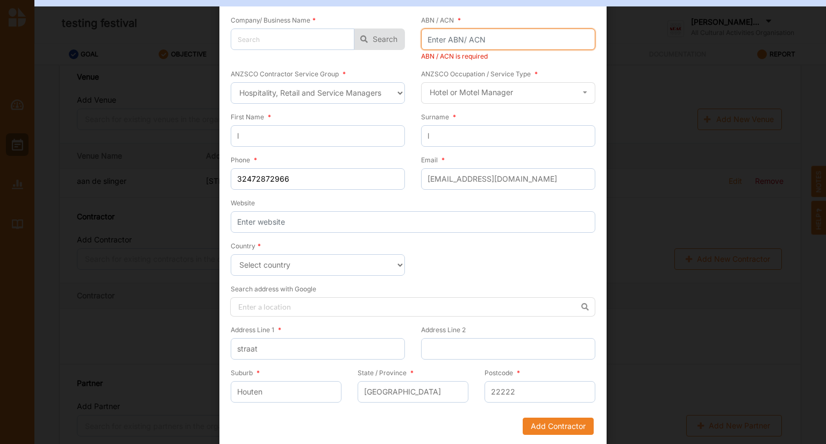
click at [472, 41] on input "ABN / ACN *" at bounding box center [508, 40] width 174 height 22
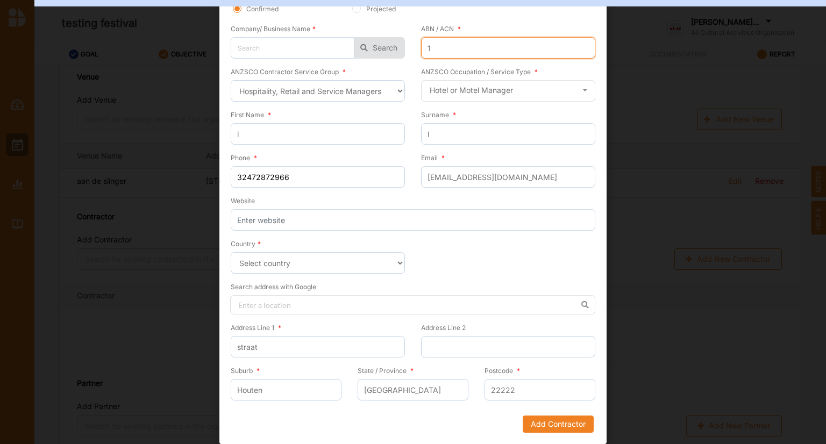
scroll to position [67, 0]
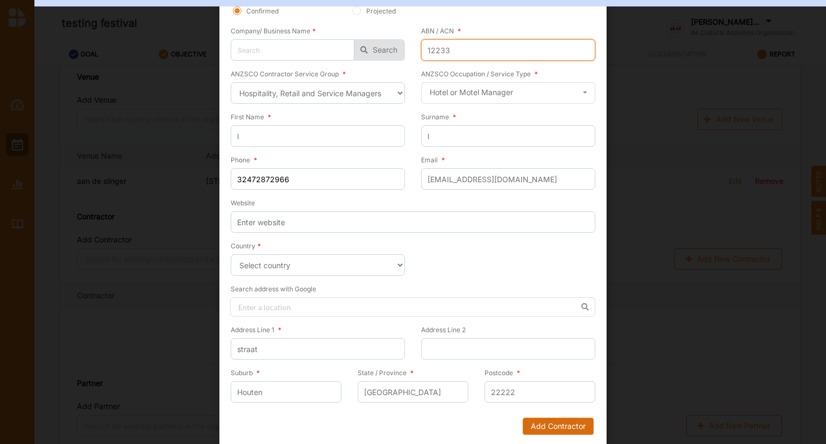
type input "12233"
click at [548, 424] on button "Add Contractor" at bounding box center [558, 426] width 71 height 17
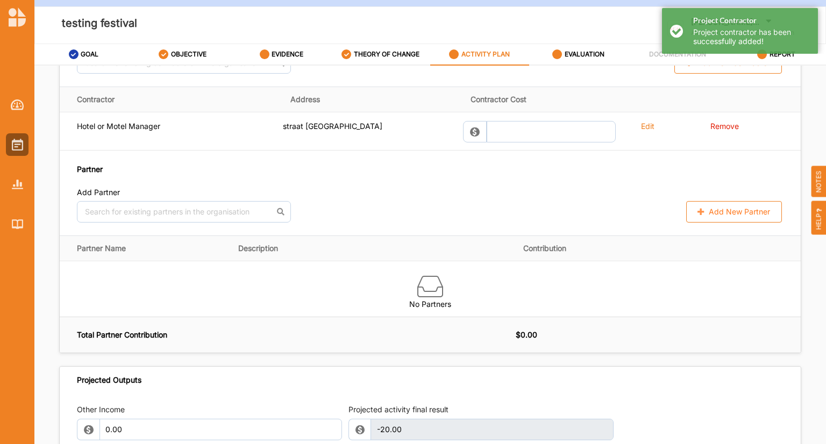
scroll to position [728, 0]
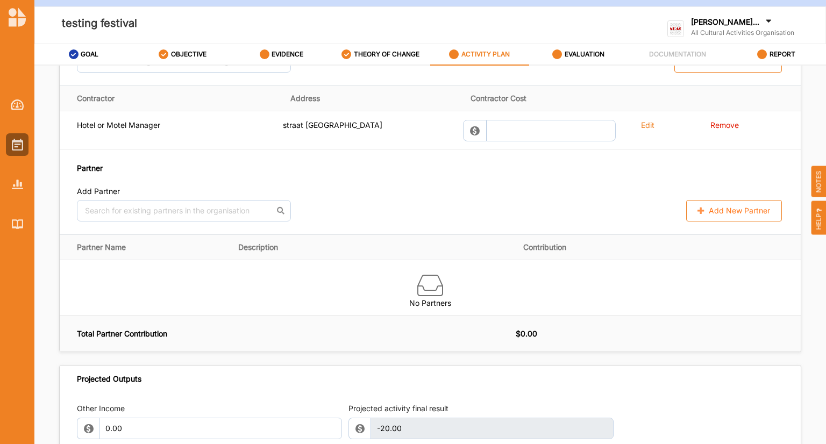
click at [726, 206] on button "Add New Partner" at bounding box center [734, 211] width 96 height 22
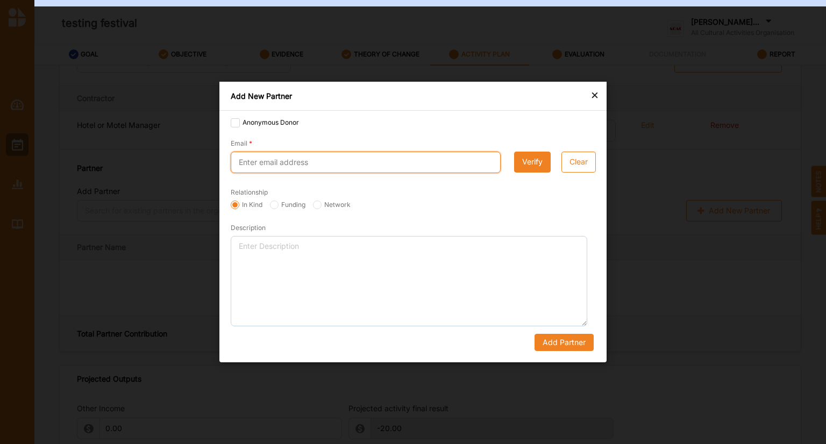
click at [290, 161] on input "Email" at bounding box center [366, 163] width 270 height 22
type input "[EMAIL_ADDRESS][DOMAIN_NAME]"
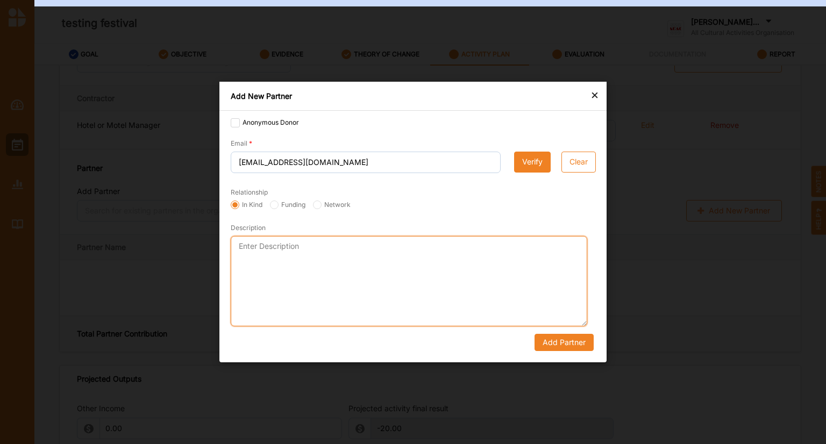
click at [357, 270] on textarea "Description" at bounding box center [409, 281] width 357 height 90
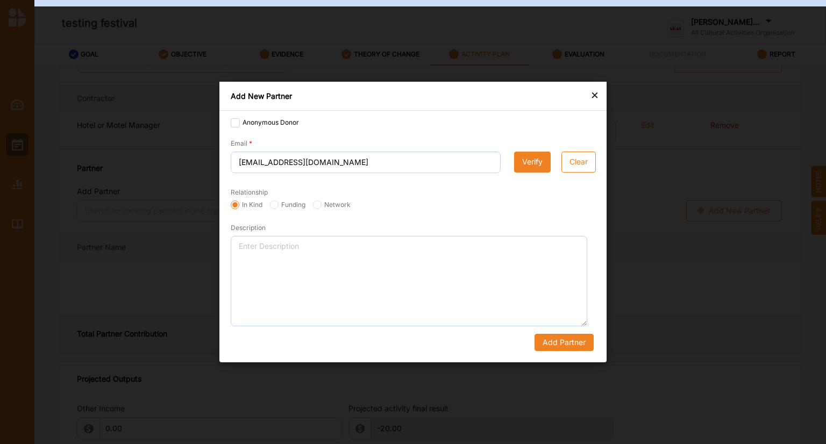
click at [529, 165] on button "Verify" at bounding box center [532, 163] width 37 height 22
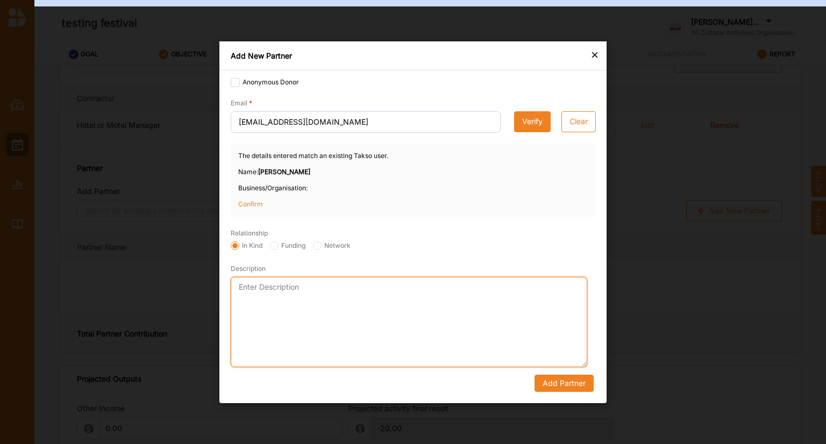
click at [452, 336] on textarea "Description" at bounding box center [409, 322] width 357 height 90
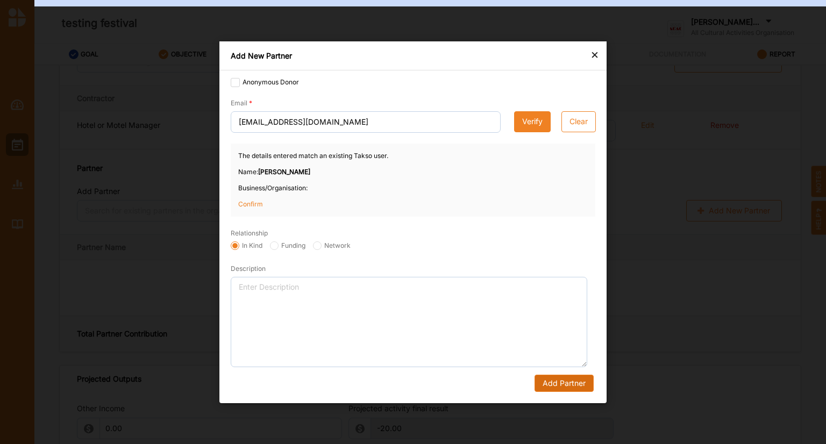
click at [562, 380] on button "Add Partner" at bounding box center [564, 382] width 59 height 17
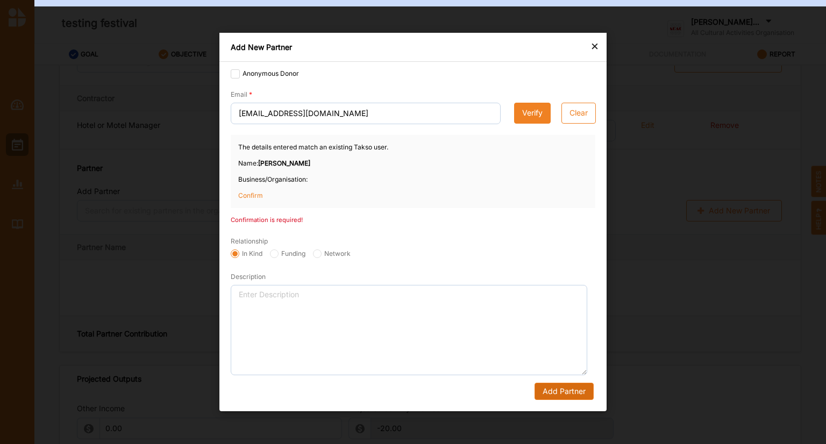
click at [558, 392] on button "Add Partner" at bounding box center [564, 391] width 59 height 17
click at [554, 385] on button "Add Partner" at bounding box center [564, 391] width 59 height 17
click at [249, 195] on p "Confirm" at bounding box center [265, 196] width 54 height 10
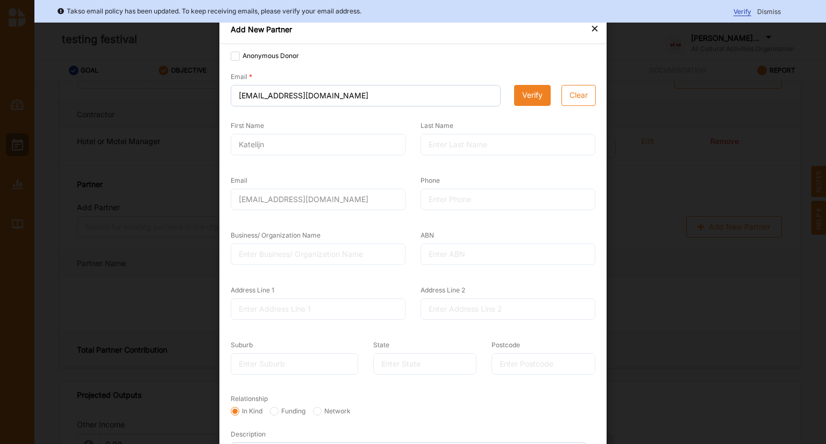
scroll to position [122, 0]
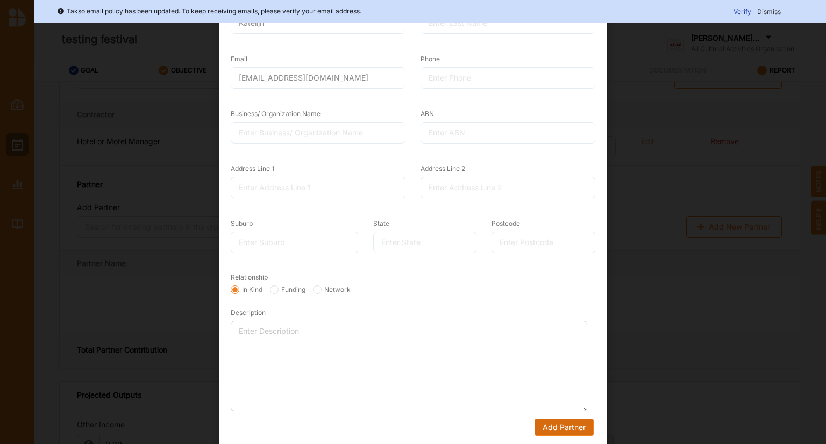
click at [559, 423] on button "Add Partner" at bounding box center [564, 427] width 59 height 17
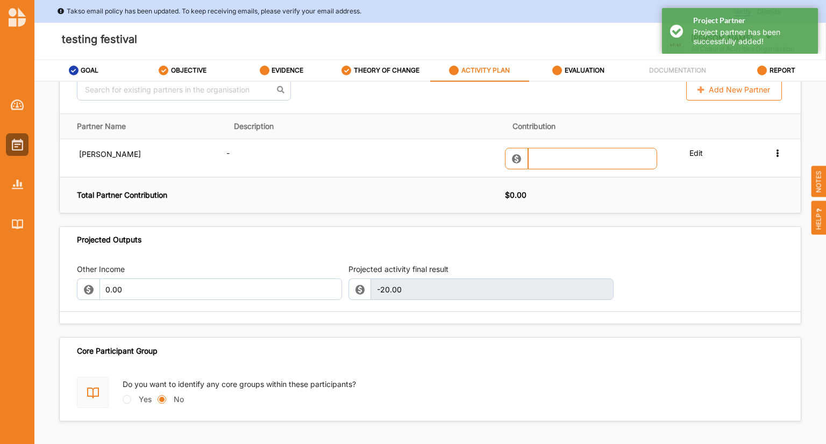
scroll to position [866, 0]
click at [206, 303] on div "Other Income 0.00 Projected activity final result -20.00 This field is invalid" at bounding box center [430, 287] width 741 height 71
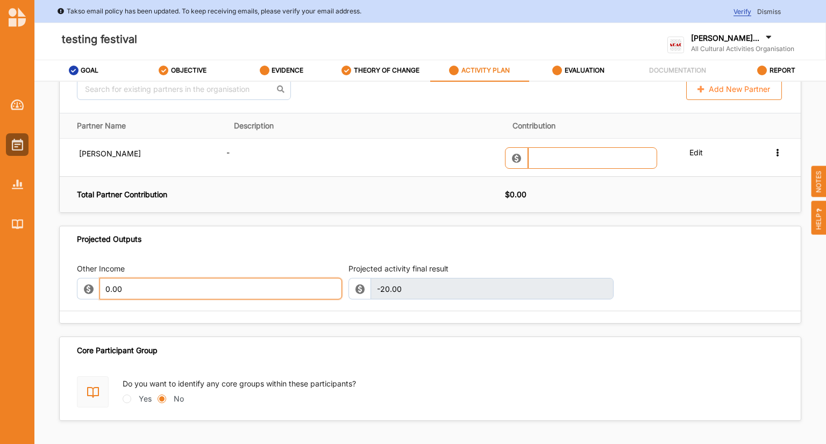
click at [154, 287] on input "0.00" at bounding box center [221, 289] width 243 height 22
type input "0"
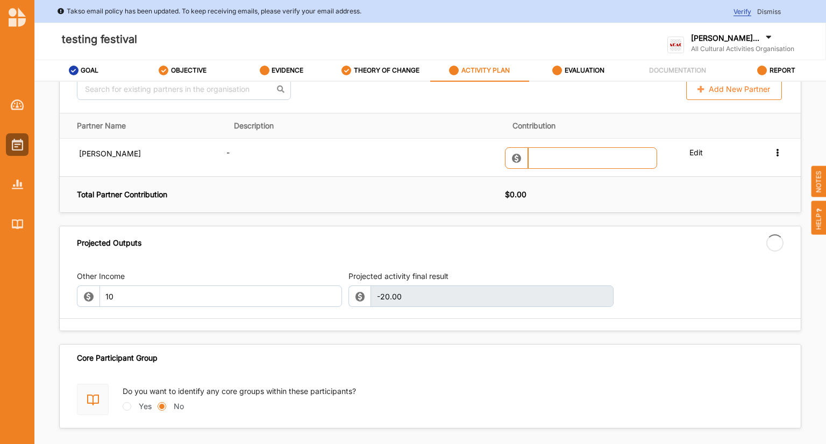
click at [396, 302] on div "Other Income 10 Projected activity final result -20.00 This field is invalid" at bounding box center [430, 289] width 707 height 47
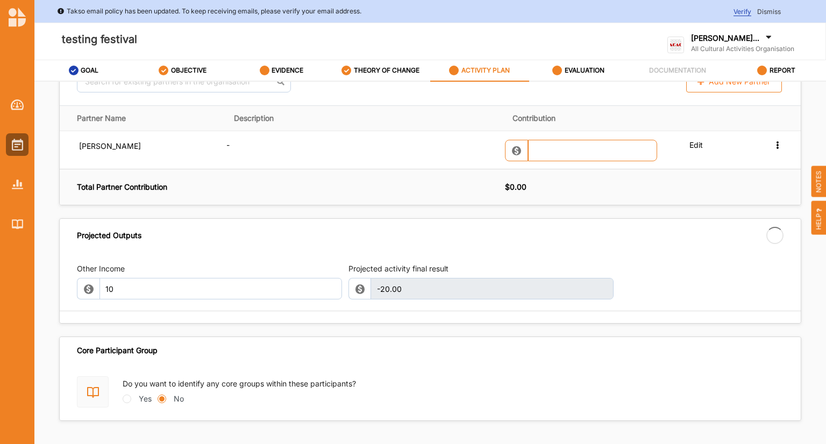
type input "10.00"
type input "-10.00"
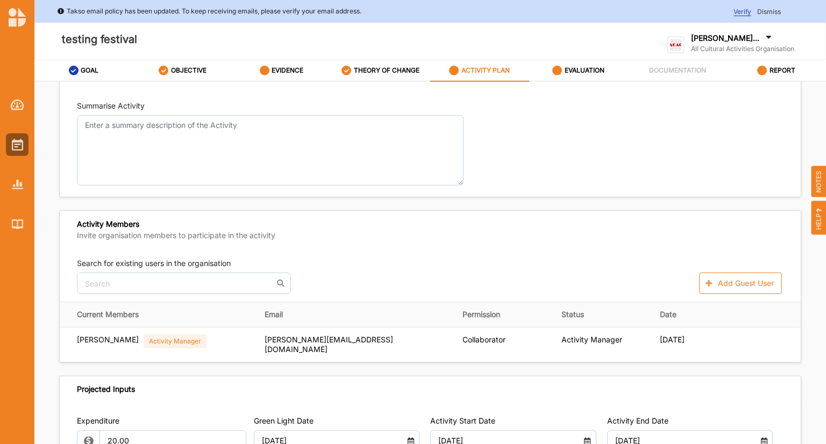
scroll to position [0, 0]
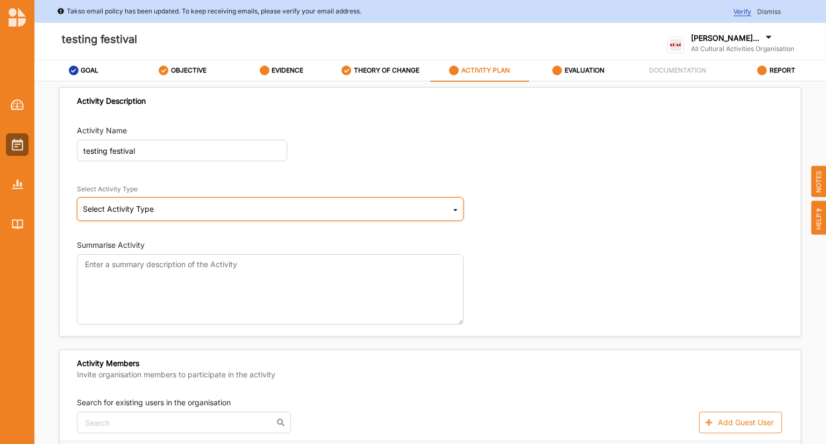
click at [367, 211] on div "Select Activity Type Cultural infrastructure development Acquisitions and Commi…" at bounding box center [270, 209] width 387 height 24
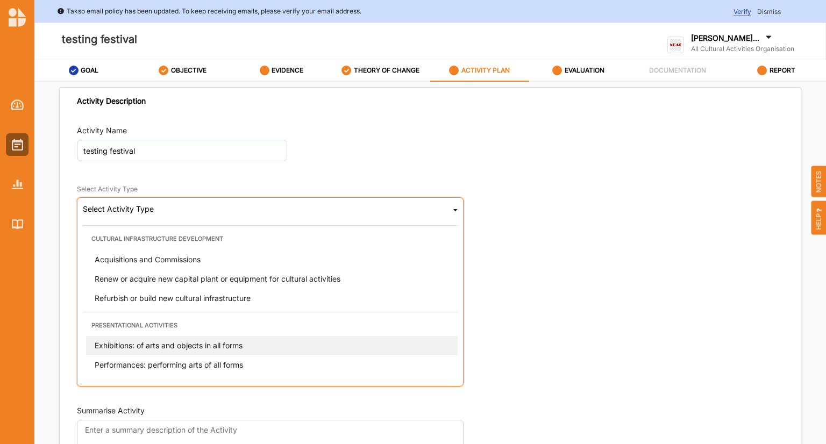
click at [225, 345] on span "Exhibitions: of arts and objects in all forms" at bounding box center [169, 345] width 148 height 9
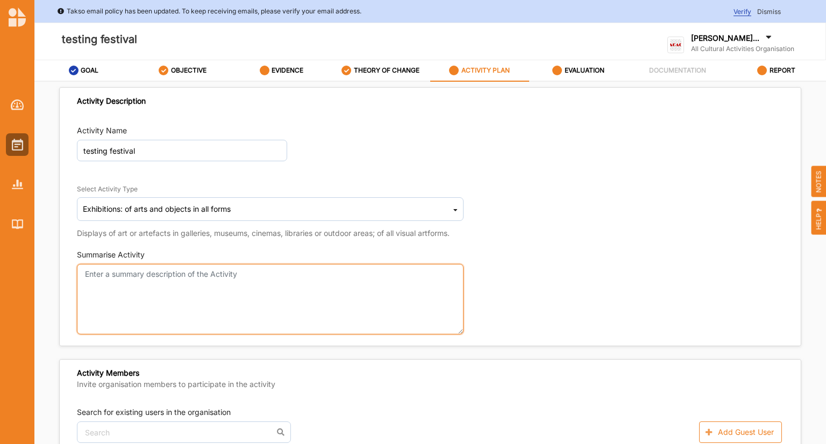
click at [201, 286] on textarea "Summarise Activity" at bounding box center [270, 299] width 387 height 70
click at [316, 274] on textarea "xxx" at bounding box center [270, 299] width 387 height 70
type textarea "xxx"
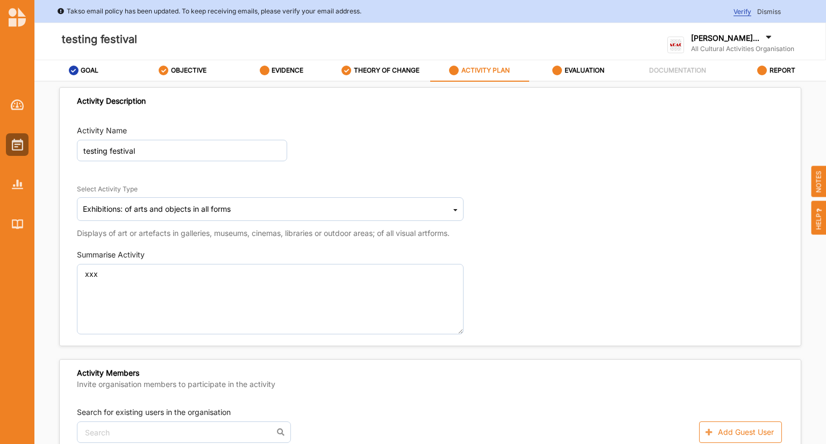
click at [601, 197] on div "Select Activity Type Exhibitions: of arts and objects in all forms Cultural inf…" at bounding box center [430, 206] width 707 height 66
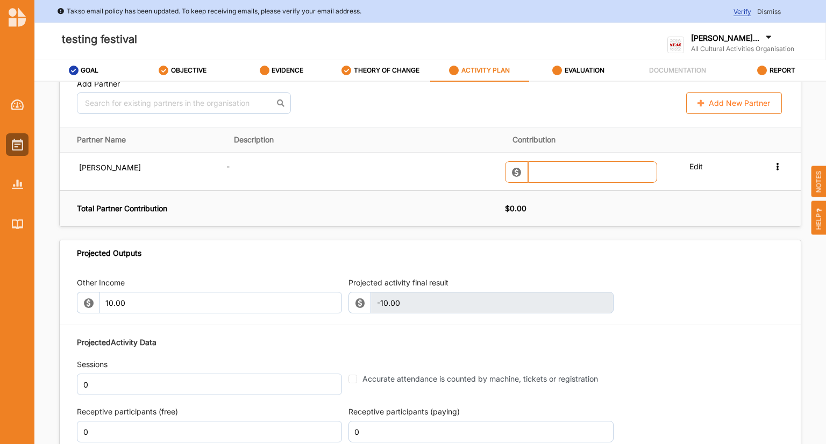
scroll to position [859, 0]
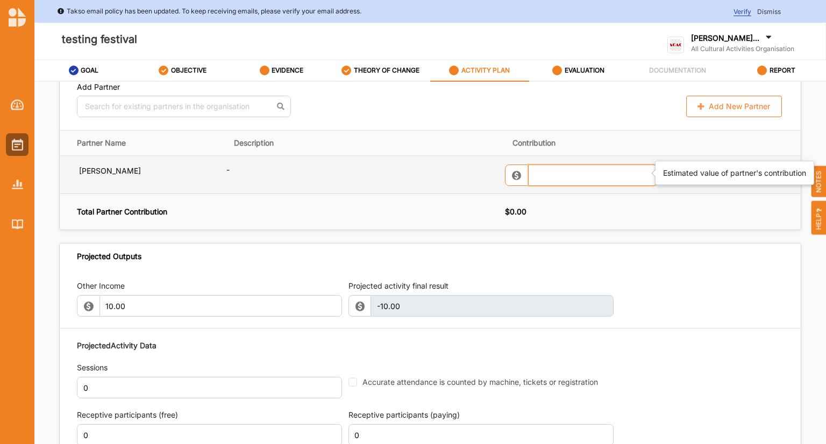
click at [584, 165] on input "text" at bounding box center [592, 176] width 129 height 22
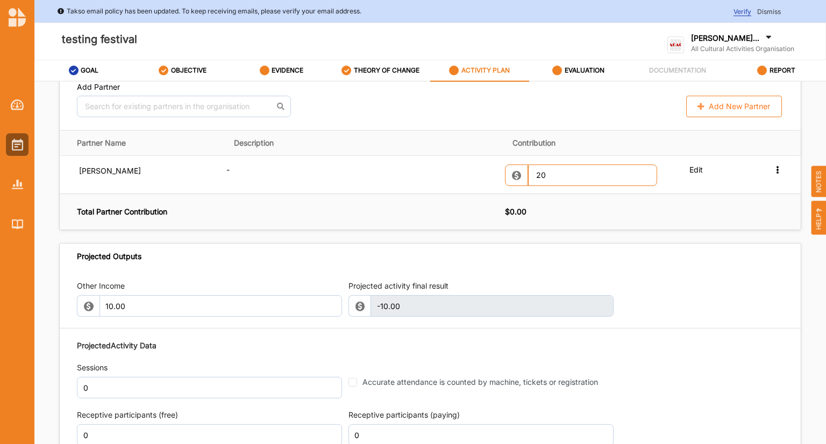
type input "20.00"
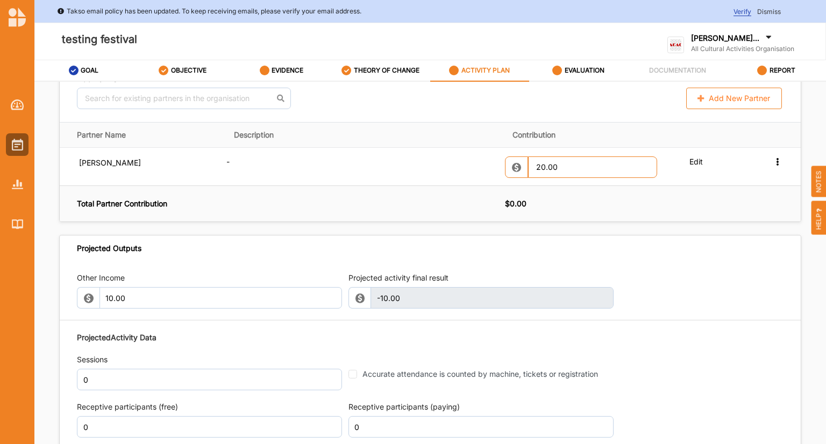
click at [682, 261] on div "Projected Outputs" at bounding box center [430, 249] width 741 height 26
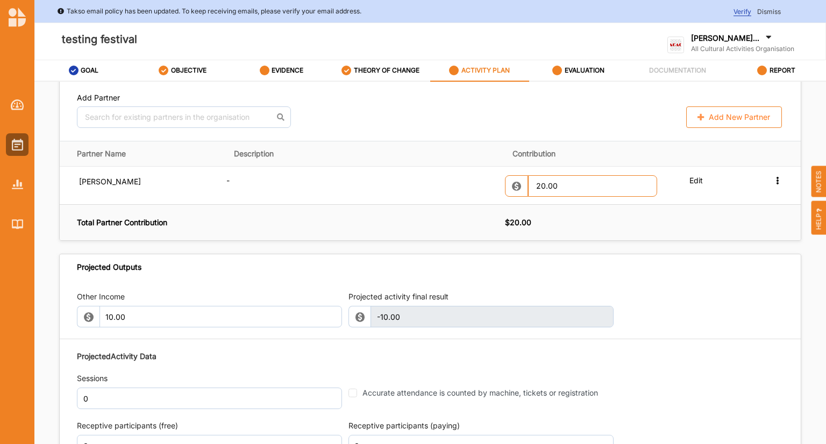
scroll to position [846, 0]
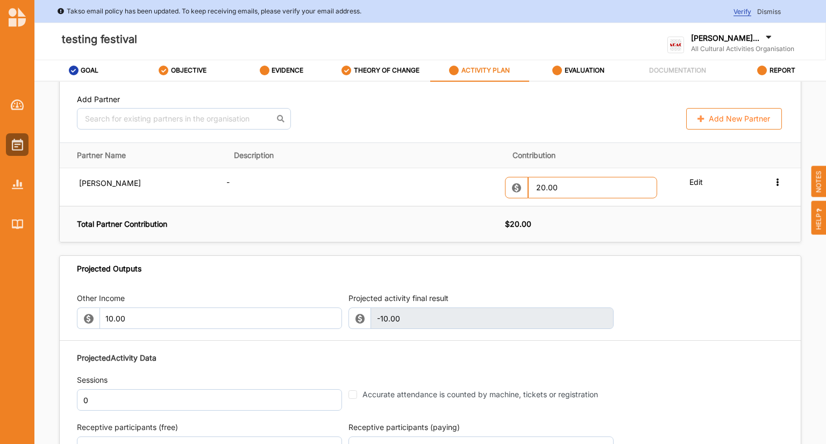
click at [439, 143] on th "Description" at bounding box center [365, 155] width 278 height 25
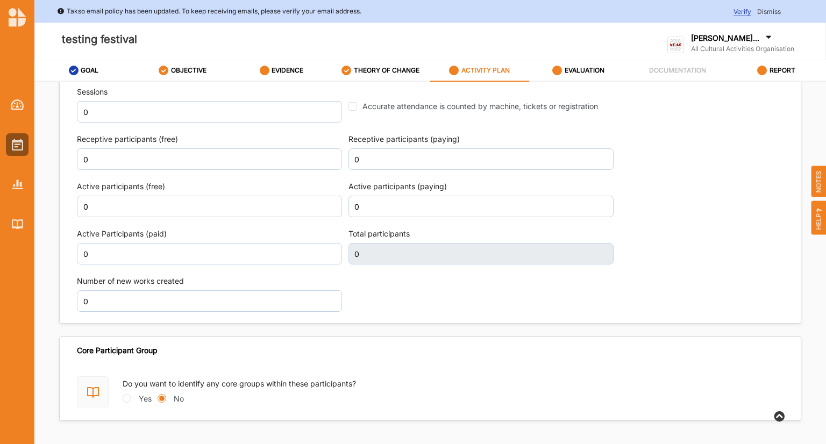
scroll to position [58, 0]
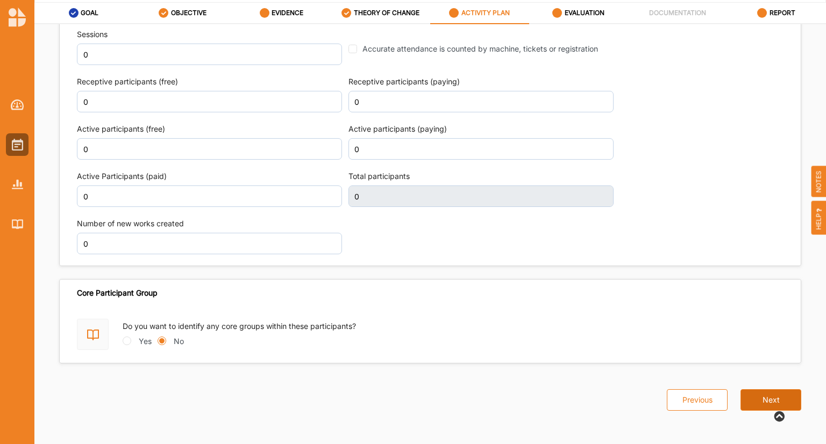
click at [760, 397] on button "Next" at bounding box center [771, 401] width 61 height 22
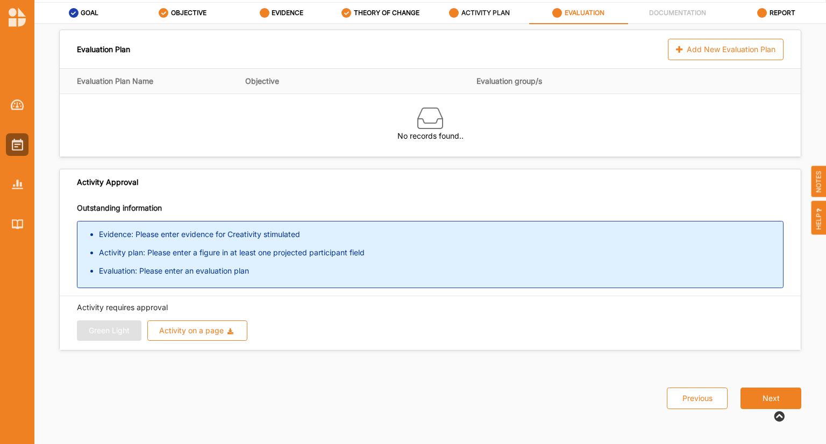
click at [470, 15] on label "ACTIVITY PLAN" at bounding box center [486, 13] width 48 height 9
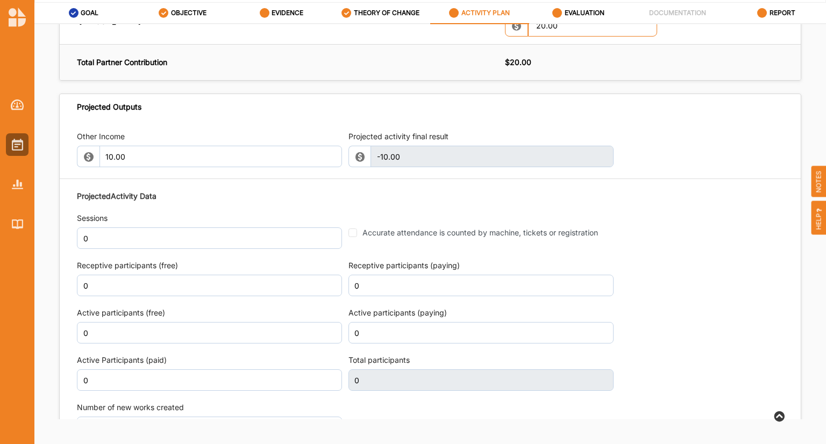
scroll to position [951, 0]
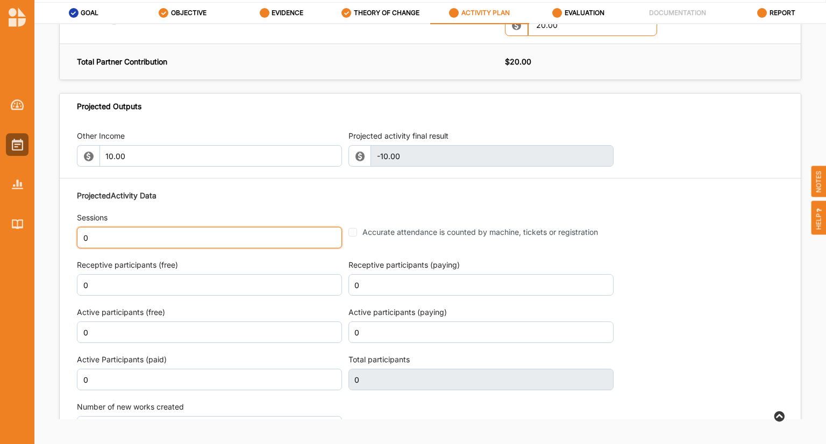
click at [162, 230] on input "0" at bounding box center [209, 238] width 265 height 22
type input "1"
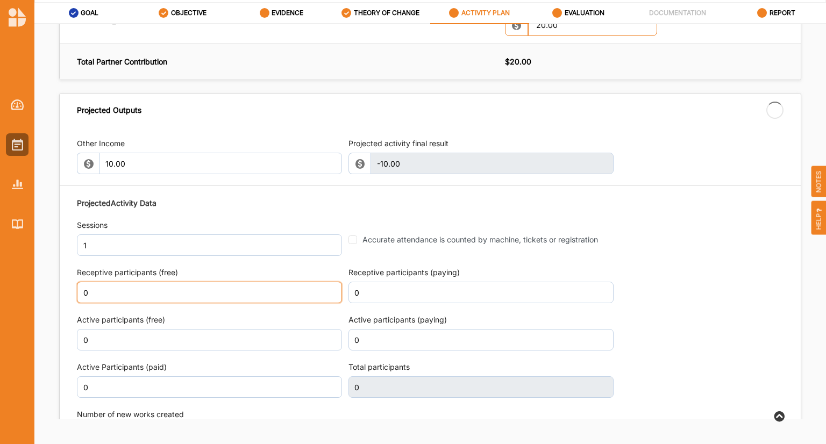
click at [154, 284] on input "0" at bounding box center [209, 293] width 265 height 22
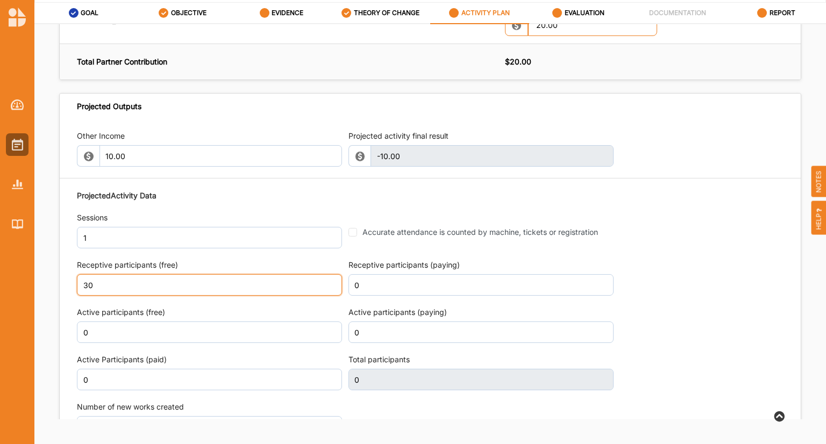
type input "30"
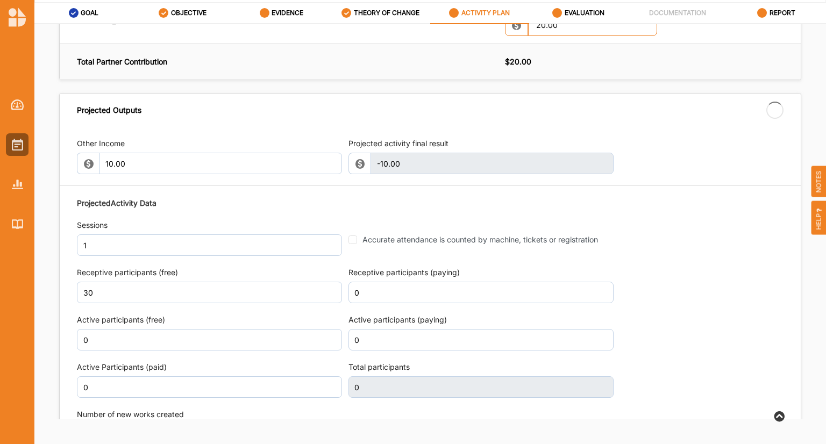
click at [140, 343] on div "Projected Activity Data Sessions 1 Accurate attendance is counted by machine, t…" at bounding box center [430, 322] width 707 height 259
click at [136, 341] on input "0" at bounding box center [209, 340] width 265 height 22
type input "30"
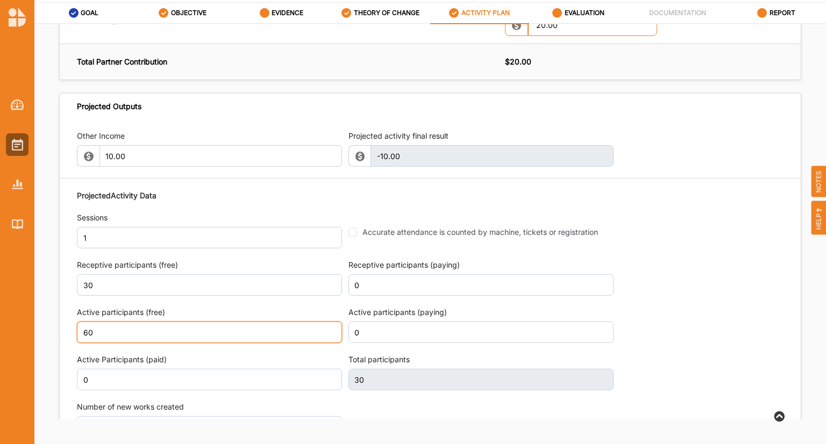
type input "60"
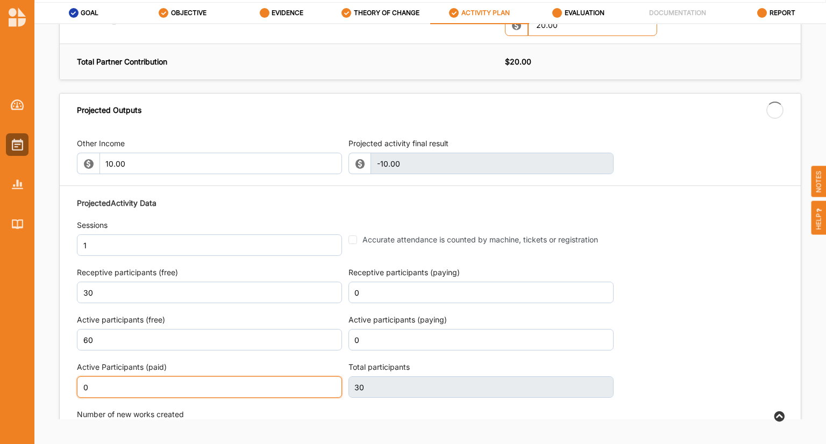
click at [127, 378] on input "0" at bounding box center [209, 388] width 265 height 22
type input "20"
type input "90"
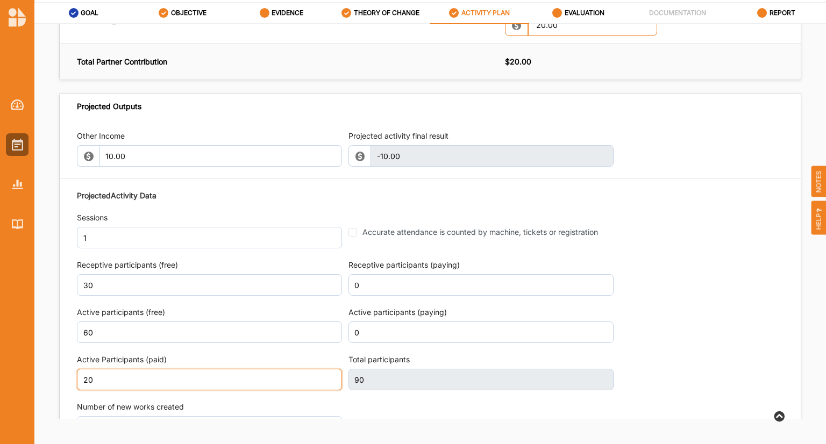
type input "20"
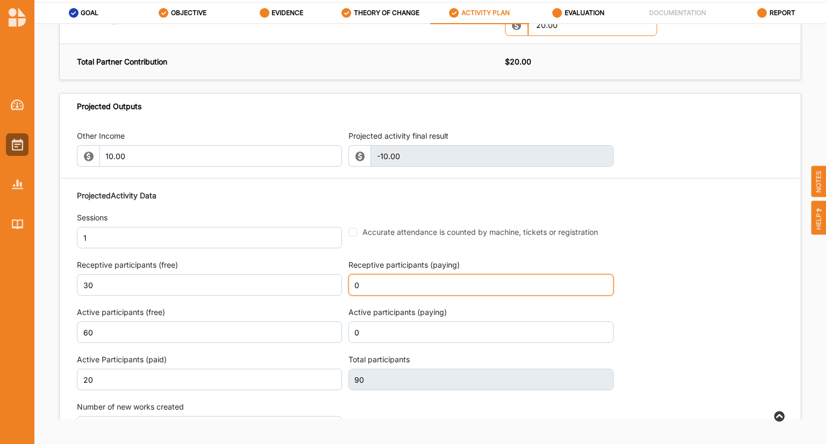
click at [402, 286] on input "0" at bounding box center [481, 285] width 265 height 22
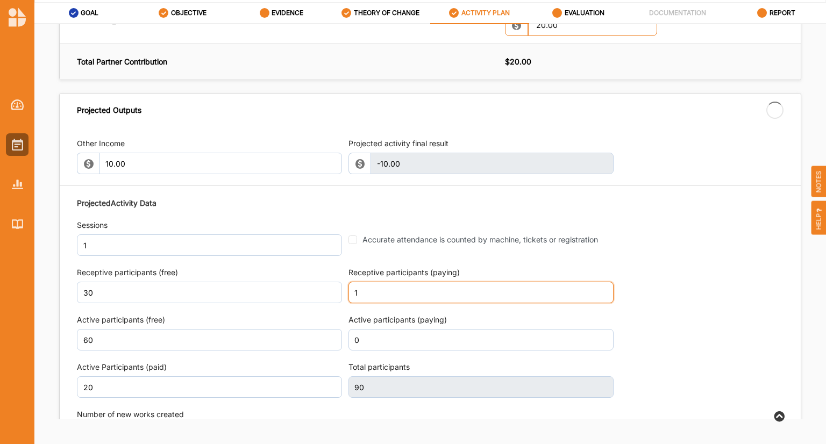
type input "10"
type input "110"
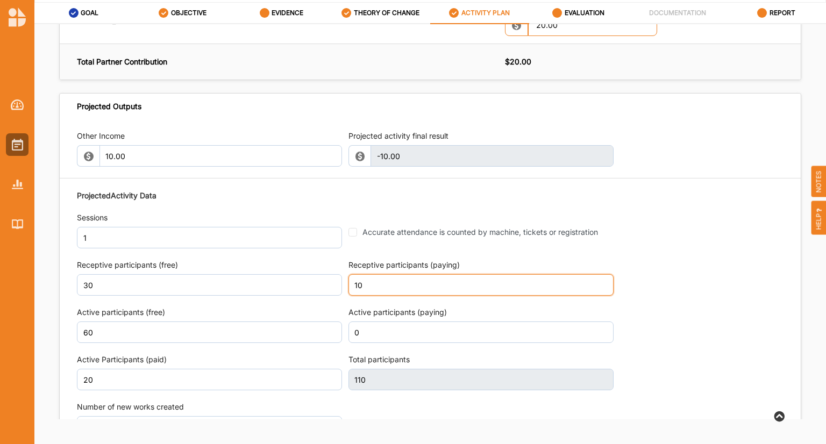
type input "10"
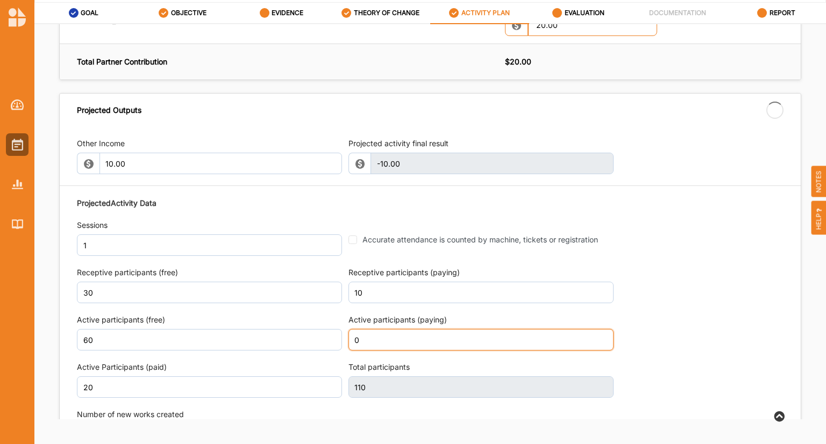
click at [388, 335] on input "0" at bounding box center [481, 340] width 265 height 22
type input "30"
type input "120"
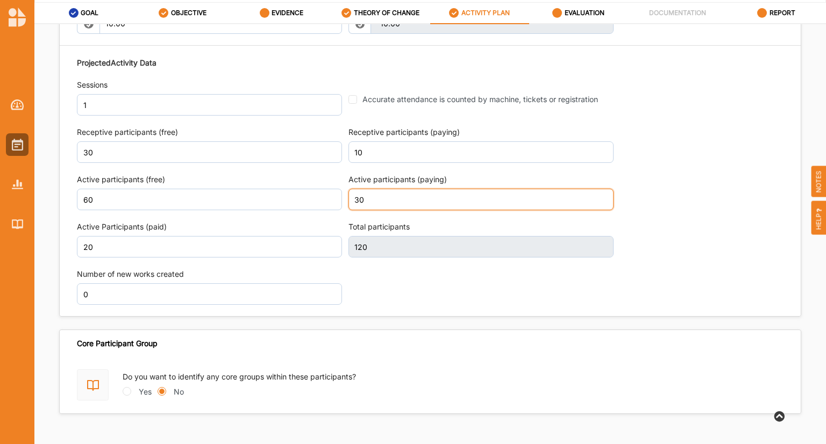
scroll to position [1135, 0]
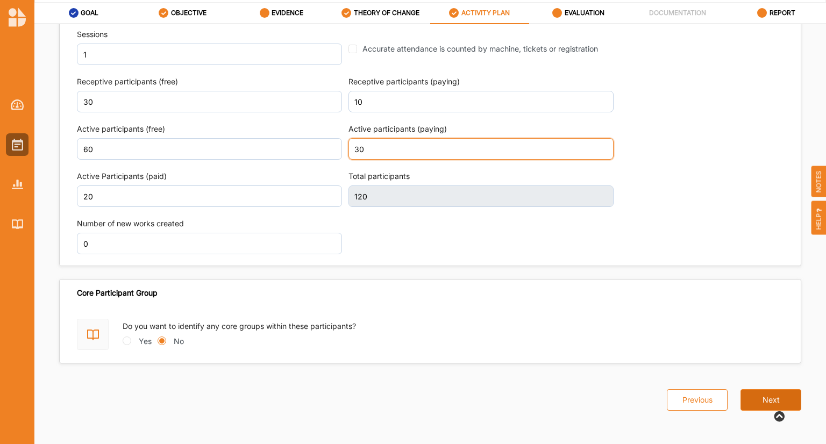
type input "30"
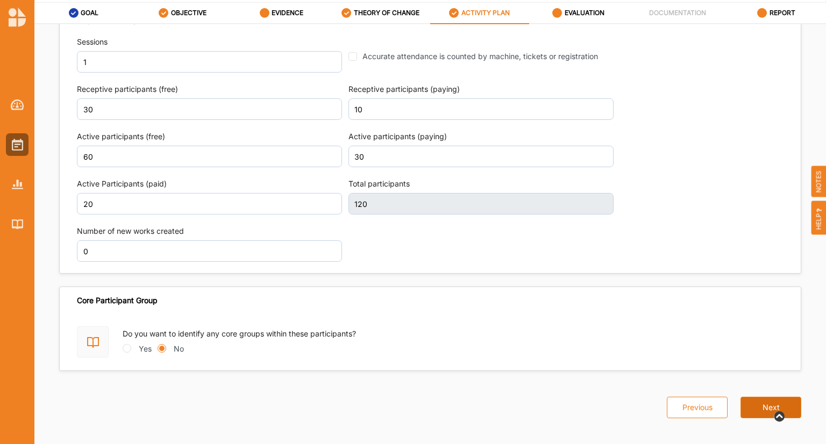
scroll to position [1142, 0]
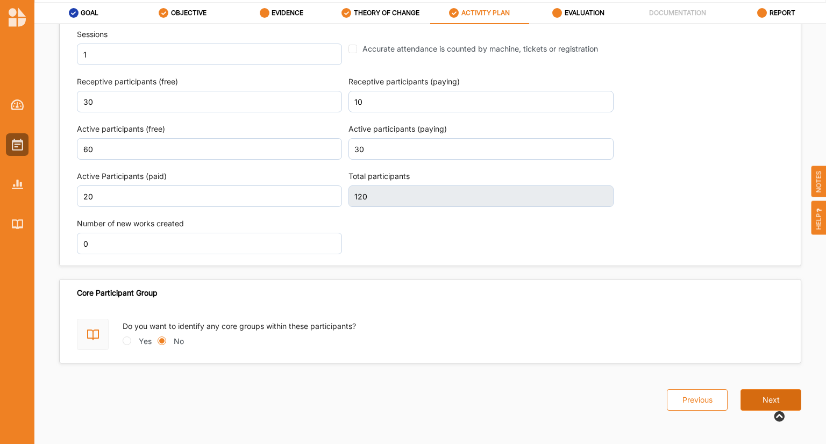
click at [751, 394] on button "Next" at bounding box center [771, 401] width 61 height 22
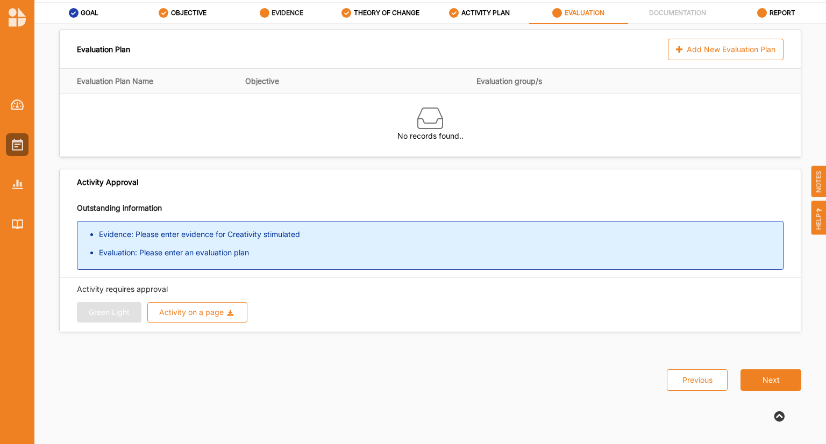
click at [284, 18] on div "EVIDENCE" at bounding box center [282, 12] width 44 height 19
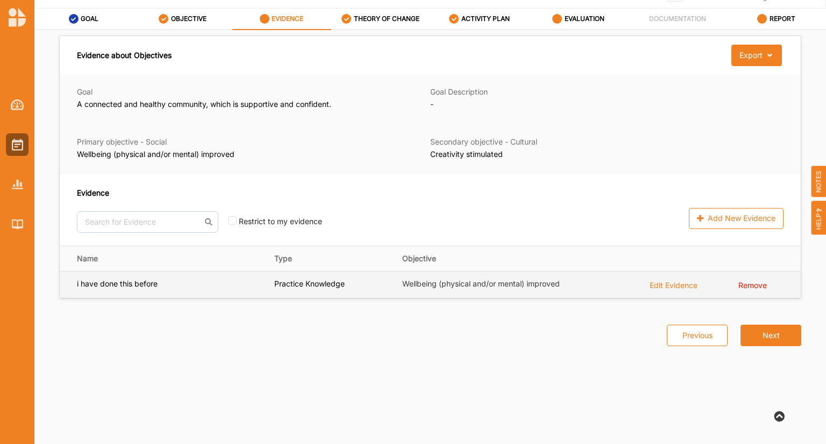
scroll to position [51, 0]
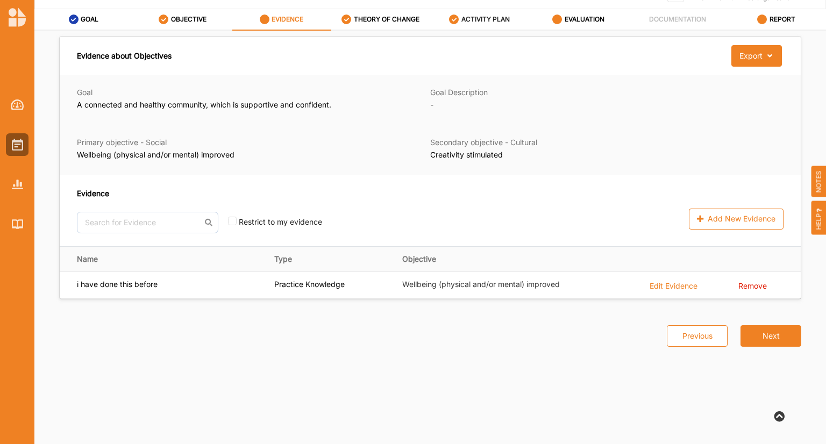
click at [470, 22] on label "ACTIVITY PLAN" at bounding box center [486, 19] width 48 height 9
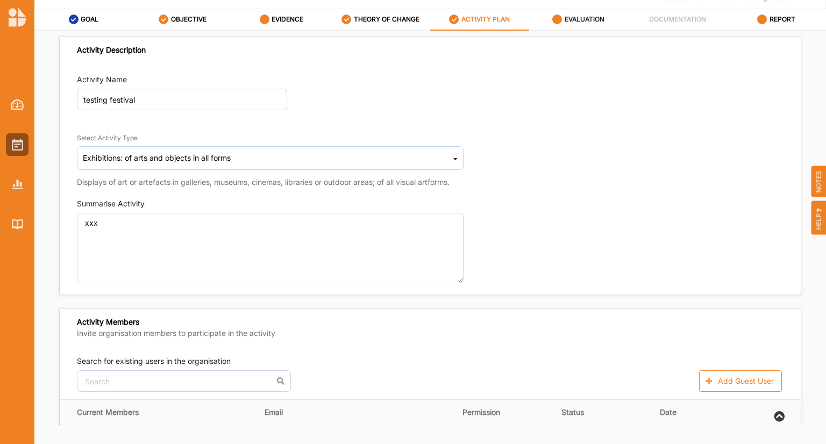
click at [565, 15] on label "EVALUATION" at bounding box center [585, 19] width 40 height 9
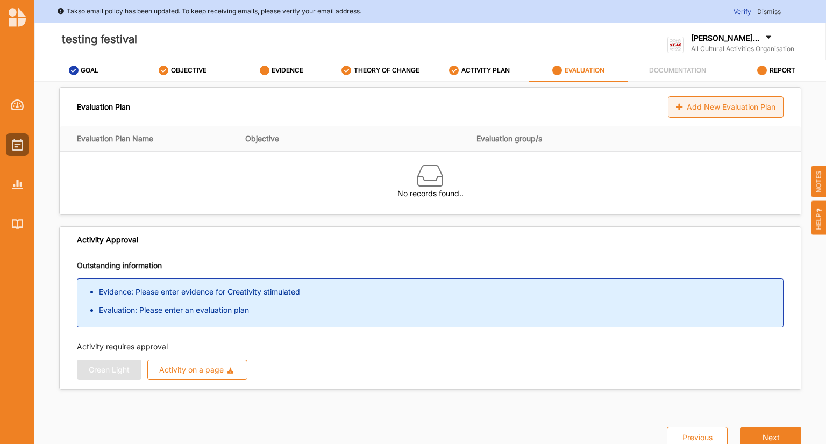
click at [686, 106] on div "Add New Evaluation Plan" at bounding box center [726, 107] width 116 height 22
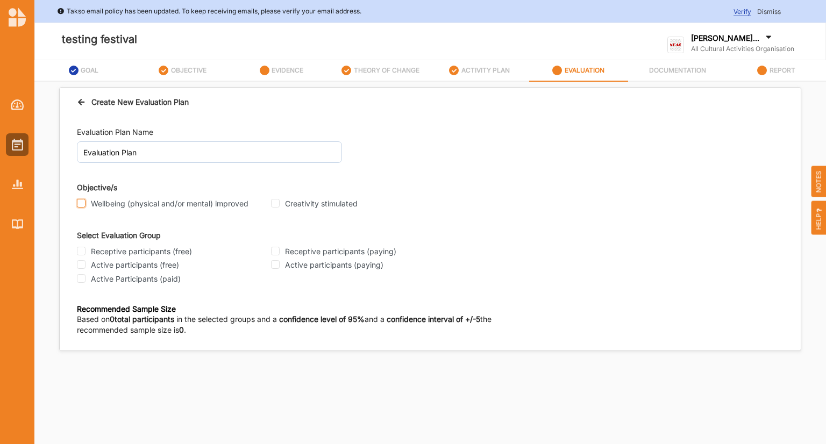
click at [85, 203] on input "Wellbeing (physical and/or mental) improved" at bounding box center [81, 203] width 9 height 9
checkbox input "true"
click at [87, 250] on div "Receptive participants (free)" at bounding box center [171, 252] width 188 height 10
click at [79, 253] on input "Receptive participants (free)" at bounding box center [81, 251] width 9 height 9
checkbox input "true"
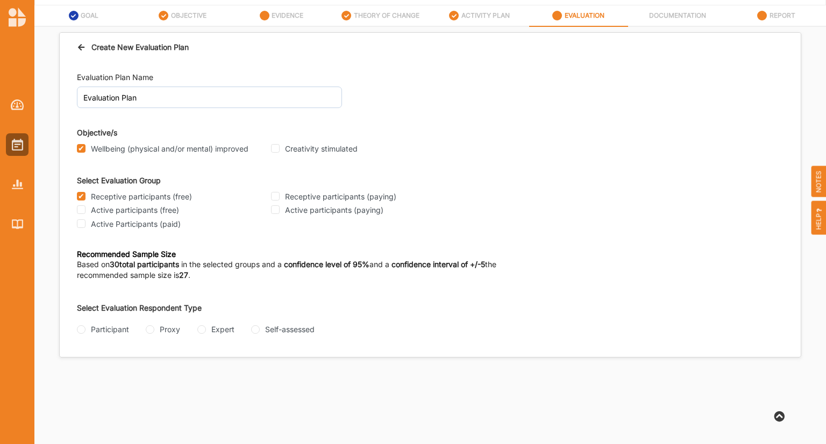
scroll to position [58, 0]
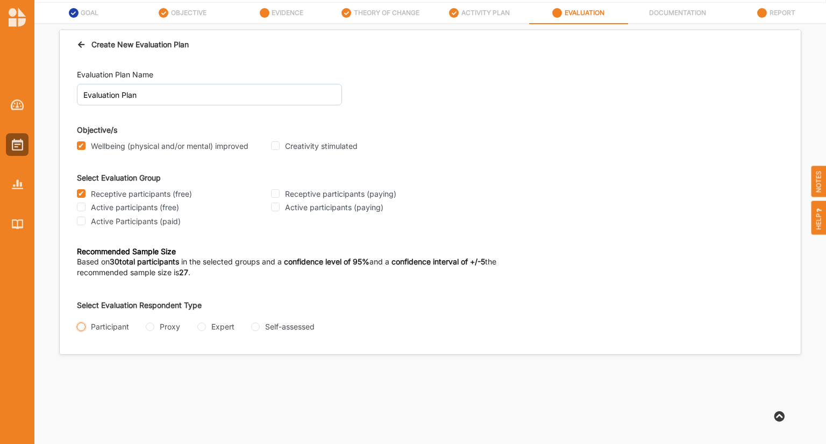
click at [80, 328] on input "Participant" at bounding box center [81, 327] width 9 height 9
radio input "true"
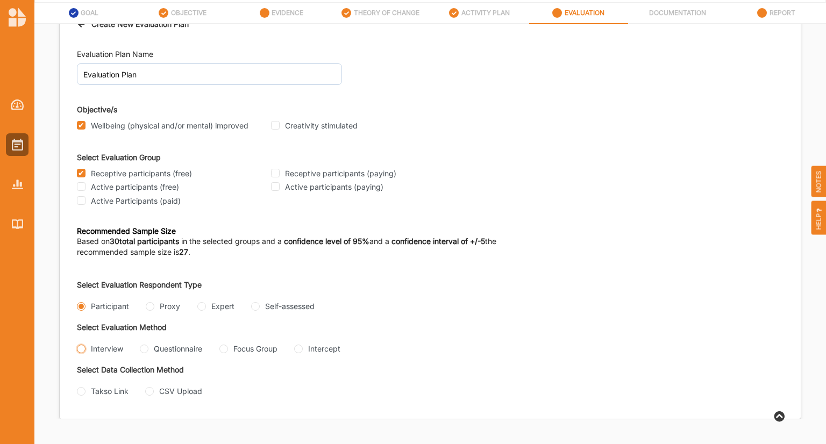
click at [82, 351] on input "Interview" at bounding box center [81, 349] width 9 height 9
radio input "true"
click at [81, 392] on input "Takso Link" at bounding box center [81, 390] width 9 height 9
radio input "true"
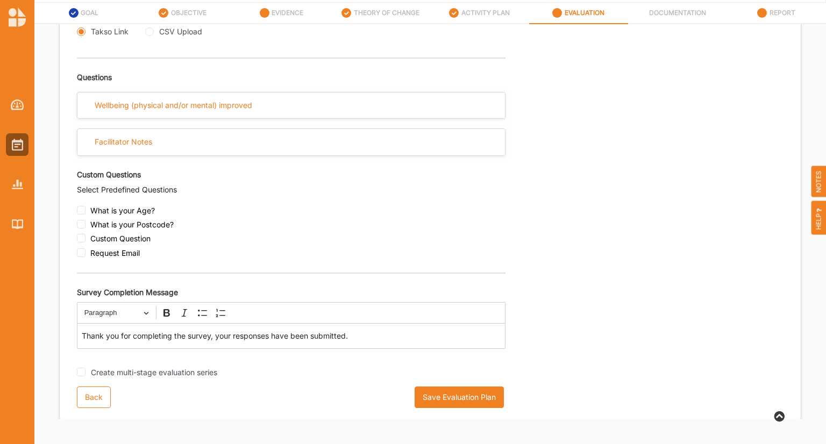
scroll to position [380, 0]
click at [81, 213] on input "checkbox" at bounding box center [81, 210] width 9 height 9
checkbox input "true"
click at [81, 239] on input "checkbox" at bounding box center [81, 238] width 9 height 9
checkbox input "true"
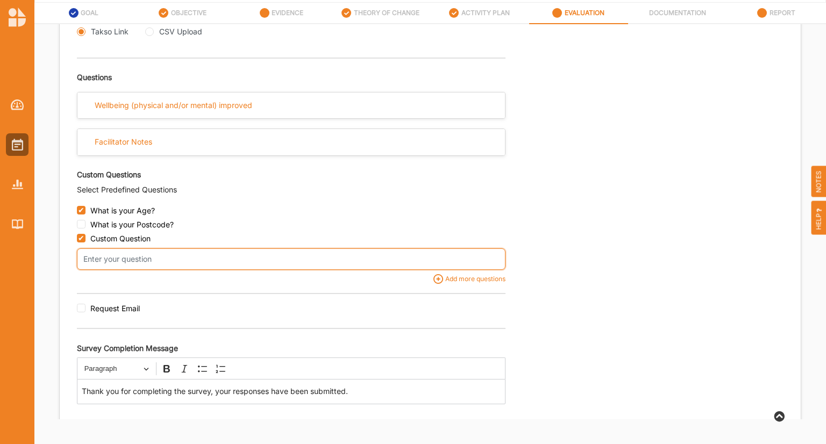
click at [103, 258] on input "text" at bounding box center [291, 260] width 429 height 22
type input "d"
type input "z"
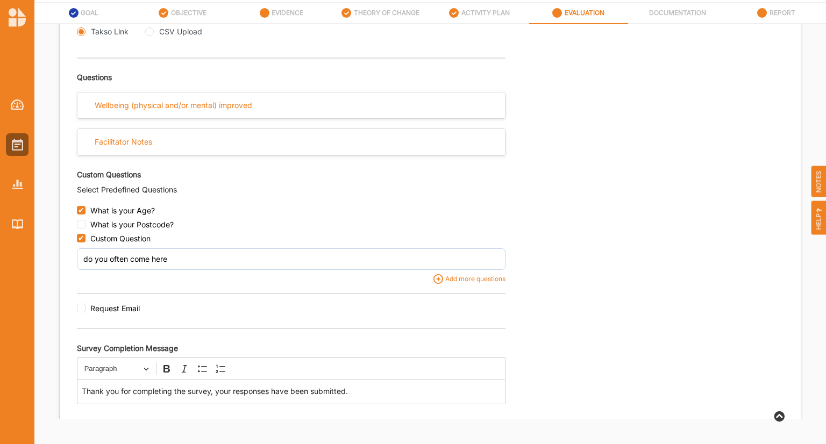
click at [325, 306] on div "Request Email" at bounding box center [291, 311] width 429 height 14
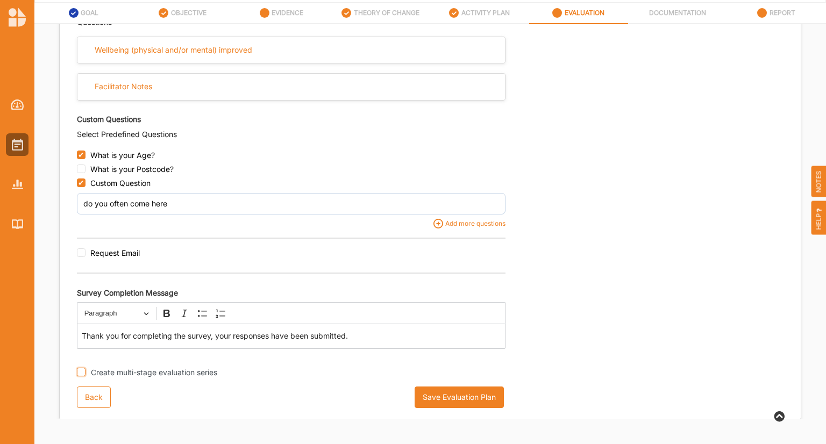
click at [79, 373] on input "Create multi-stage evaluation series" at bounding box center [81, 372] width 9 height 9
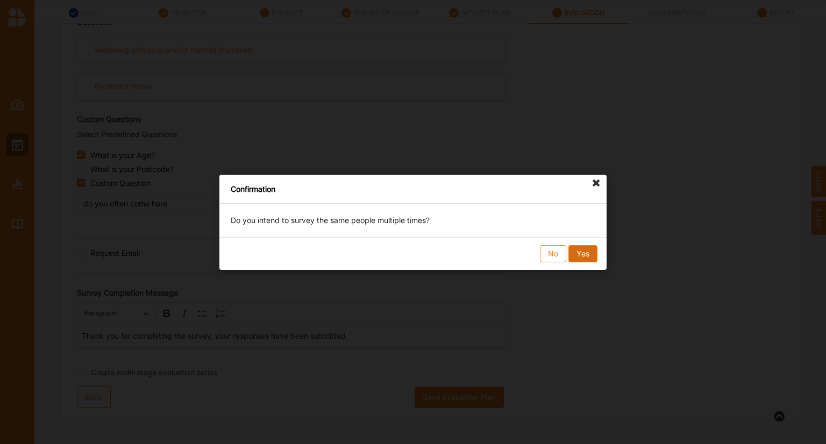
click at [584, 250] on button "Yes" at bounding box center [583, 253] width 29 height 17
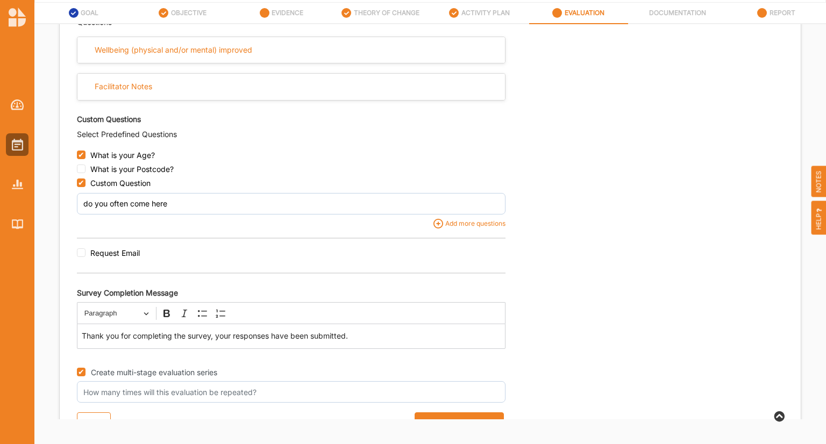
scroll to position [462, 0]
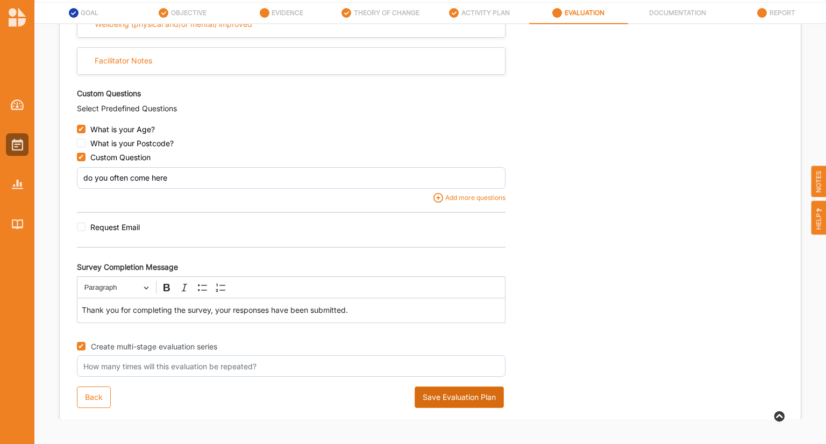
click at [426, 398] on button "Save Evaluation Plan" at bounding box center [459, 398] width 89 height 22
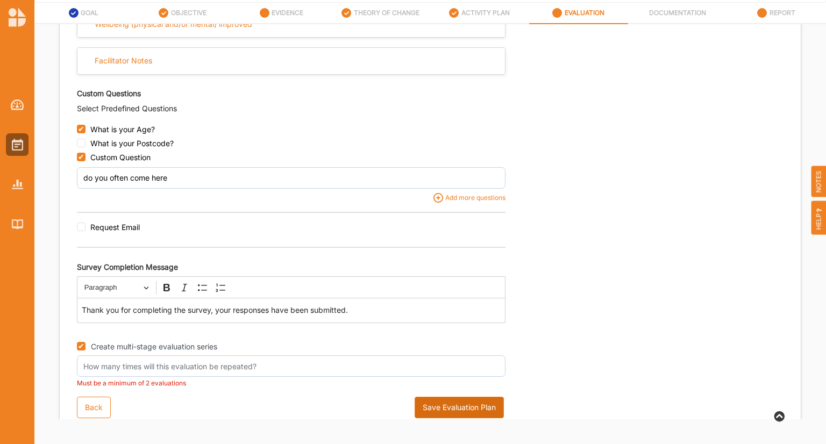
click at [431, 412] on button "Save Evaluation Plan" at bounding box center [459, 408] width 89 height 22
click at [464, 409] on button "Save Evaluation Plan" at bounding box center [459, 408] width 89 height 22
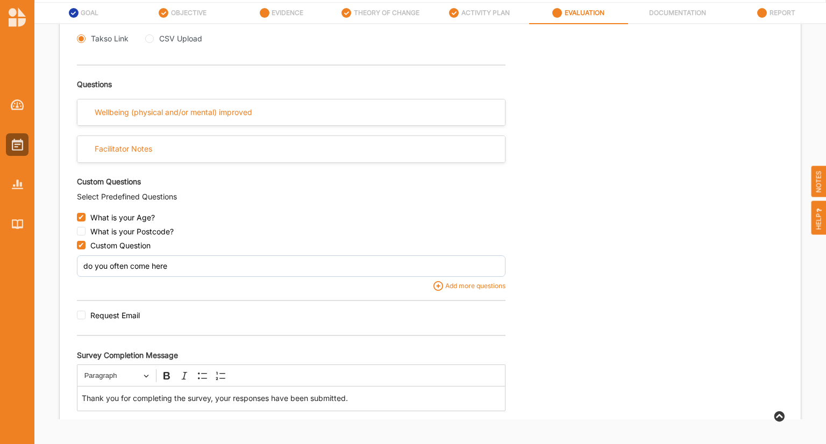
scroll to position [472, 0]
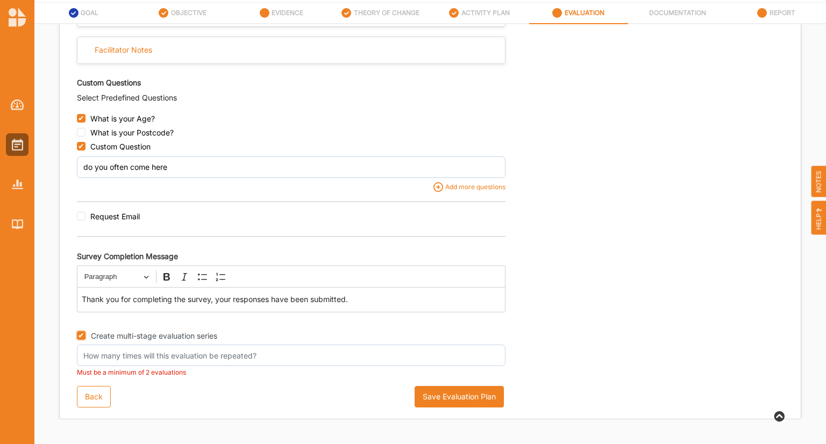
click at [81, 336] on input "Create multi-stage evaluation series" at bounding box center [81, 335] width 9 height 9
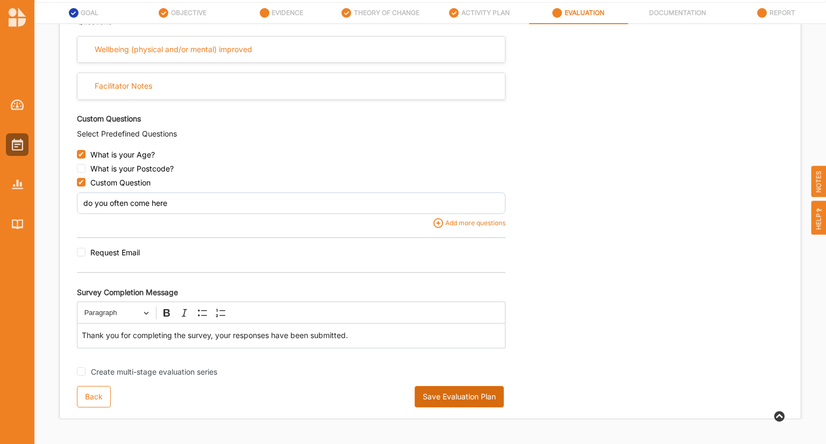
click at [459, 394] on button "Save Evaluation Plan" at bounding box center [459, 397] width 89 height 22
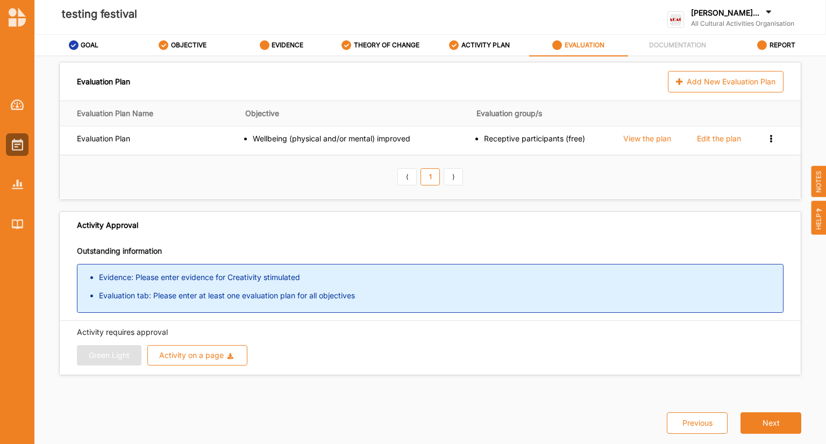
scroll to position [0, 0]
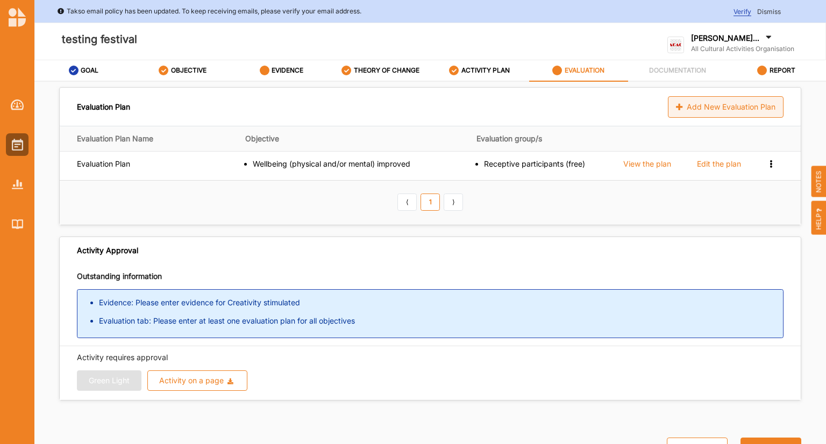
click at [697, 106] on div "Add New Evaluation Plan" at bounding box center [726, 107] width 116 height 22
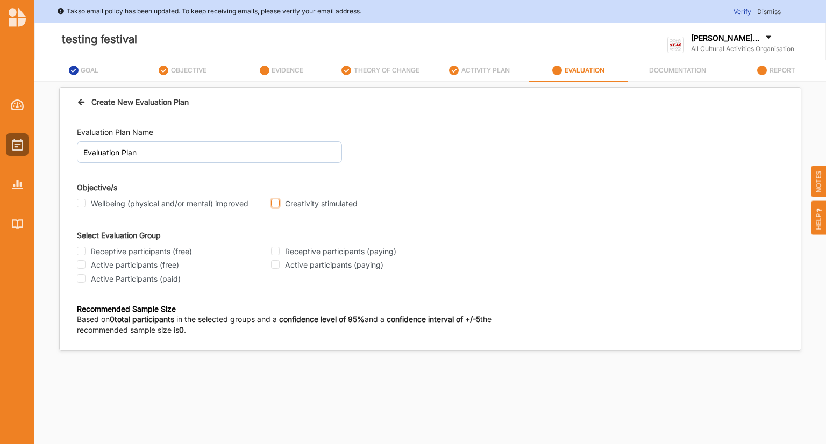
click at [276, 203] on input "Creativity stimulated" at bounding box center [275, 203] width 9 height 9
click at [85, 254] on input "Receptive participants (free)" at bounding box center [81, 251] width 9 height 9
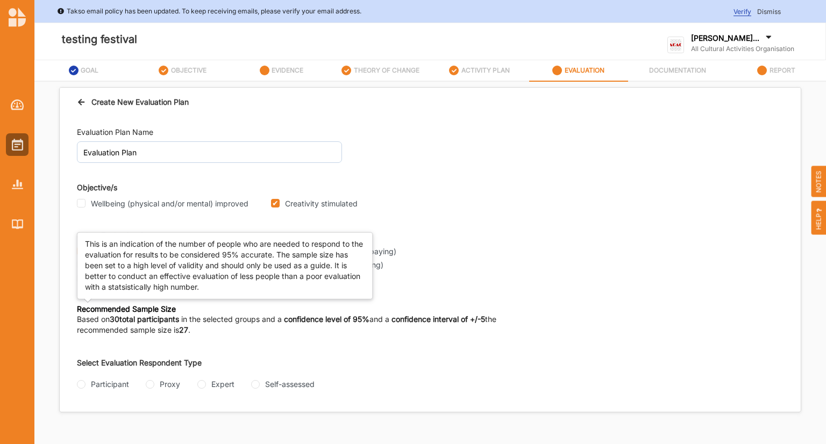
scroll to position [58, 0]
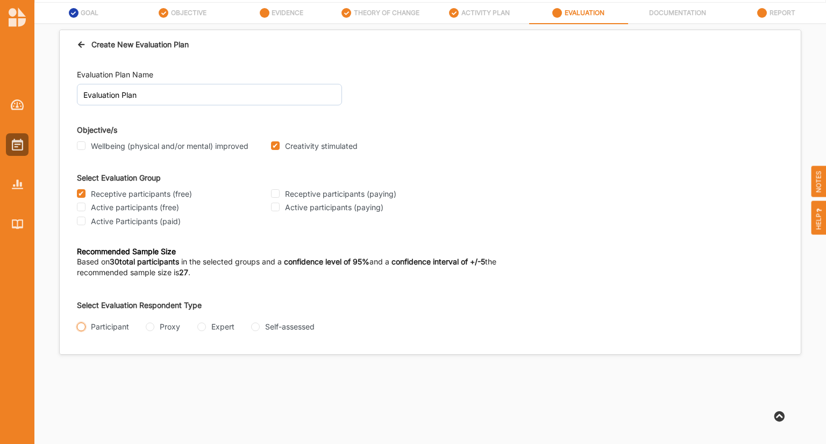
click at [82, 328] on input "Participant" at bounding box center [81, 327] width 9 height 9
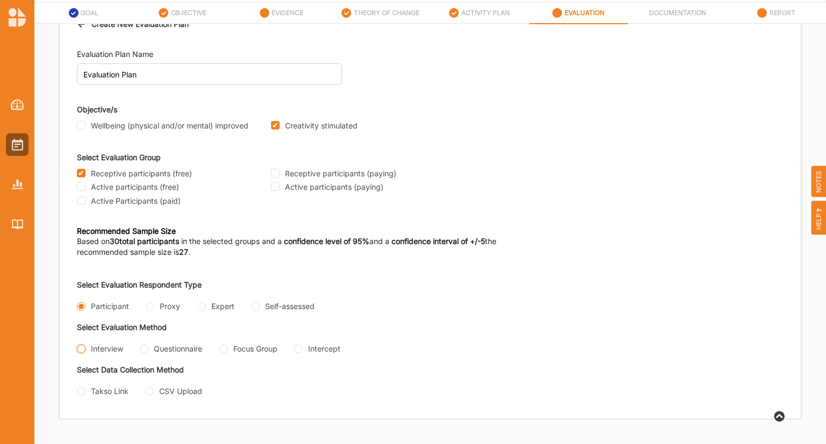
click at [80, 349] on input "Interview" at bounding box center [81, 349] width 9 height 9
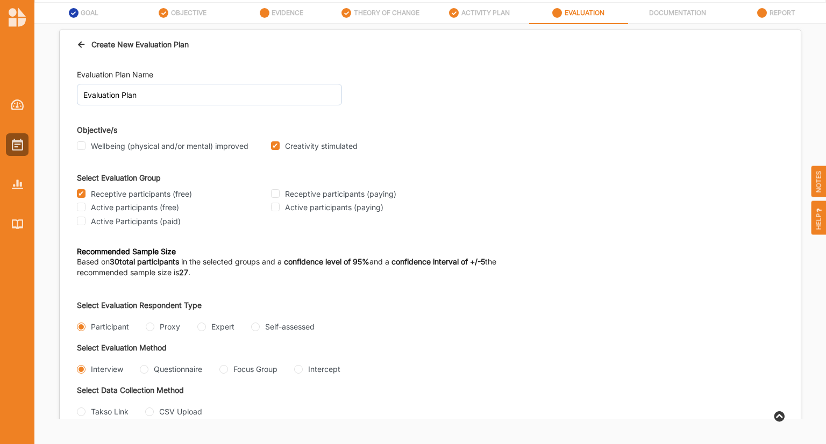
scroll to position [129, 0]
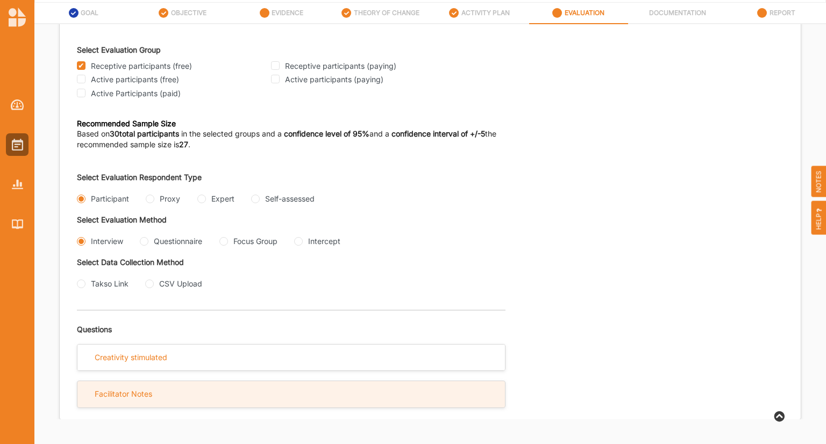
click at [141, 393] on div "Facilitator Notes" at bounding box center [124, 395] width 58 height 10
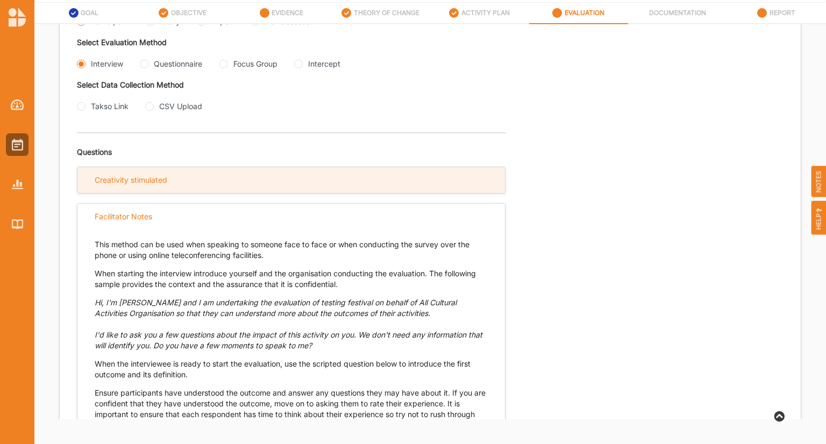
scroll to position [398, 0]
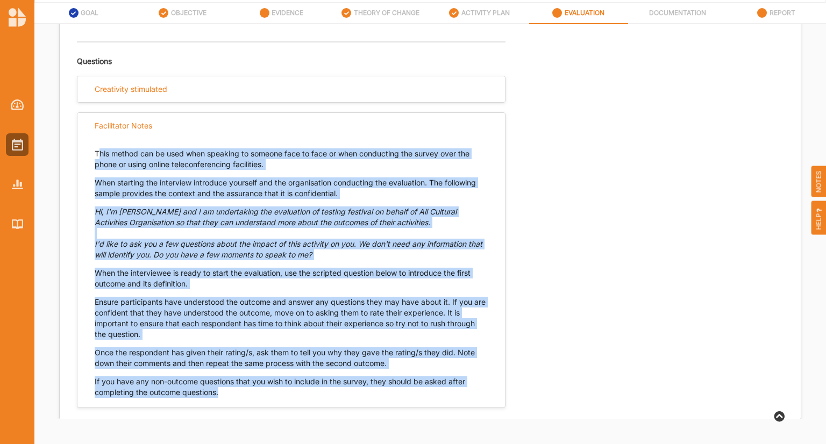
drag, startPoint x: 97, startPoint y: 151, endPoint x: 231, endPoint y: 407, distance: 289.3
click at [231, 407] on div "Facilitator Notes This method can be used when speaking to someone face to face…" at bounding box center [291, 260] width 429 height 296
click at [99, 148] on p "This method can be used when speaking to someone face to face or when conductin…" at bounding box center [291, 159] width 393 height 22
drag, startPoint x: 96, startPoint y: 152, endPoint x: 243, endPoint y: 402, distance: 289.6
click at [243, 402] on div "Facilitator Notes This method can be used when speaking to someone face to face…" at bounding box center [291, 260] width 429 height 296
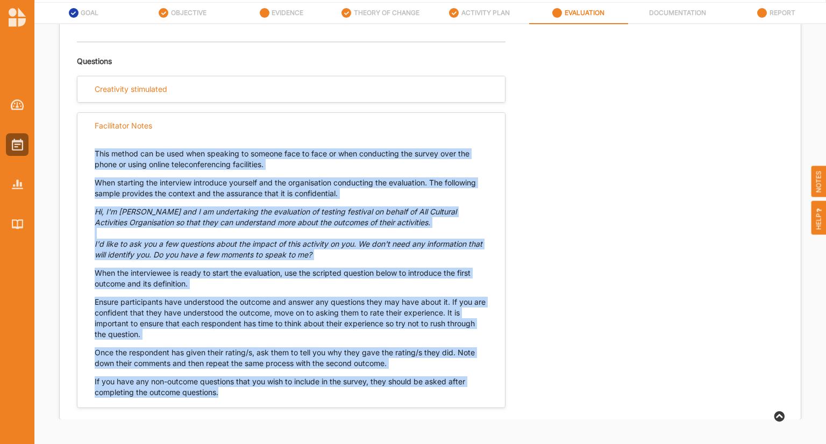
copy div "This method can be used when speaking to someone face to face or when conductin…"
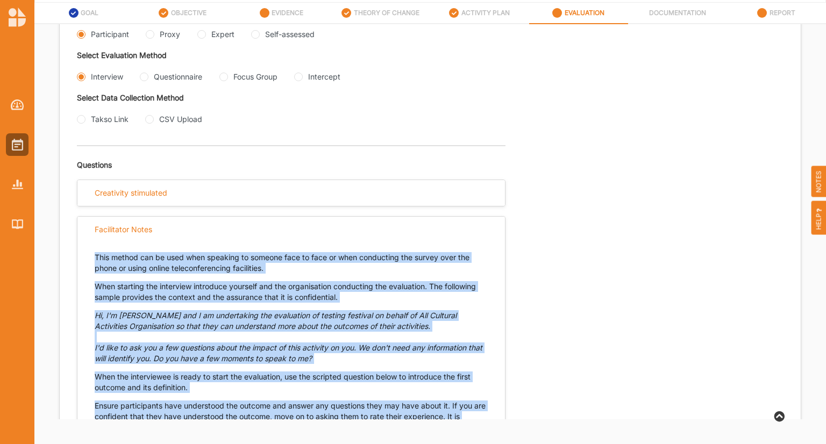
scroll to position [292, 0]
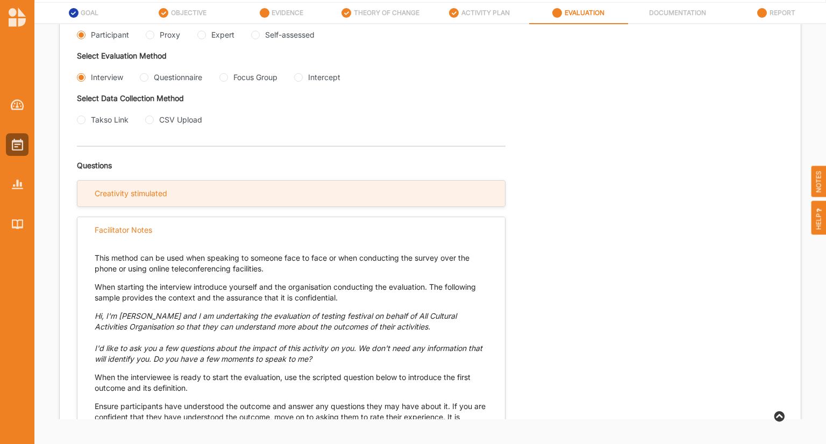
click at [159, 190] on div "Creativity stimulated" at bounding box center [131, 194] width 73 height 10
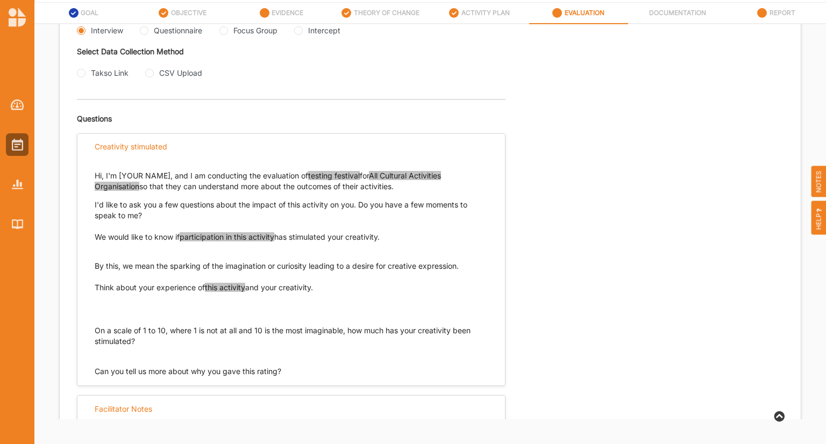
scroll to position [340, 0]
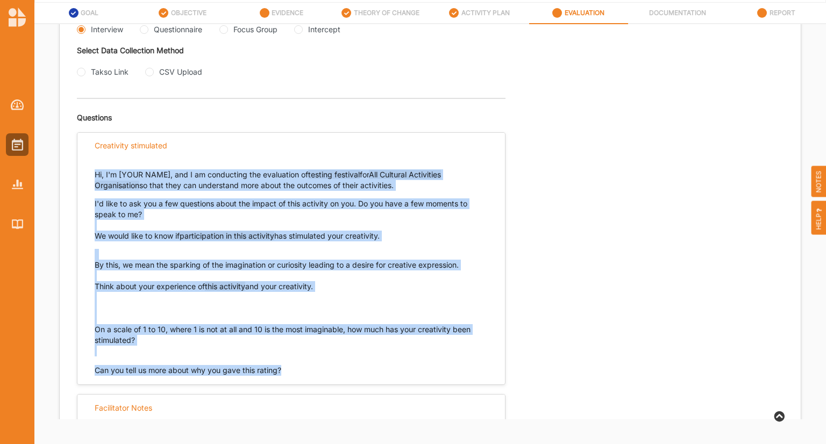
drag, startPoint x: 301, startPoint y: 377, endPoint x: 85, endPoint y: 172, distance: 298.0
click at [85, 172] on div "Hi, I'm [YOUR NAME], and I am conducting the evaluation of testing festival for…" at bounding box center [291, 267] width 428 height 217
copy div "Hi, I'm [YOUR NAME], and I am conducting the evaluation of testing festival for…"
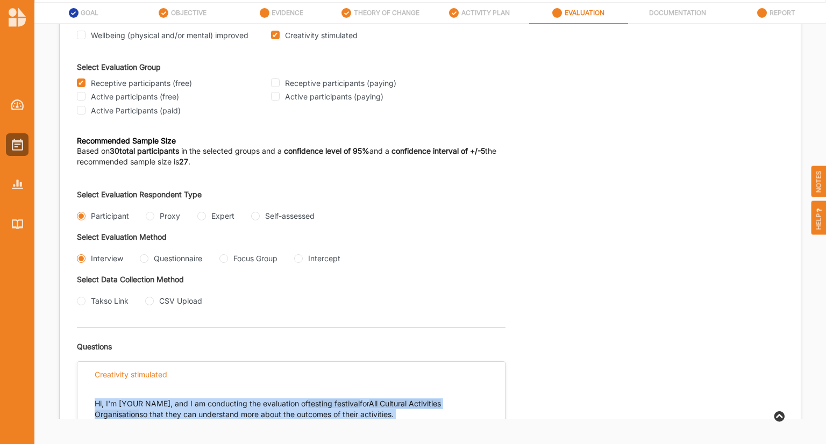
scroll to position [110, 0]
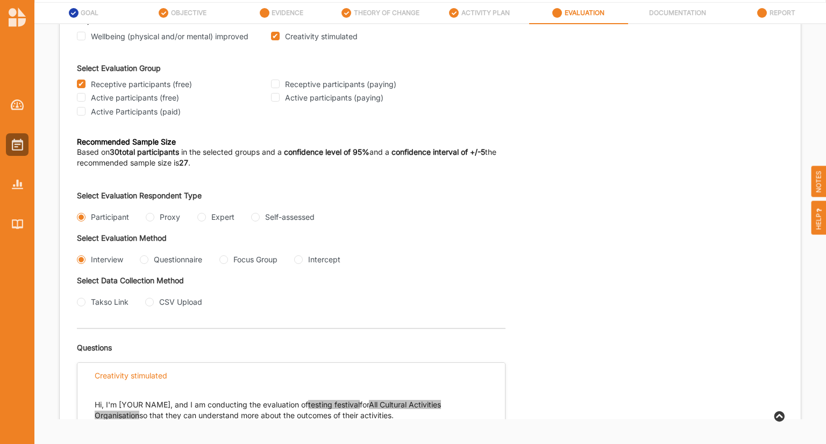
click at [152, 260] on div "Questionnaire" at bounding box center [171, 259] width 62 height 11
click at [145, 260] on input "Questionnaire" at bounding box center [144, 260] width 9 height 9
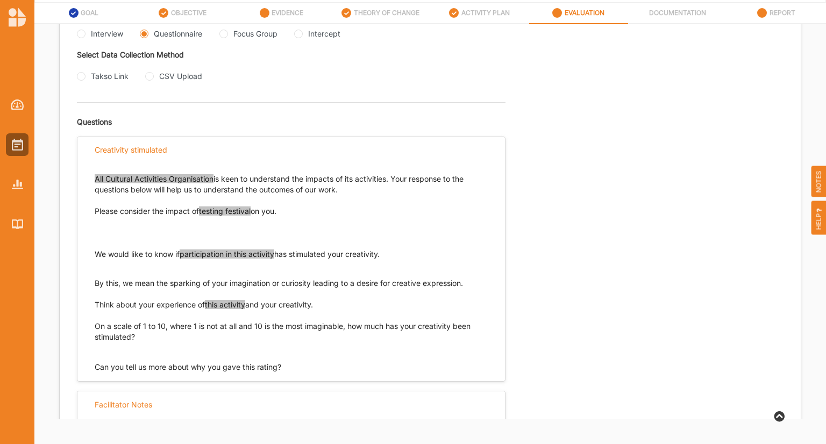
scroll to position [345, 0]
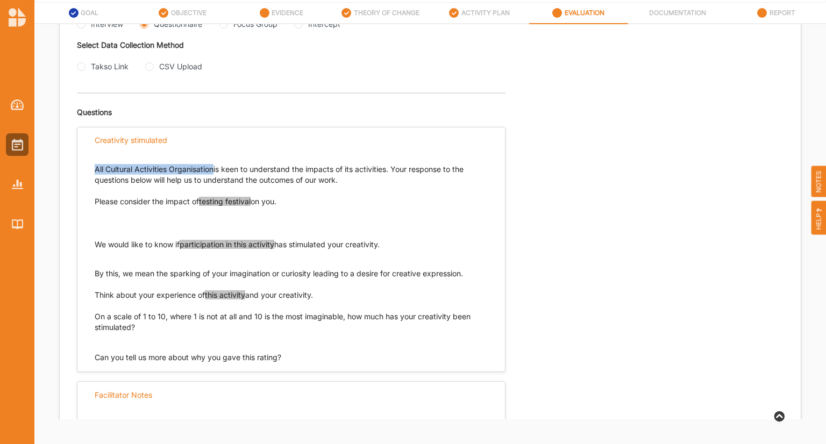
drag, startPoint x: 95, startPoint y: 168, endPoint x: 192, endPoint y: 279, distance: 146.8
click at [192, 279] on div "All Cultural Activities Organisation is keen to understand the impacts of its a…" at bounding box center [291, 248] width 393 height 190
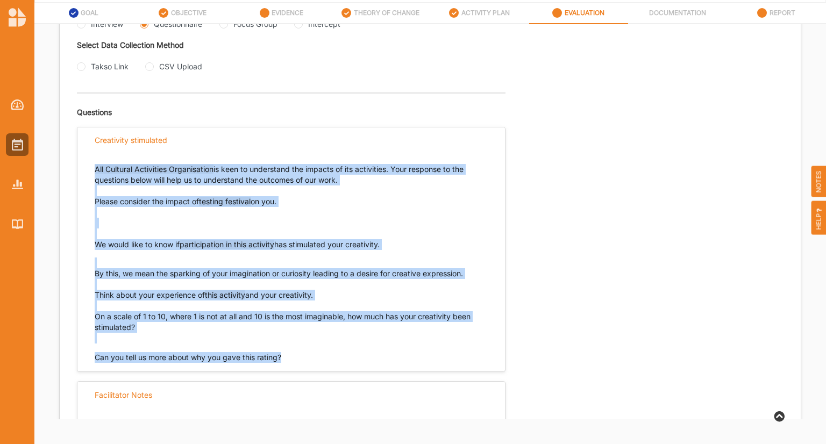
drag, startPoint x: 287, startPoint y: 358, endPoint x: 99, endPoint y: 157, distance: 275.6
click at [99, 157] on div "All Cultural Activities Organisation is keen to understand the impacts of its a…" at bounding box center [291, 258] width 428 height 210
copy div "All Cultural Activities Organisation is keen to understand the impacts of its a…"
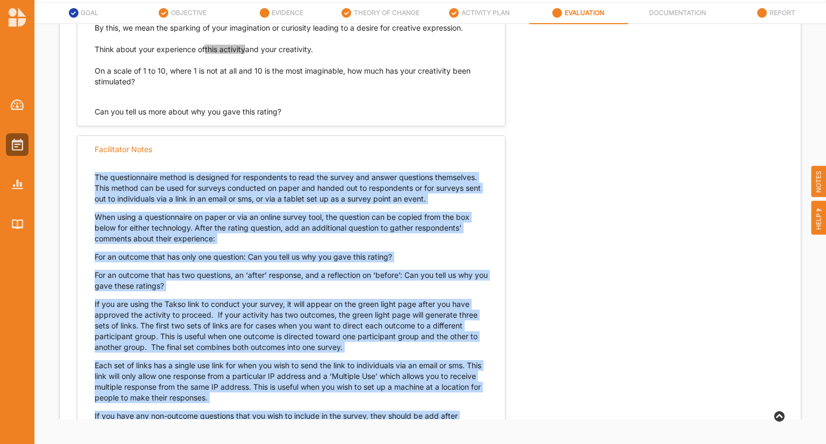
scroll to position [627, 0]
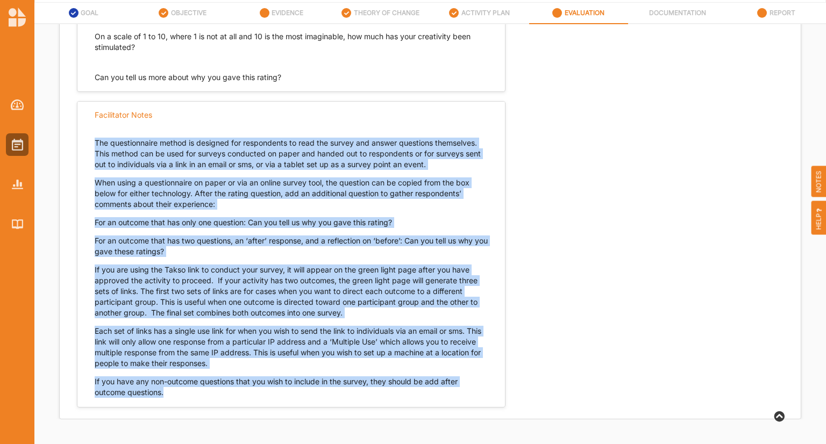
drag, startPoint x: 95, startPoint y: 178, endPoint x: 321, endPoint y: 429, distance: 337.5
click at [321, 429] on div "GOAL OBJECTIVE EVIDENCE THEORY OF CHANGE ACTIVITY PLAN EVALUATION DOCUMENTATION…" at bounding box center [430, 222] width 792 height 438
copy div "Lor ipsumdolorsit ametco ad elitsedd eiu temporincid ut labo etd magnaa eni adm…"
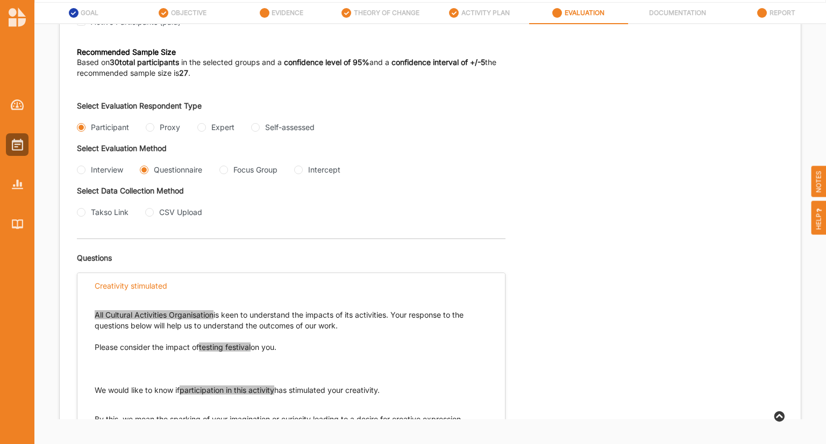
scroll to position [140, 0]
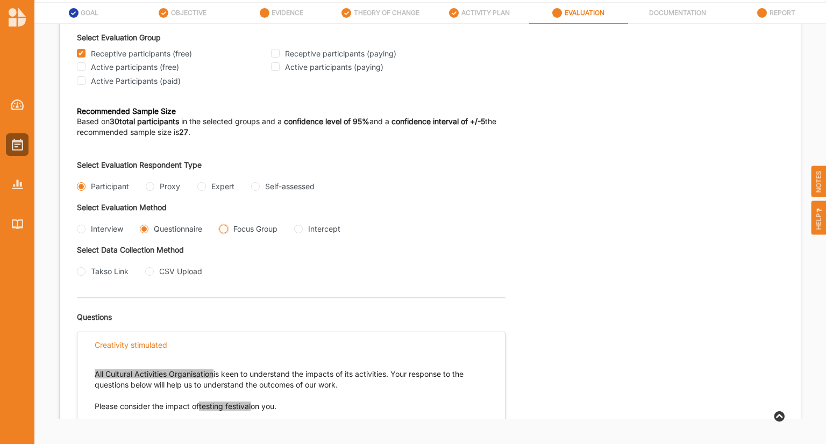
click at [224, 230] on Group "Focus Group" at bounding box center [224, 229] width 9 height 9
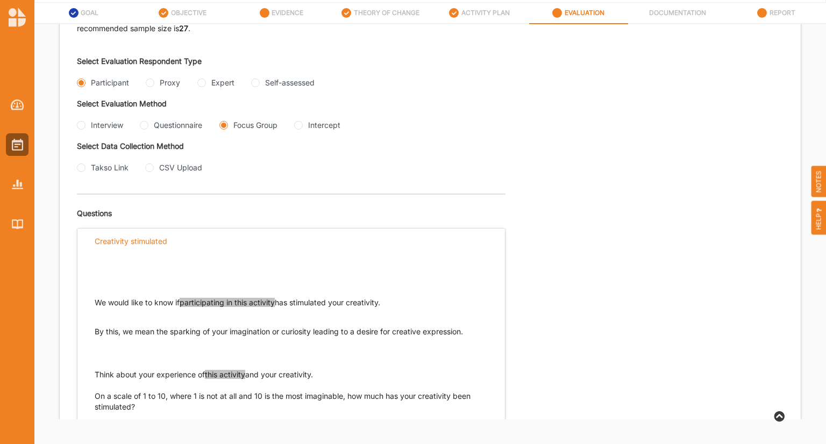
scroll to position [245, 0]
click at [145, 126] on input "Questionnaire" at bounding box center [144, 125] width 9 height 9
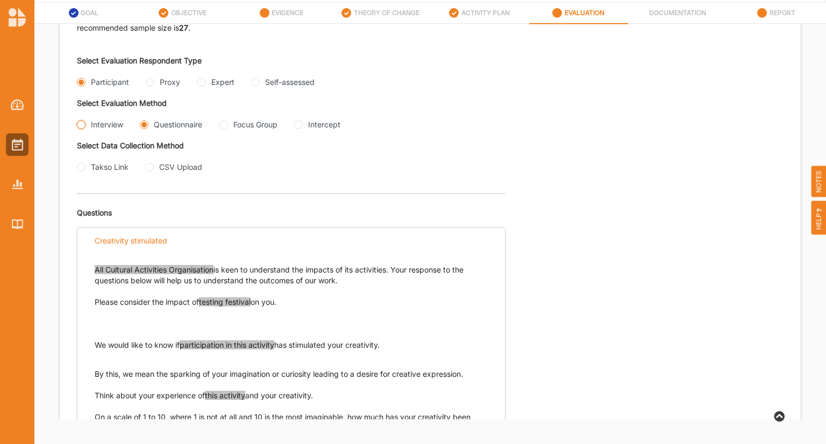
click at [84, 125] on input "Interview" at bounding box center [81, 125] width 9 height 9
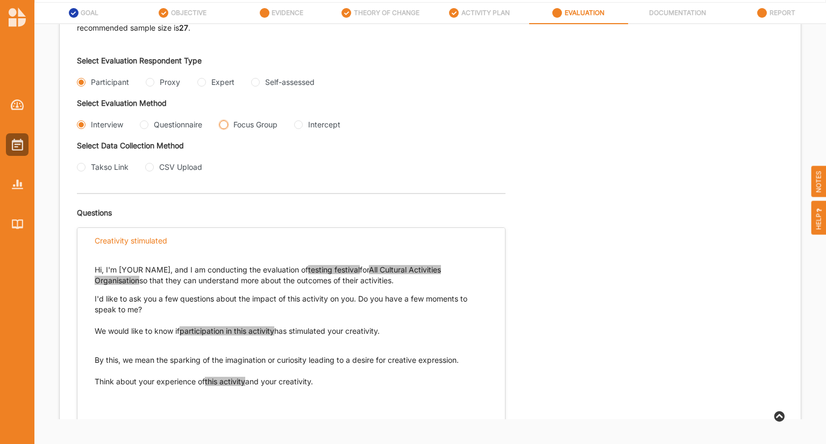
click at [225, 127] on Group "Focus Group" at bounding box center [224, 125] width 9 height 9
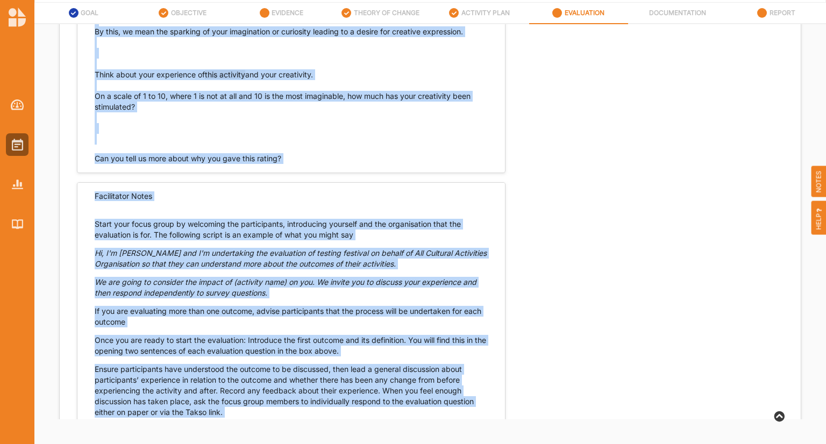
scroll to position [706, 0]
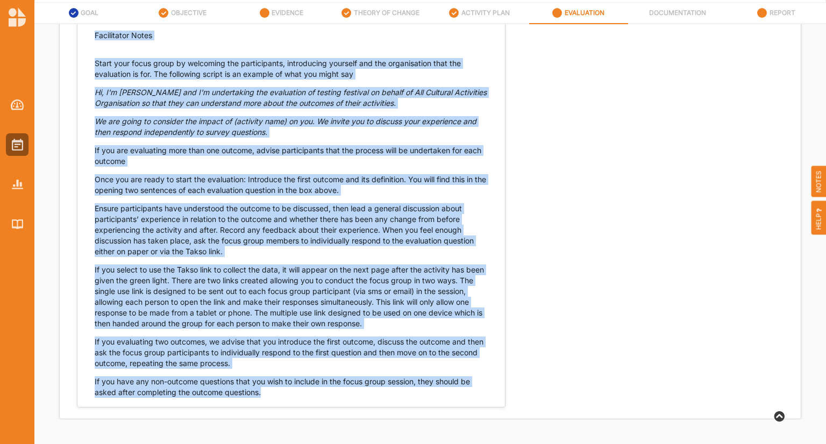
drag, startPoint x: 96, startPoint y: 238, endPoint x: 326, endPoint y: 400, distance: 281.2
click at [326, 400] on div "Questions Creativity stimulated We would like to know if participating in this …" at bounding box center [291, 75] width 429 height 685
copy div "Lo ipsum dolo si amet co adipiscingeli se doei temporin utl etdolorema aliq eni…"
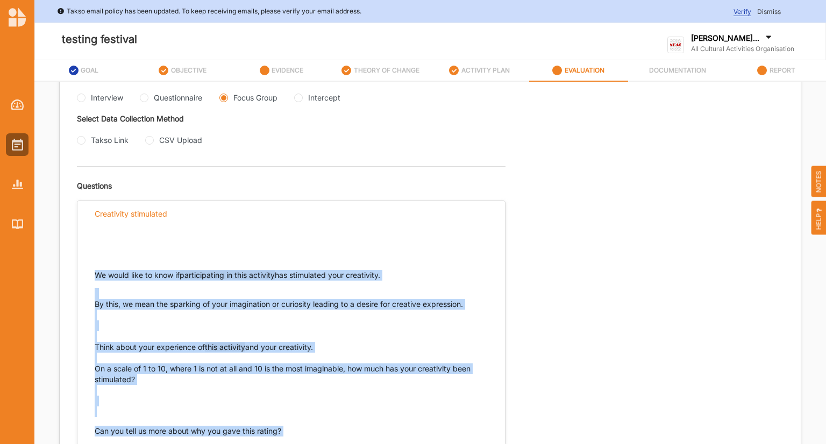
scroll to position [164, 0]
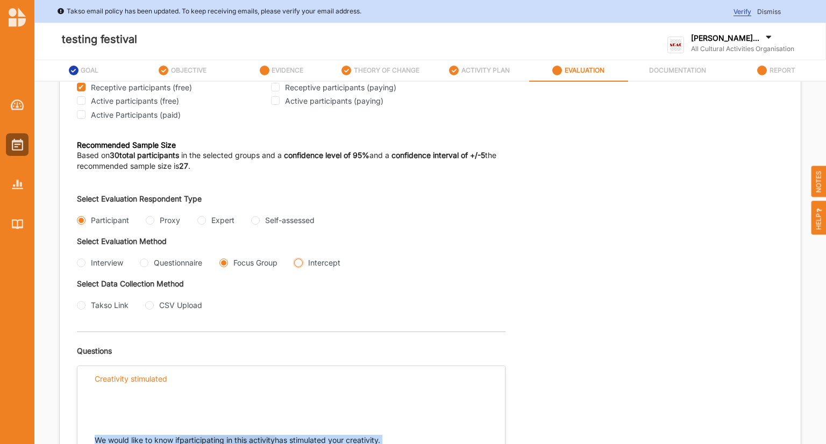
click at [300, 265] on input "Intercept" at bounding box center [298, 263] width 9 height 9
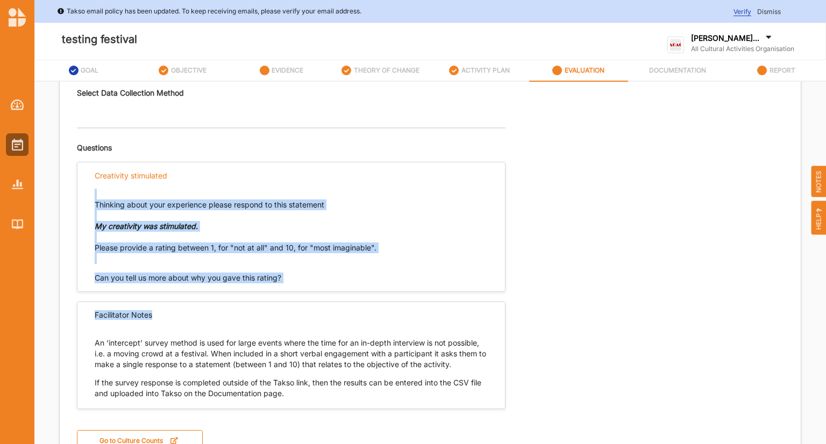
scroll to position [356, 0]
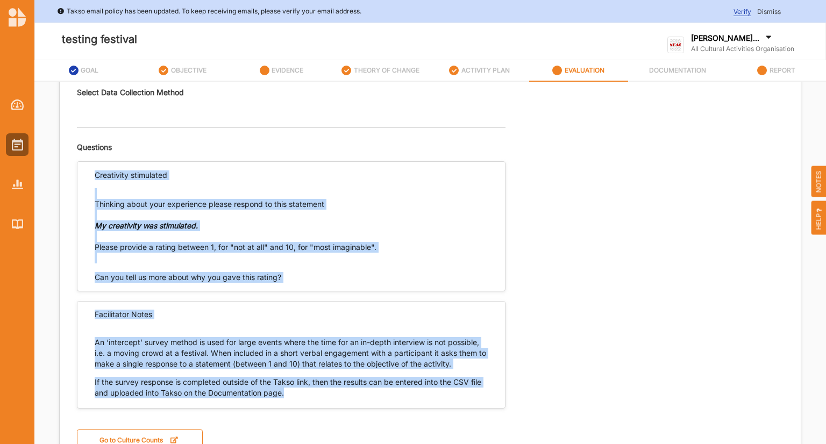
drag, startPoint x: 89, startPoint y: 172, endPoint x: 294, endPoint y: 393, distance: 300.7
click at [294, 393] on div "Questions Creativity stimulated Thinking about your experience please respond t…" at bounding box center [291, 289] width 429 height 325
copy div "Creativity stimulated Thinking about your experience please respond to this sta…"
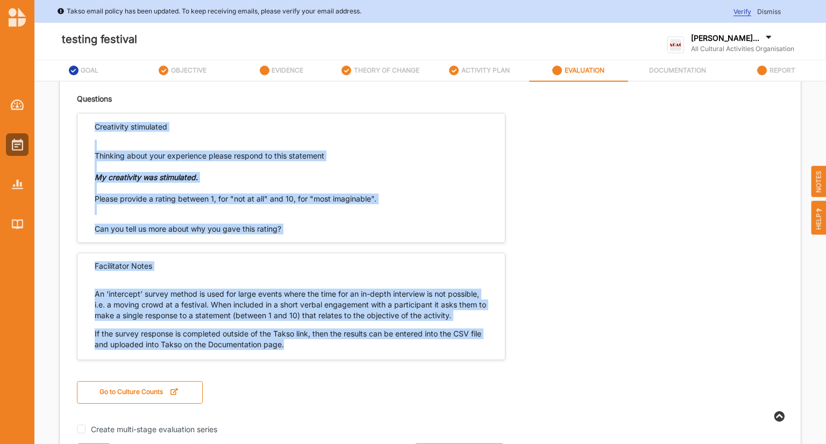
scroll to position [58, 0]
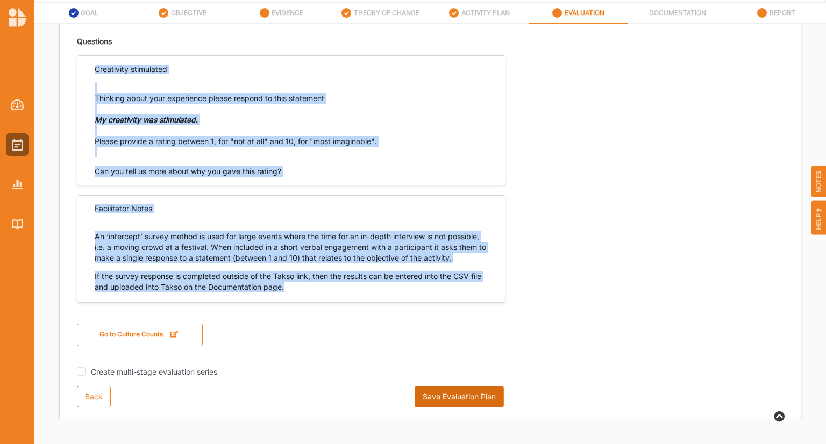
click at [443, 405] on button "Save Evaluation Plan" at bounding box center [459, 397] width 89 height 22
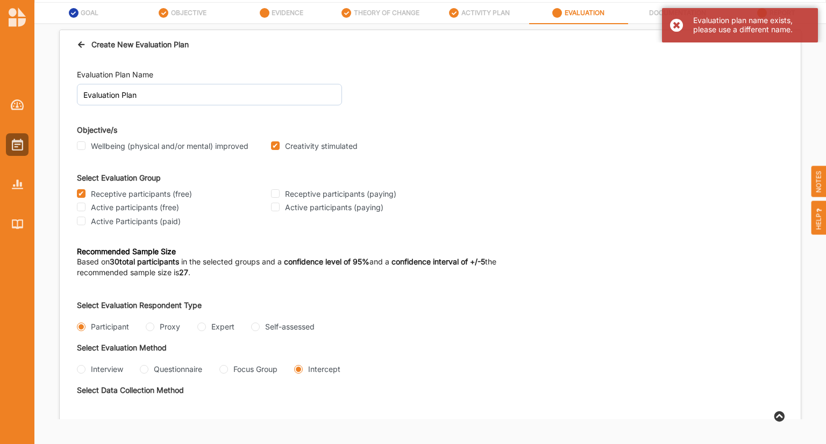
scroll to position [0, 0]
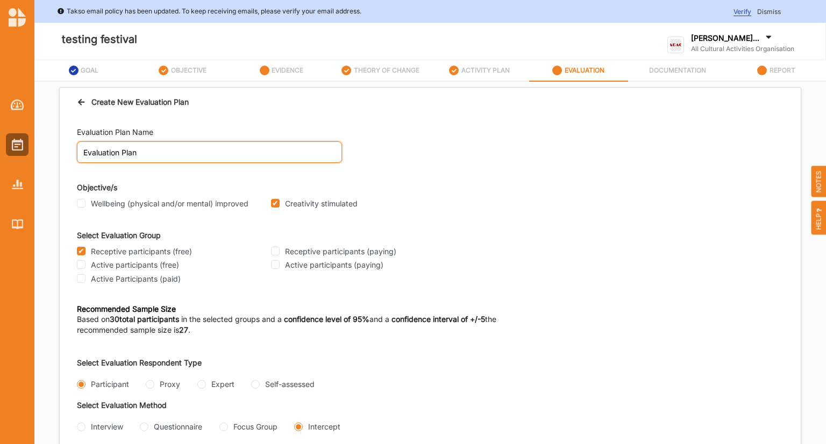
click at [221, 145] on input "Evaluation Plan" at bounding box center [209, 152] width 265 height 22
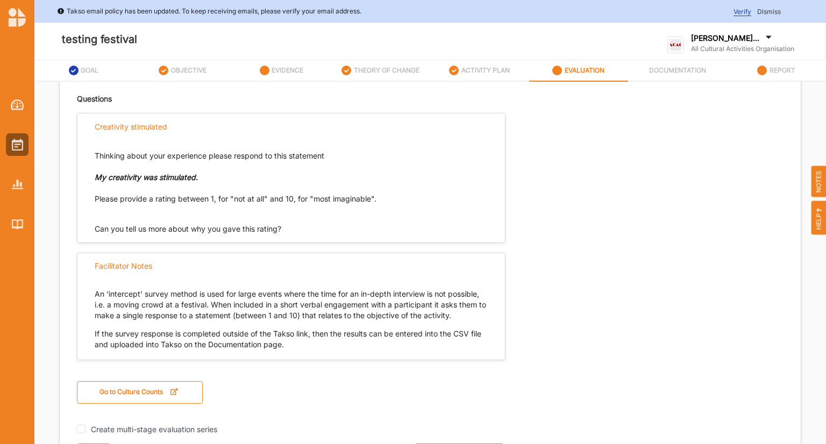
scroll to position [58, 0]
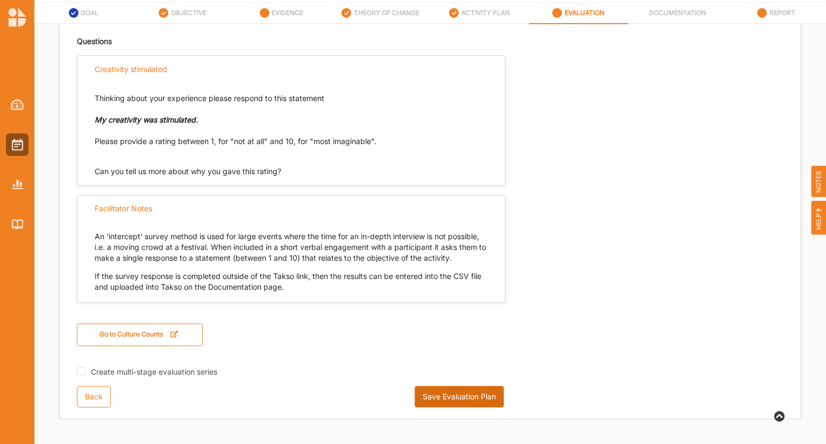
click at [433, 394] on button "Save Evaluation Plan" at bounding box center [459, 397] width 89 height 22
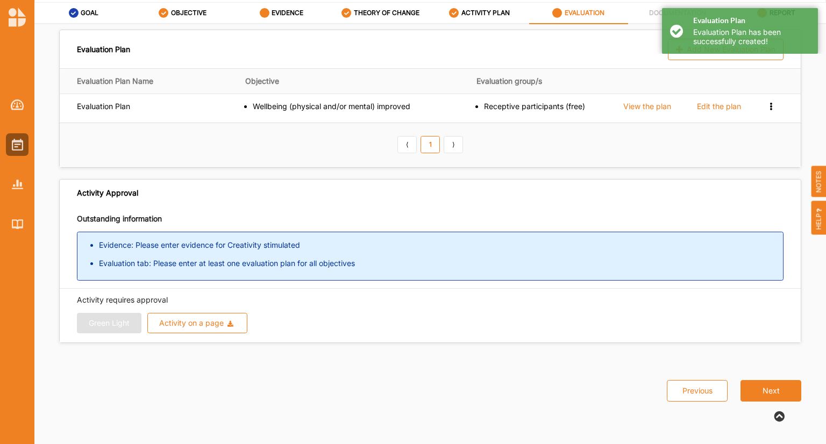
scroll to position [0, 0]
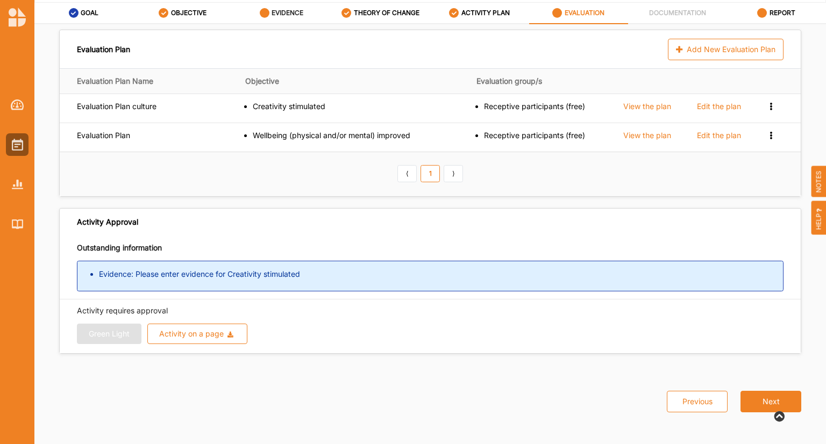
click at [281, 10] on label "EVIDENCE" at bounding box center [288, 13] width 32 height 9
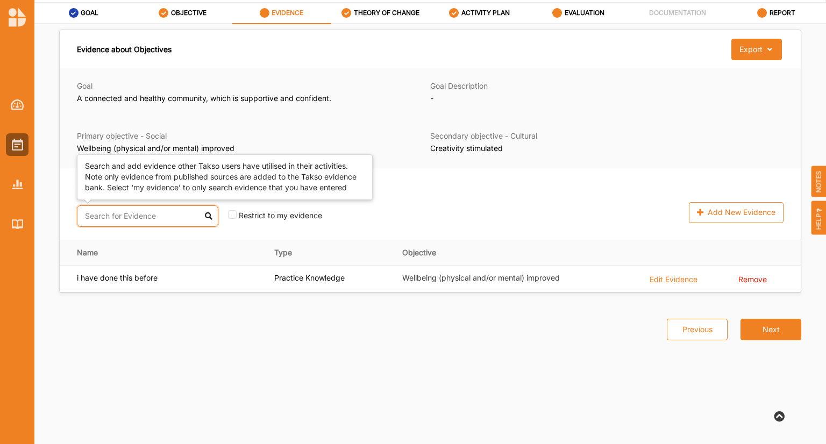
click at [169, 217] on input "text" at bounding box center [147, 217] width 141 height 22
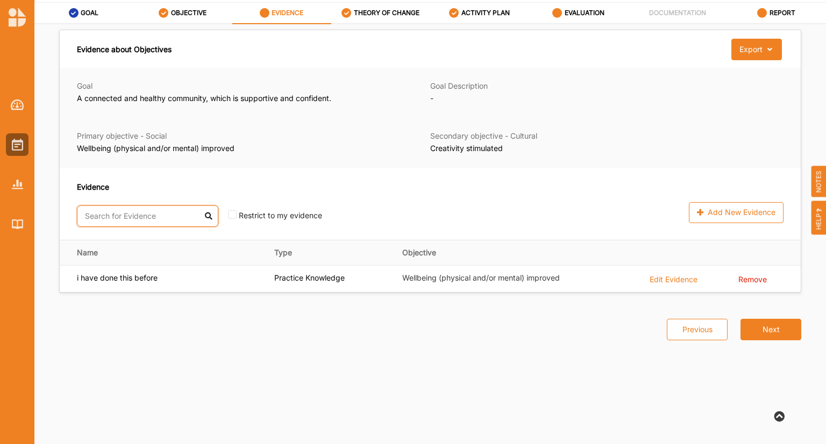
click at [169, 217] on input "text" at bounding box center [147, 217] width 141 height 22
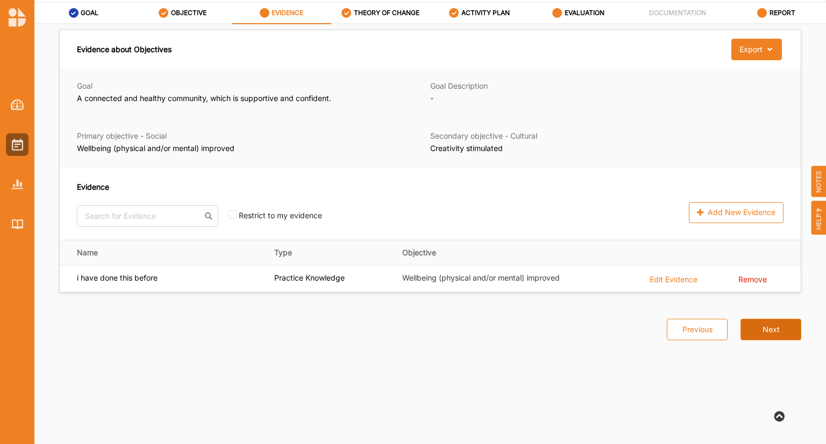
click at [768, 331] on button "Next" at bounding box center [771, 330] width 61 height 22
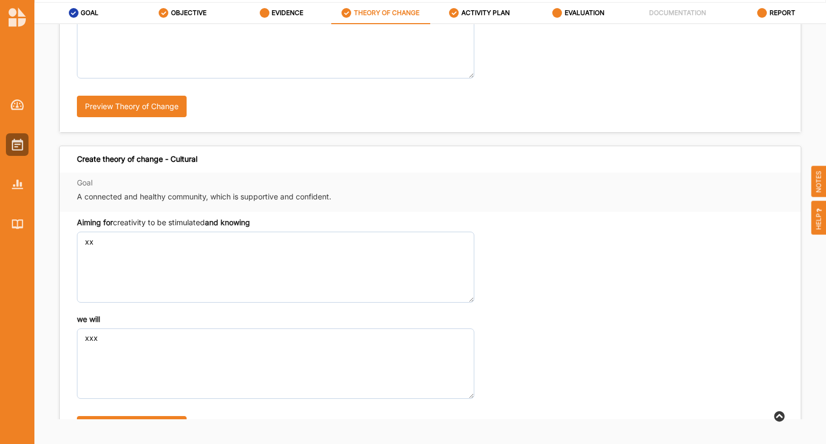
scroll to position [297, 0]
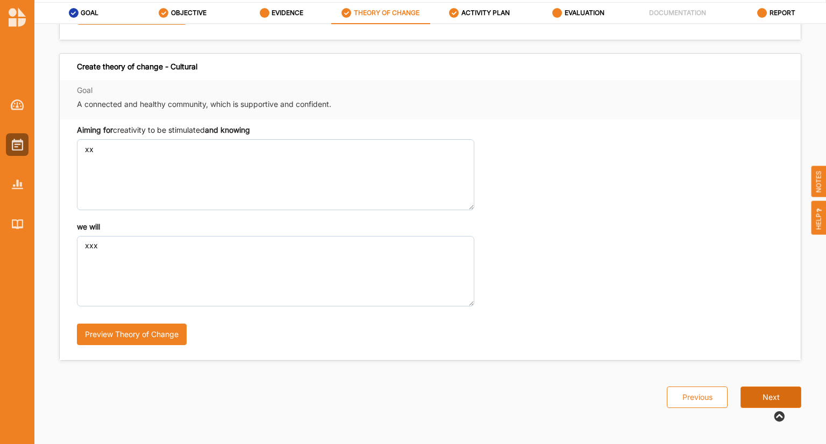
click at [757, 392] on button "Next" at bounding box center [771, 398] width 61 height 22
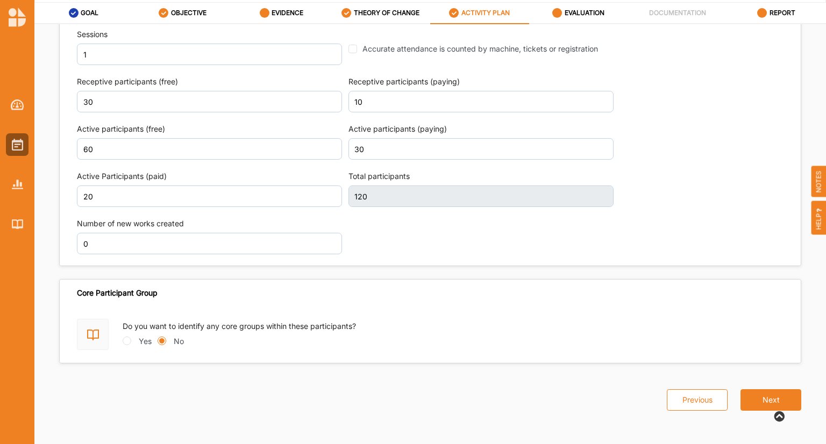
scroll to position [57, 0]
click at [749, 394] on button "Next" at bounding box center [771, 401] width 61 height 22
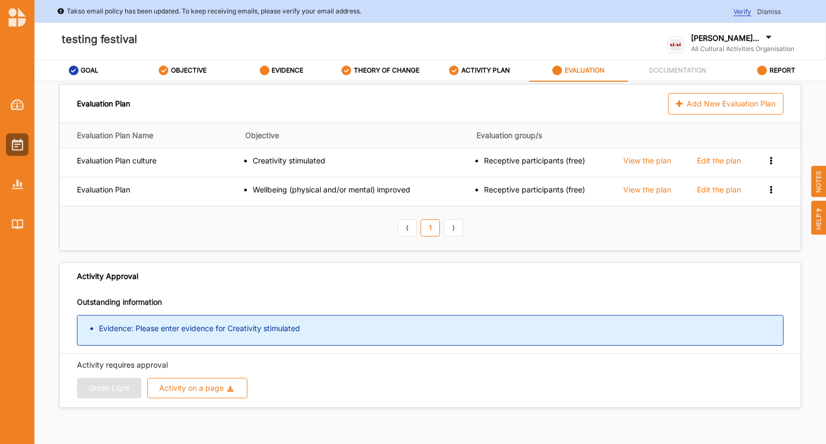
scroll to position [58, 0]
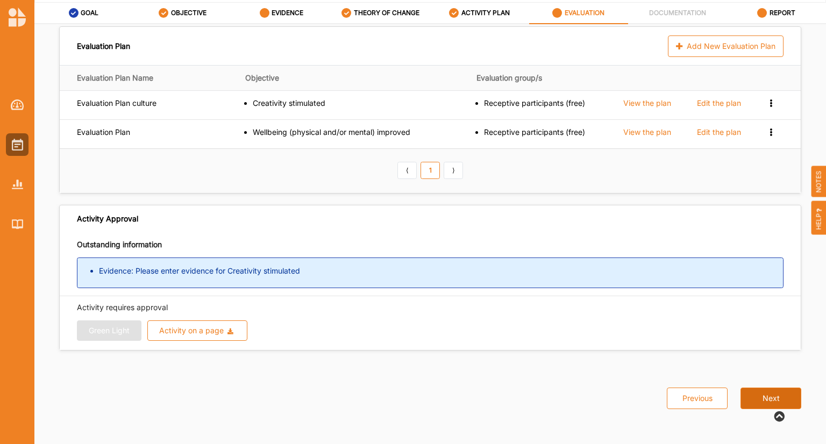
click at [751, 396] on button "Next" at bounding box center [771, 399] width 61 height 22
click at [276, 11] on label "EVIDENCE" at bounding box center [288, 13] width 32 height 9
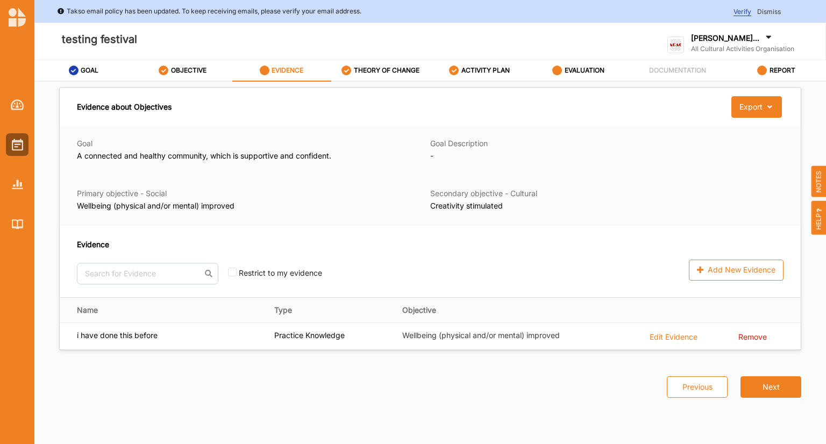
click at [475, 203] on label "Creativity stimulated" at bounding box center [602, 206] width 345 height 11
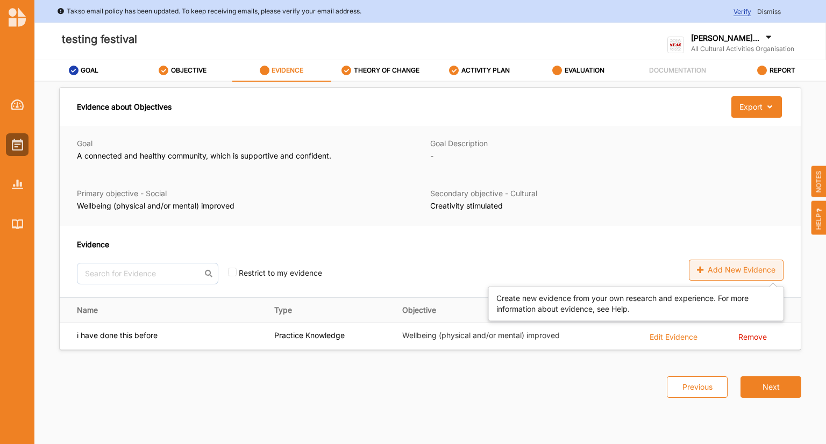
click at [724, 273] on div "Add New Evidence" at bounding box center [736, 271] width 95 height 22
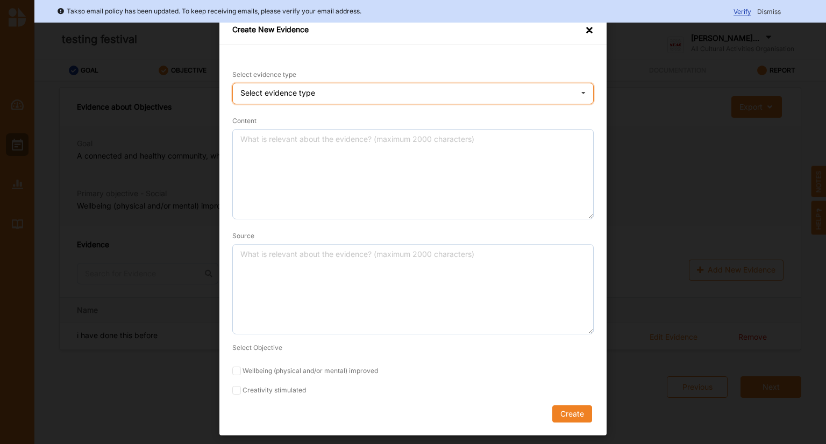
click at [339, 93] on div "Select evidence type Practice Knowledge Published Research Data" at bounding box center [413, 94] width 362 height 22
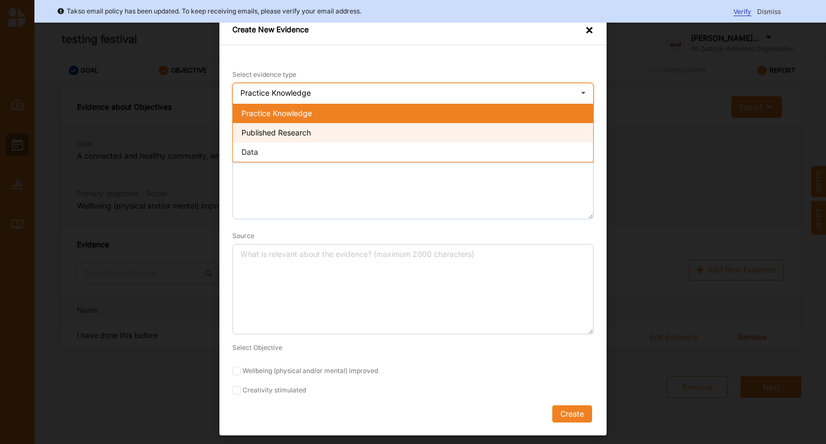
click at [300, 134] on span "Published Research" at bounding box center [276, 132] width 69 height 9
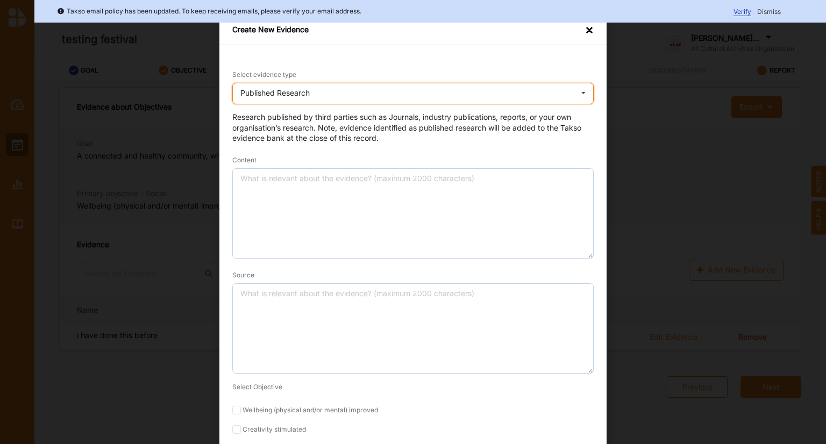
click at [307, 93] on div "Published Research" at bounding box center [274, 93] width 69 height 8
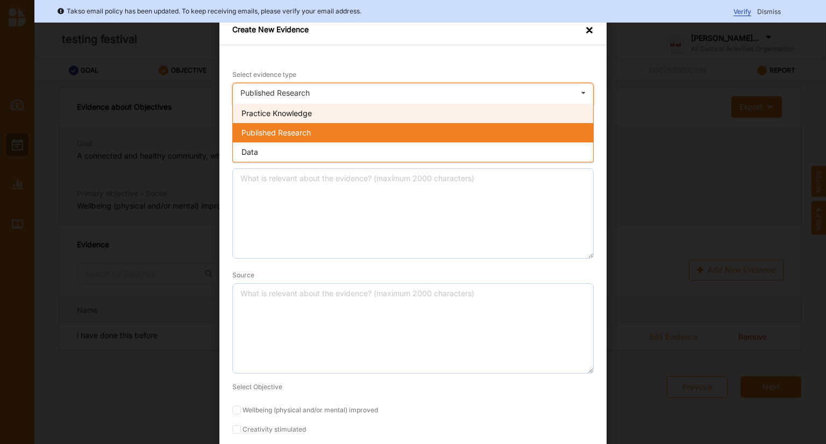
click at [291, 114] on span "Practice Knowledge" at bounding box center [277, 113] width 70 height 9
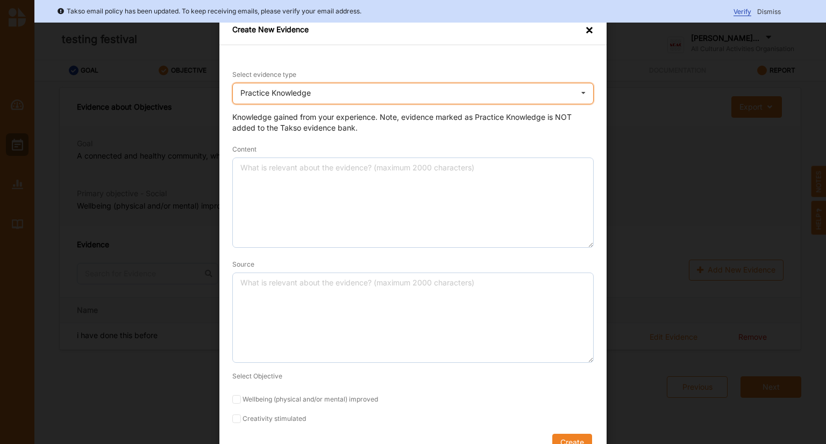
scroll to position [17, 0]
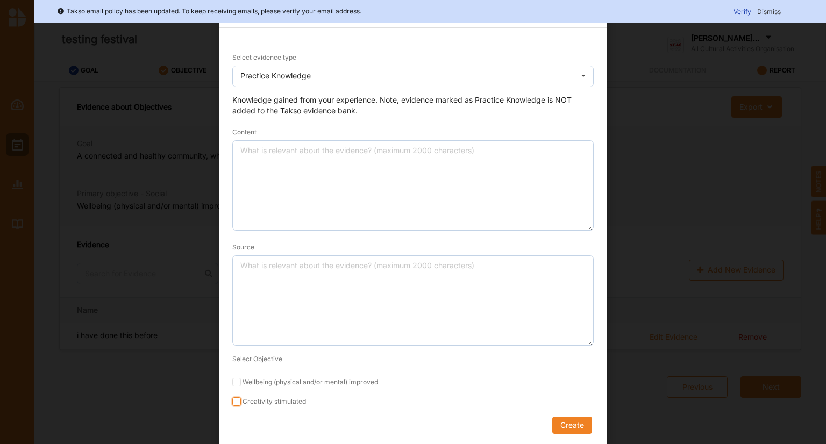
click at [235, 401] on input "Creativity stimulated" at bounding box center [236, 402] width 9 height 9
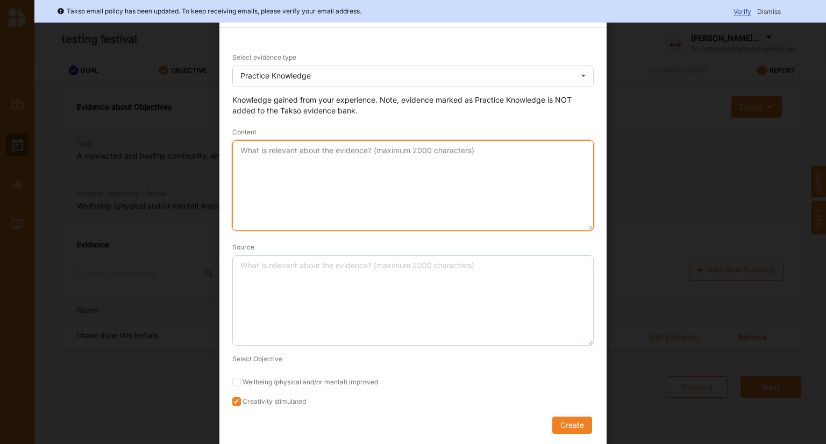
click at [302, 185] on textarea "Content" at bounding box center [413, 185] width 362 height 90
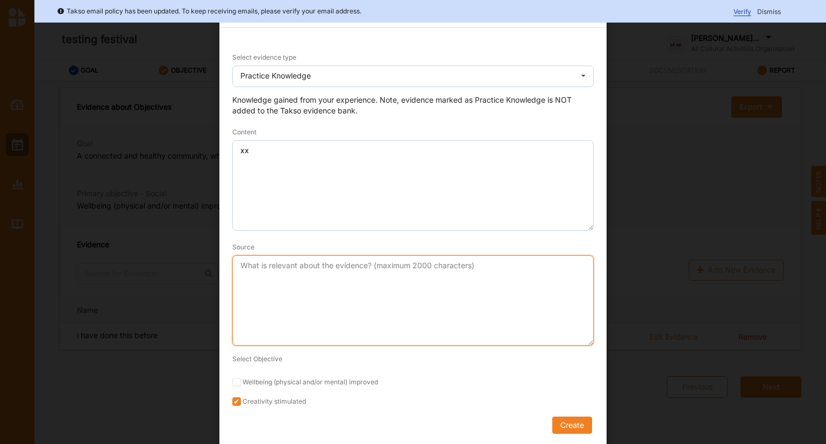
click at [296, 285] on textarea "Source" at bounding box center [413, 301] width 362 height 90
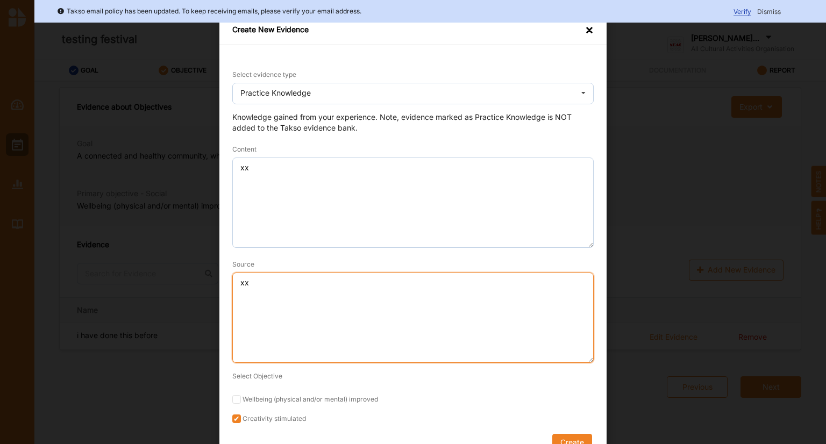
scroll to position [19, 0]
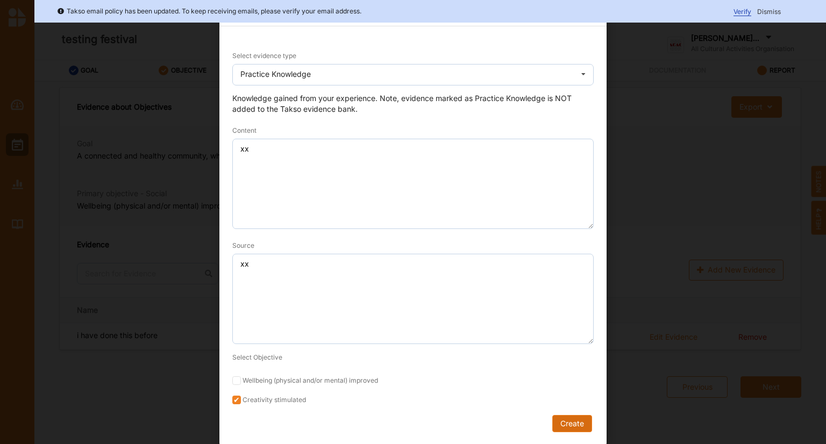
click at [567, 426] on button "Create" at bounding box center [573, 423] width 40 height 17
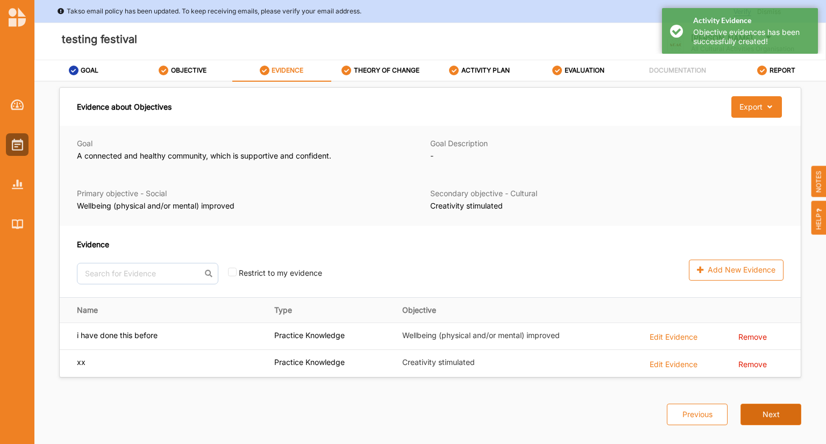
click at [771, 413] on button "Next" at bounding box center [771, 415] width 61 height 22
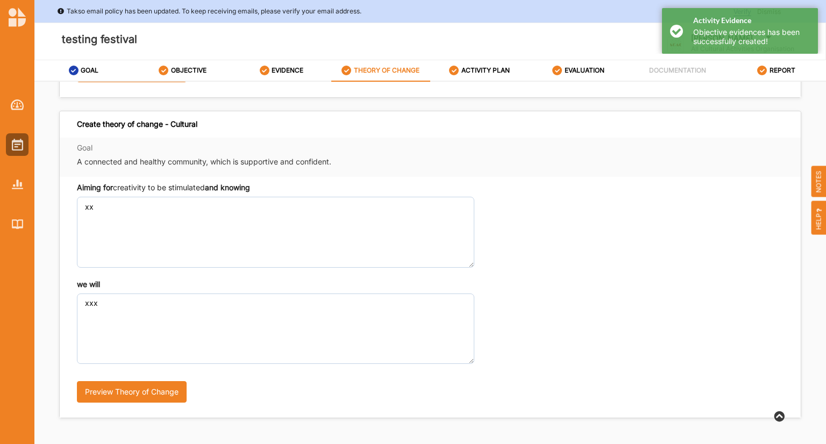
scroll to position [58, 0]
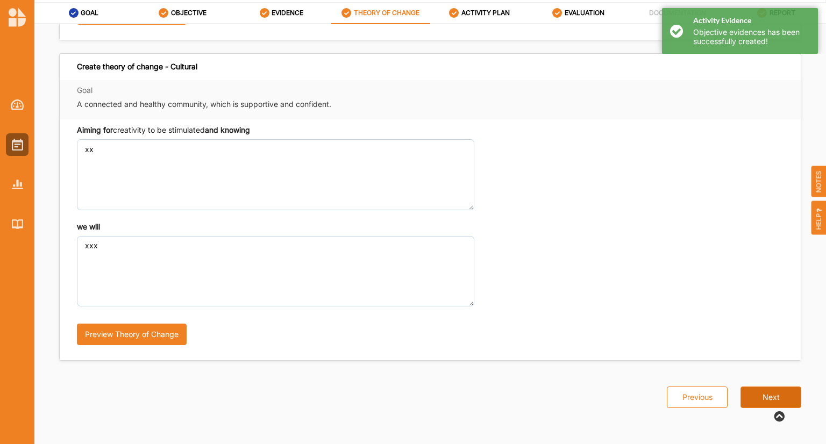
click at [762, 394] on button "Next" at bounding box center [771, 398] width 61 height 22
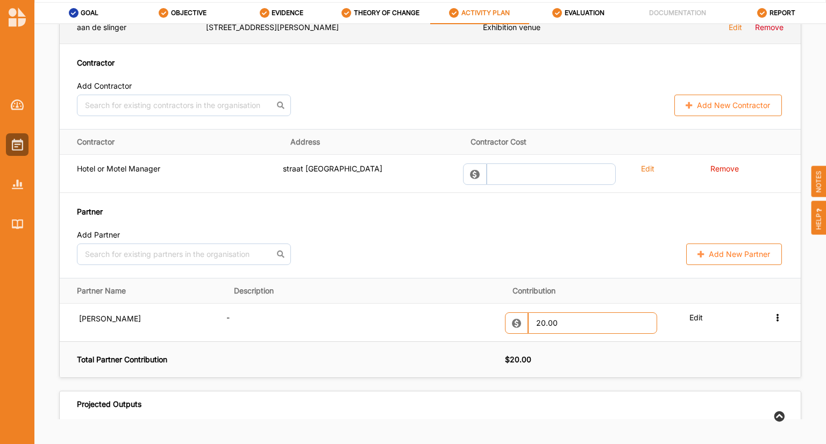
scroll to position [1135, 0]
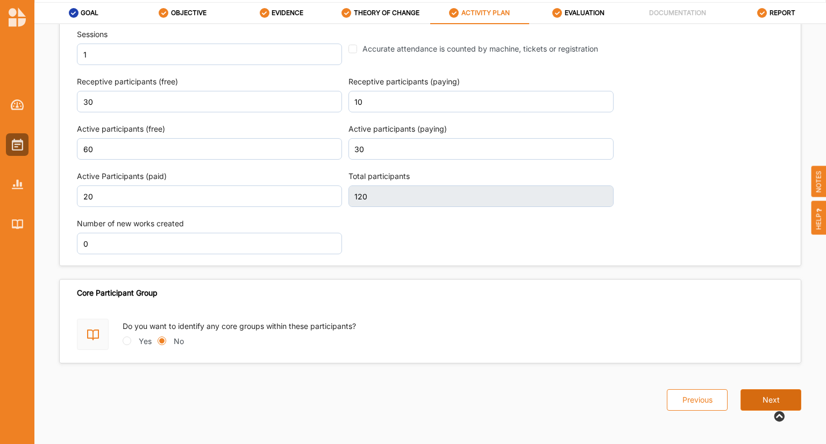
click at [765, 393] on button "Next" at bounding box center [771, 401] width 61 height 22
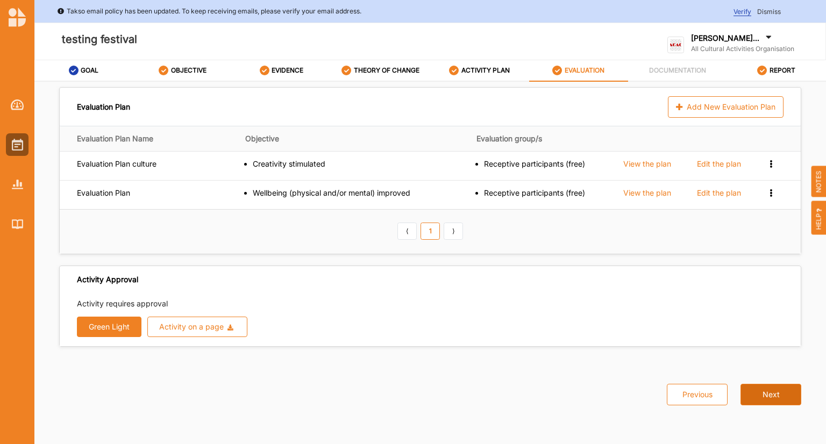
click at [760, 391] on button "Next" at bounding box center [771, 395] width 61 height 22
click at [110, 325] on button "Green Light" at bounding box center [109, 327] width 65 height 20
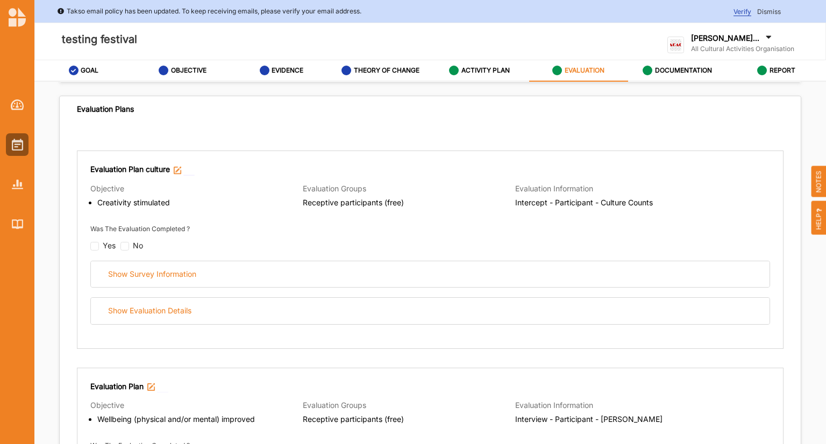
scroll to position [79, 0]
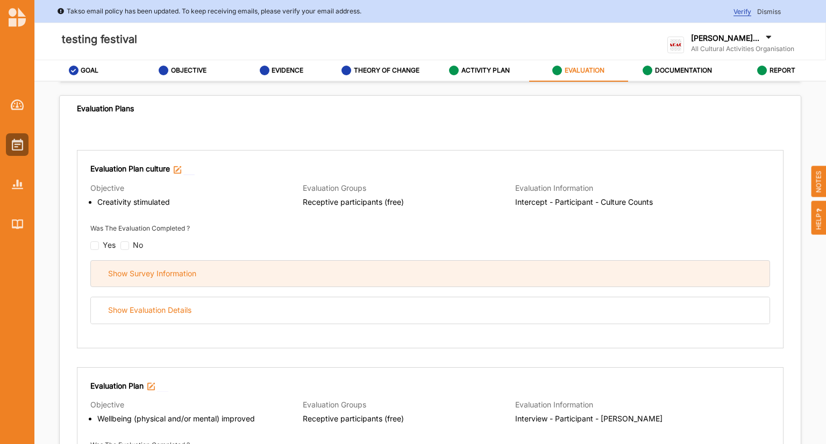
click at [184, 275] on div "Show Survey Information" at bounding box center [152, 274] width 88 height 10
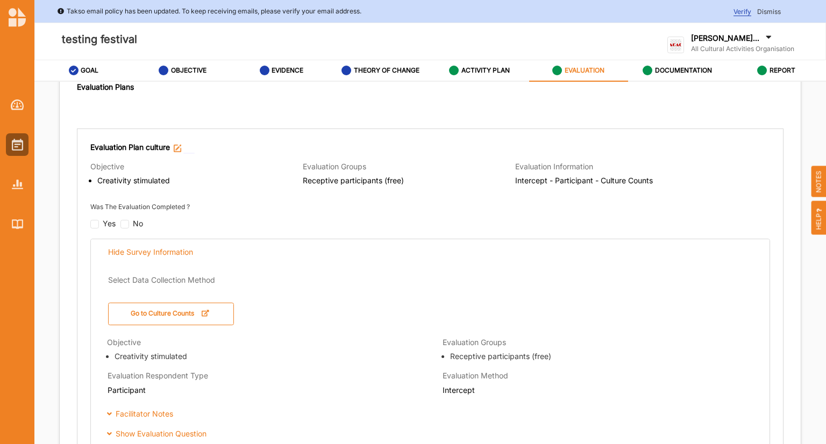
scroll to position [92, 0]
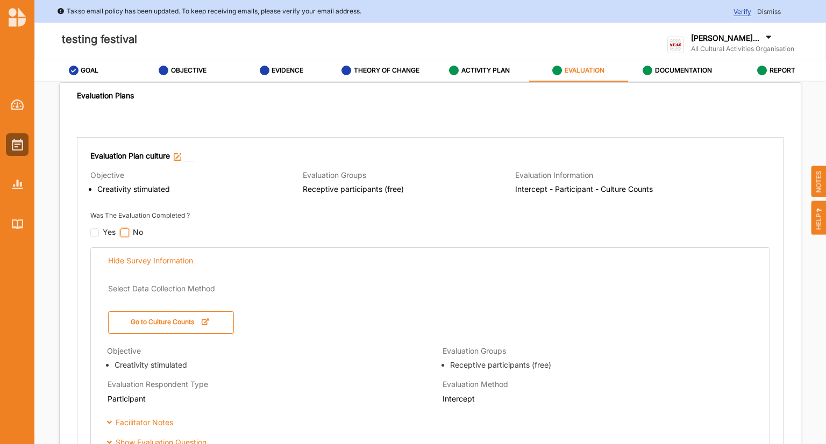
click at [125, 233] on input "checkbox" at bounding box center [125, 233] width 9 height 9
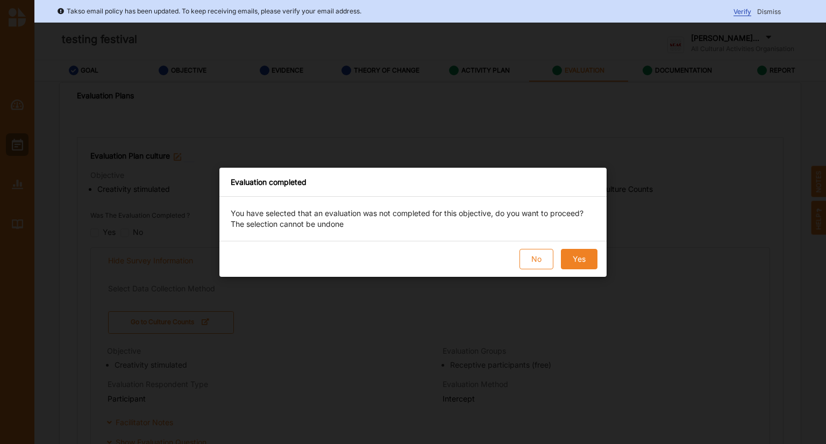
click at [582, 263] on button "Yes" at bounding box center [579, 259] width 37 height 20
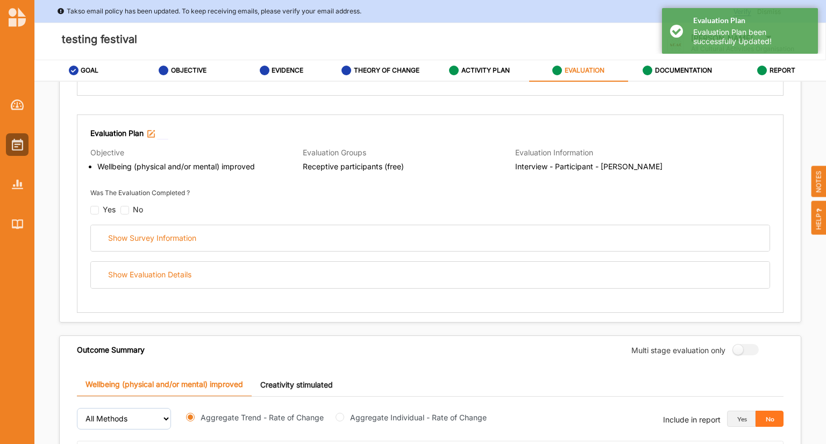
scroll to position [279, 0]
click at [125, 207] on input "checkbox" at bounding box center [125, 209] width 9 height 9
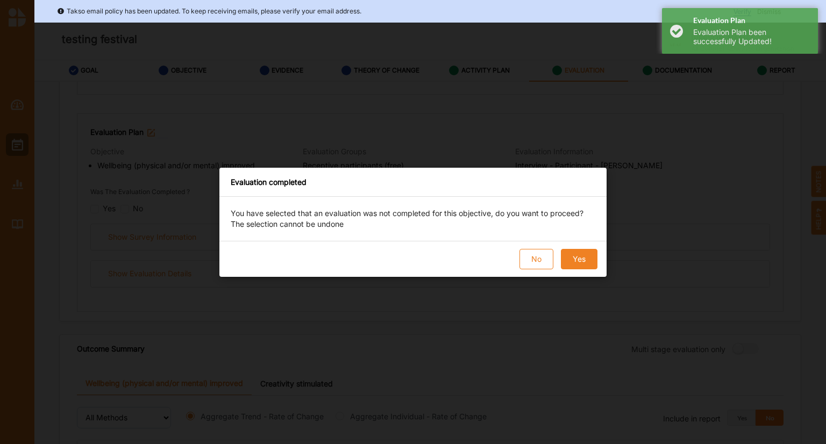
click at [574, 260] on button "Yes" at bounding box center [579, 259] width 37 height 20
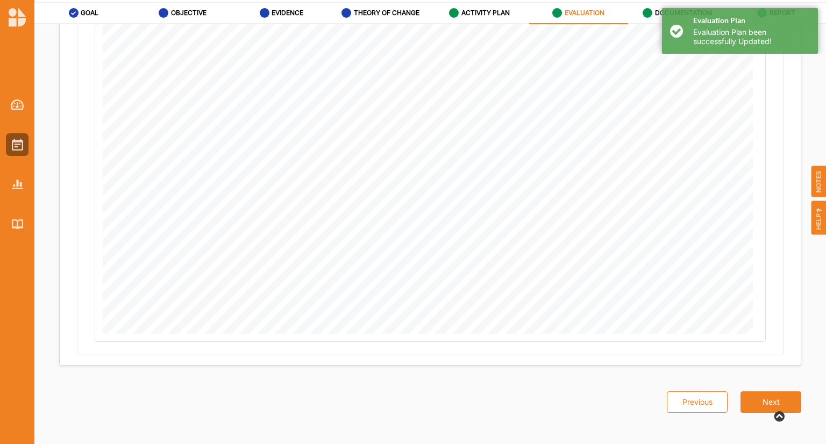
scroll to position [750, 0]
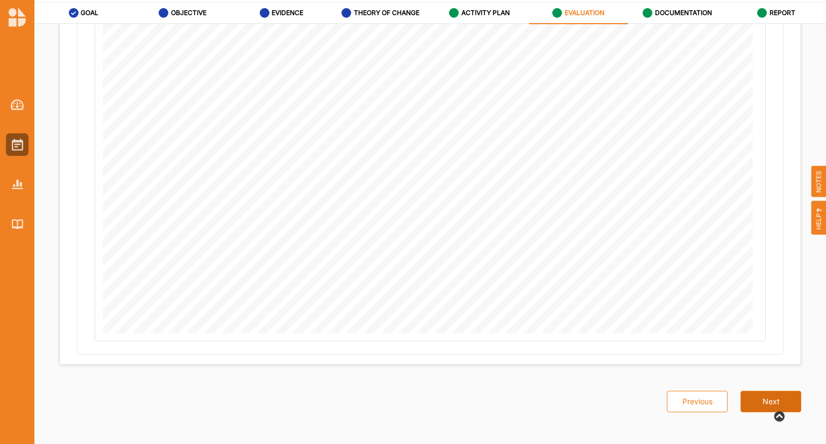
click at [765, 403] on button "Next" at bounding box center [771, 402] width 61 height 22
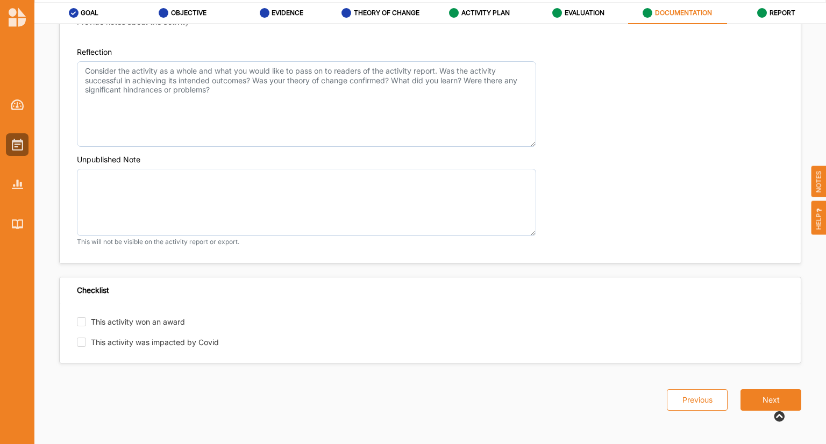
scroll to position [712, 0]
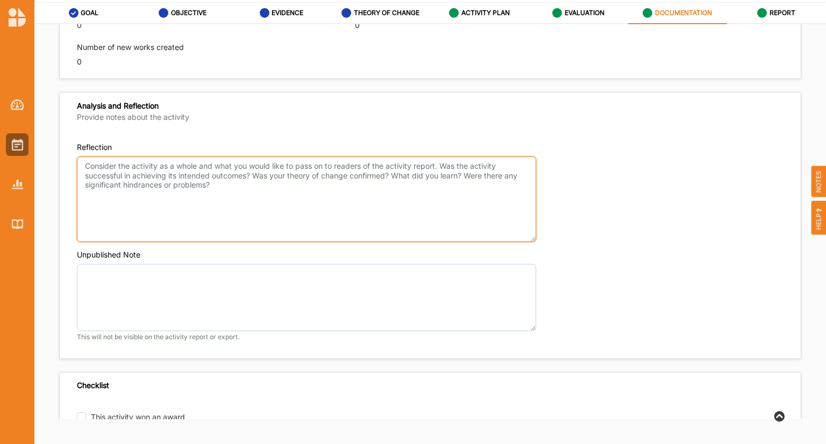
click at [190, 189] on textarea "Reflection" at bounding box center [306, 200] width 459 height 86
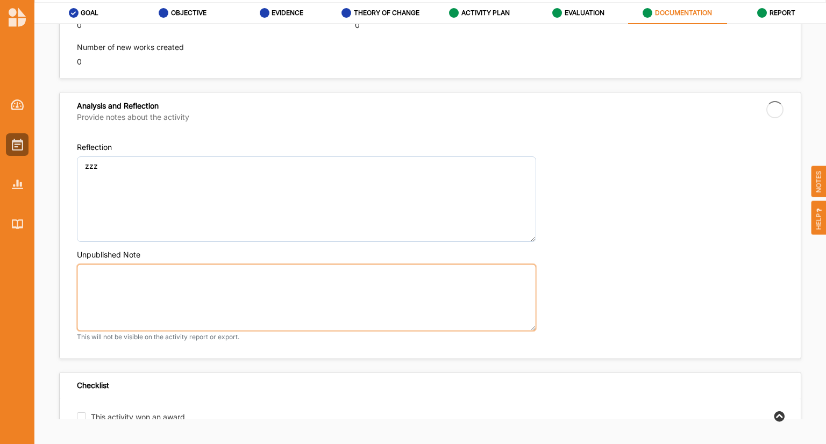
click at [191, 273] on textarea "Unpublished Note" at bounding box center [306, 297] width 459 height 67
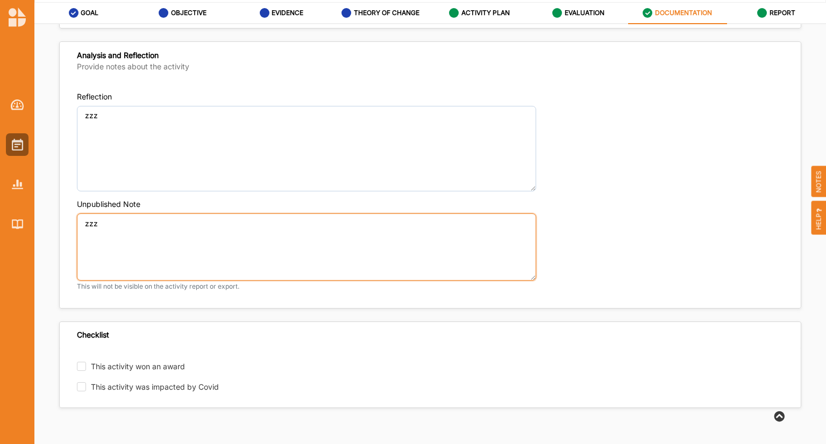
scroll to position [808, 0]
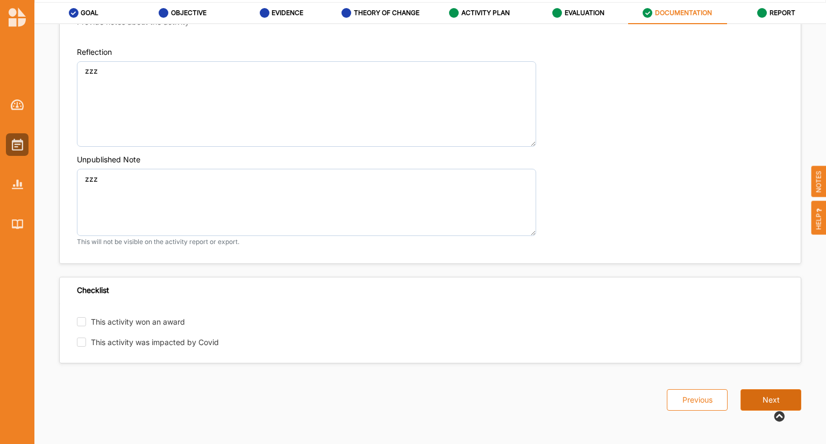
click at [756, 395] on button "Next" at bounding box center [771, 401] width 61 height 22
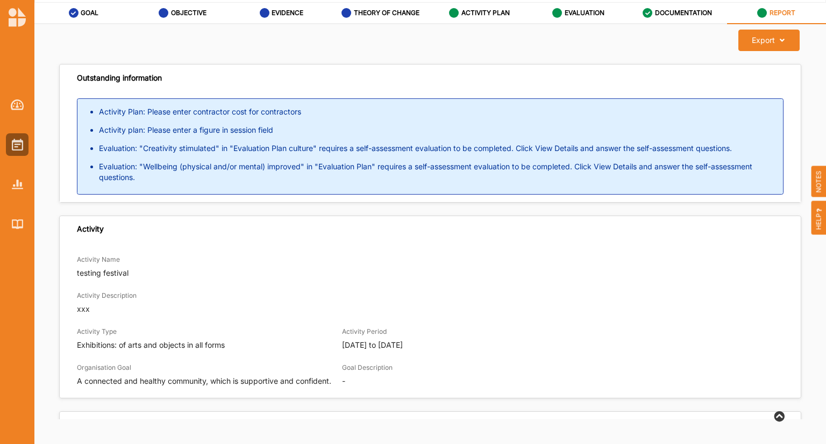
click at [527, 277] on p "testing festival" at bounding box center [430, 273] width 707 height 11
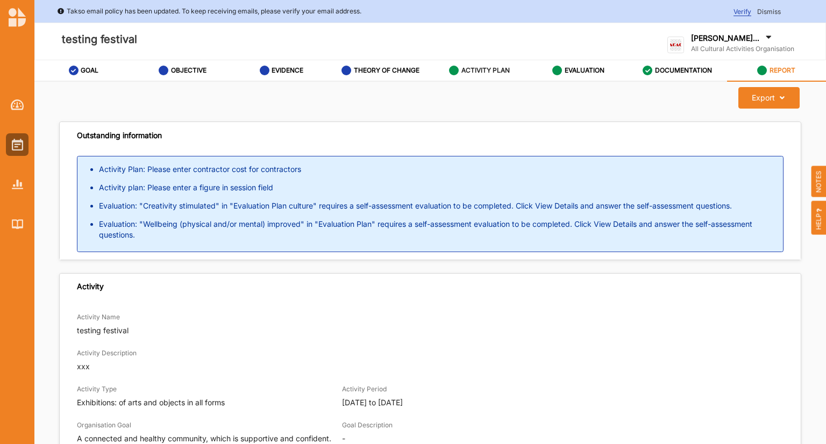
click at [469, 72] on label "ACTIVITY PLAN" at bounding box center [486, 70] width 48 height 9
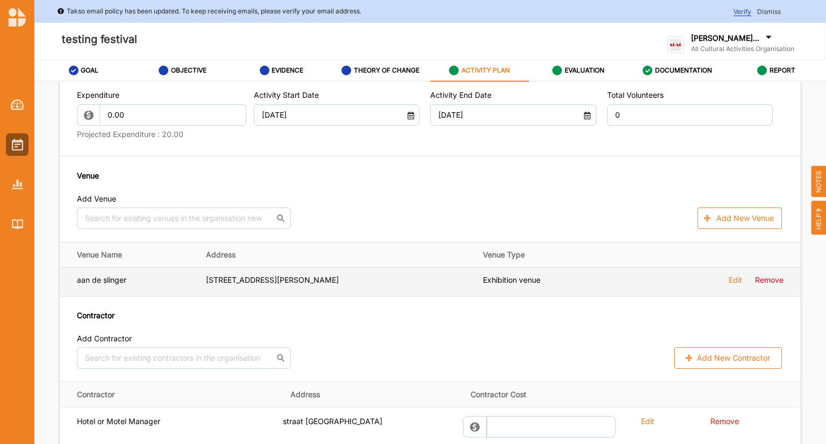
scroll to position [476, 0]
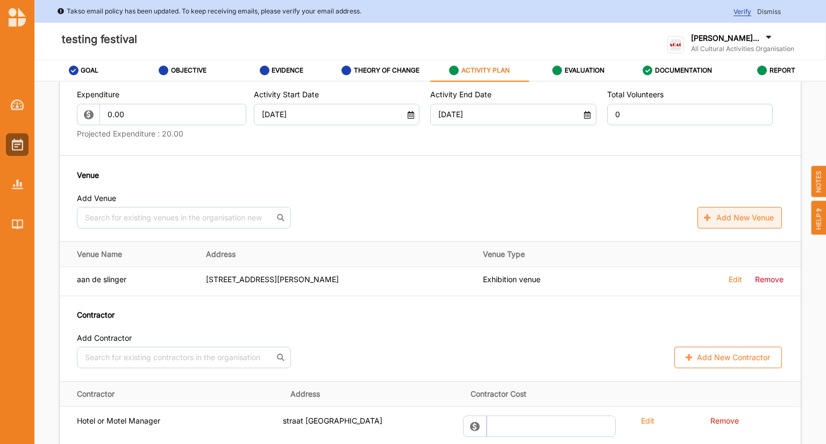
click at [736, 220] on button "Add New Venue" at bounding box center [740, 218] width 84 height 22
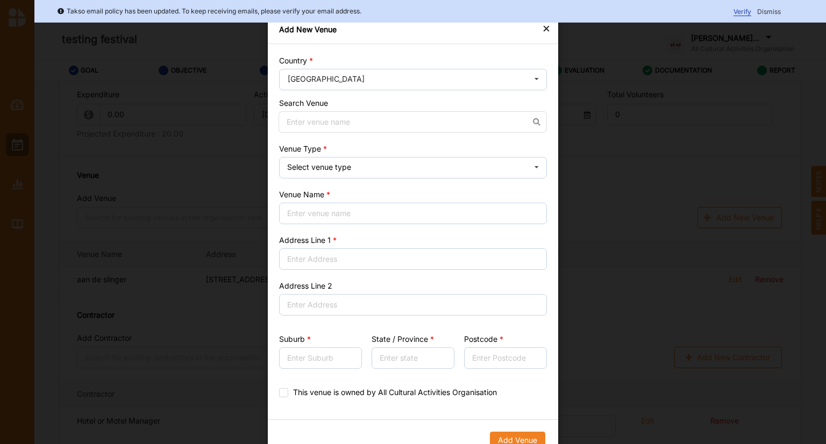
click at [536, 78] on icon at bounding box center [537, 80] width 16 height 22
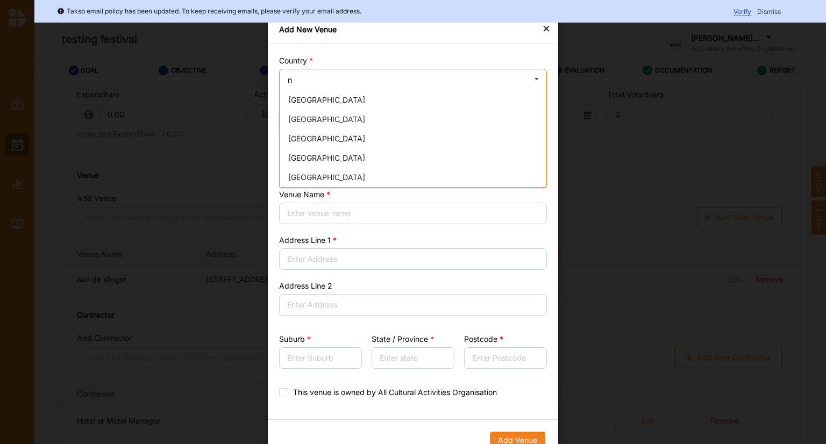
scroll to position [0, 0]
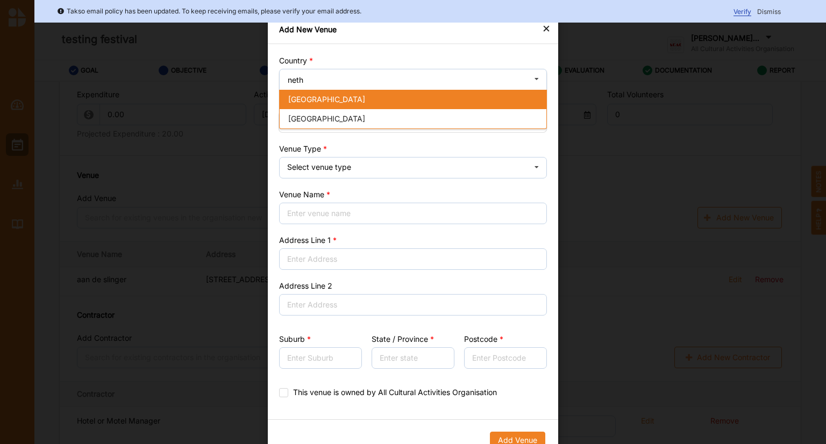
click at [329, 96] on span "[GEOGRAPHIC_DATA]" at bounding box center [326, 99] width 77 height 9
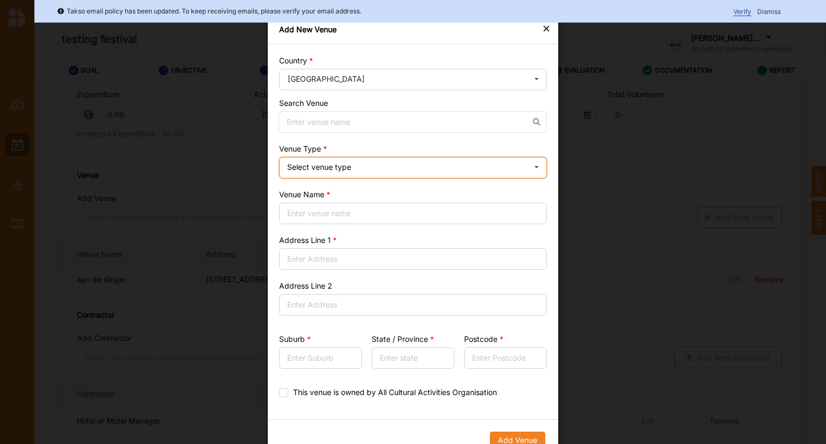
click at [336, 166] on div "Select venue type" at bounding box center [319, 168] width 64 height 8
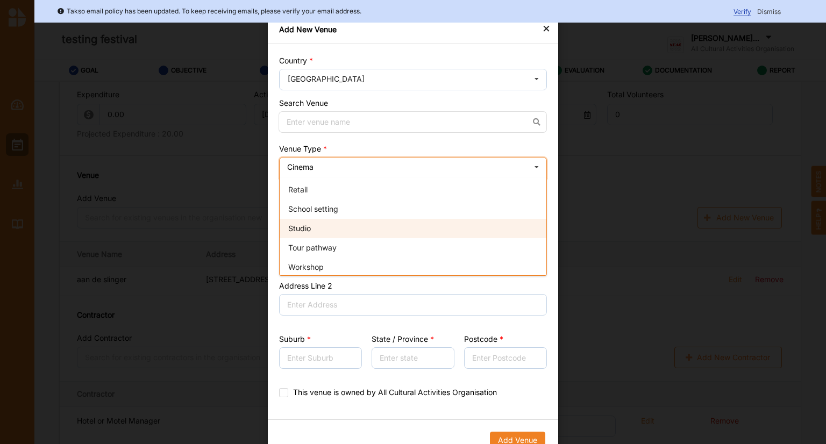
scroll to position [289, 0]
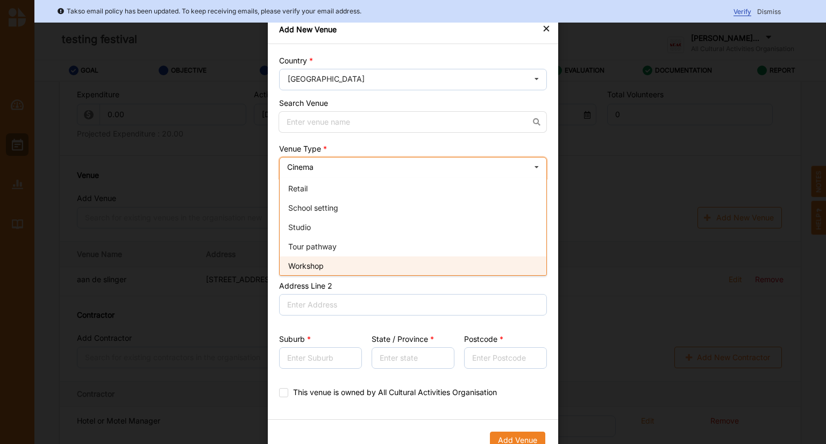
click at [311, 261] on span "Workshop" at bounding box center [306, 265] width 36 height 9
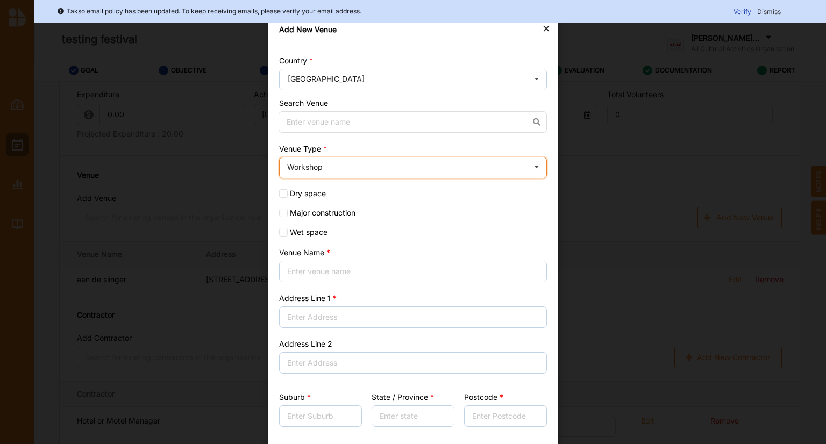
click at [390, 164] on div "Workshop Cinema Distributed media Exhibition venue Flat floor space Heritage sp…" at bounding box center [413, 168] width 268 height 22
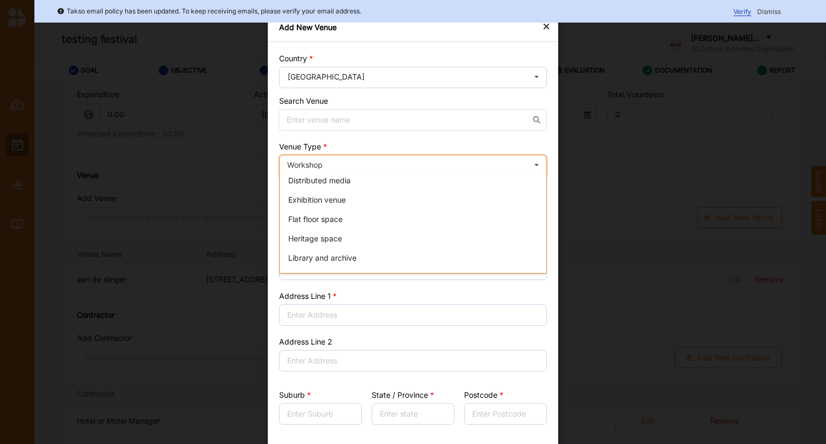
scroll to position [0, 0]
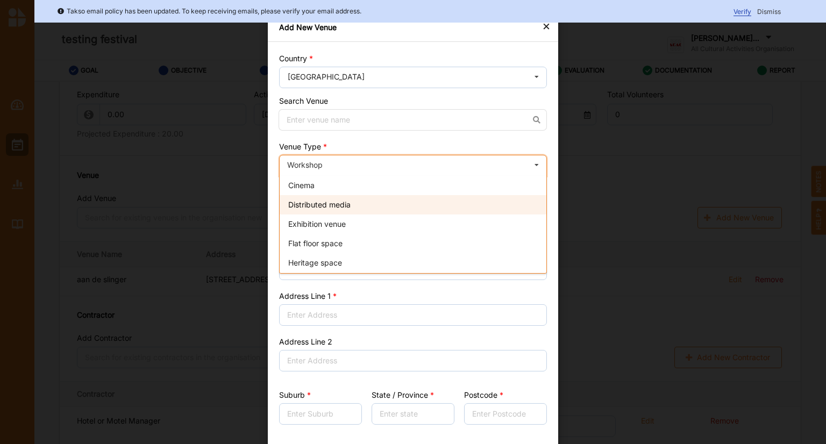
click at [329, 207] on span "Distributed media" at bounding box center [319, 204] width 62 height 9
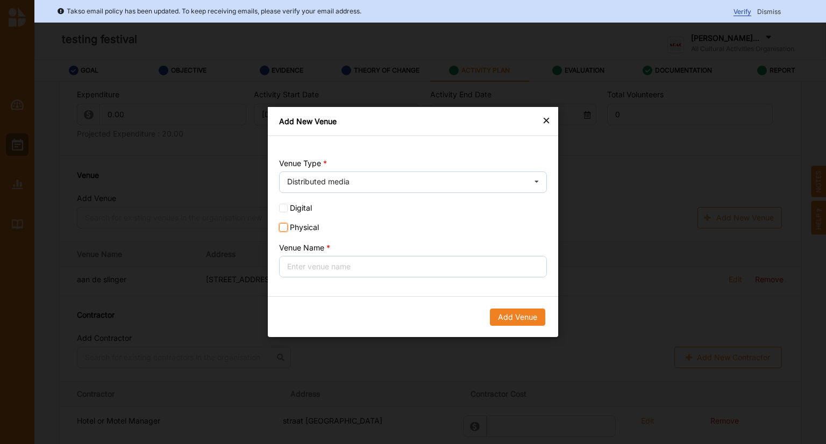
click at [286, 229] on input "Physical" at bounding box center [283, 227] width 9 height 9
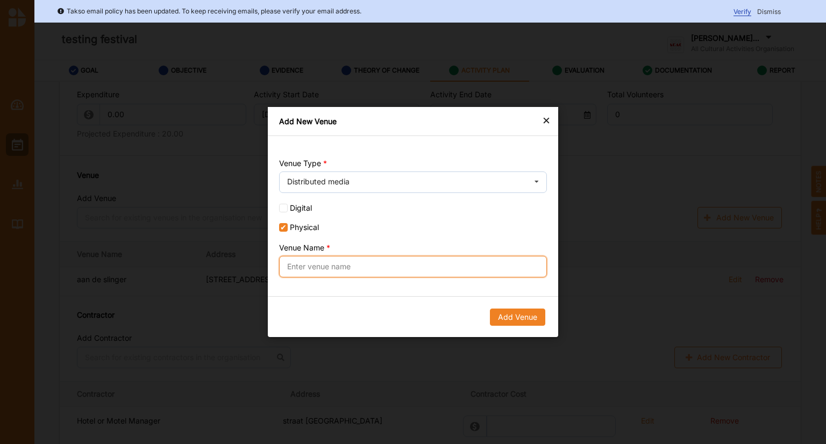
click at [306, 270] on input "Venue Name" at bounding box center [413, 267] width 268 height 22
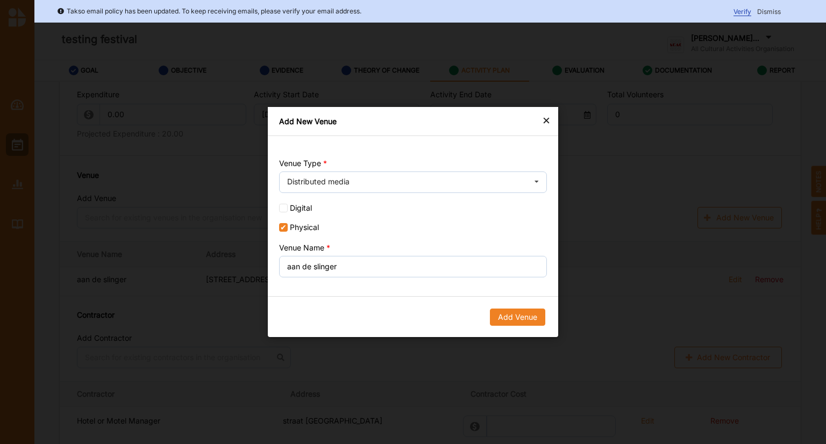
click at [189, 267] on div "× Add New Venue Venue Type Distributed media Cinema Distributed media Exhibitio…" at bounding box center [413, 222] width 826 height 444
click at [525, 314] on button "Add Venue" at bounding box center [517, 317] width 55 height 17
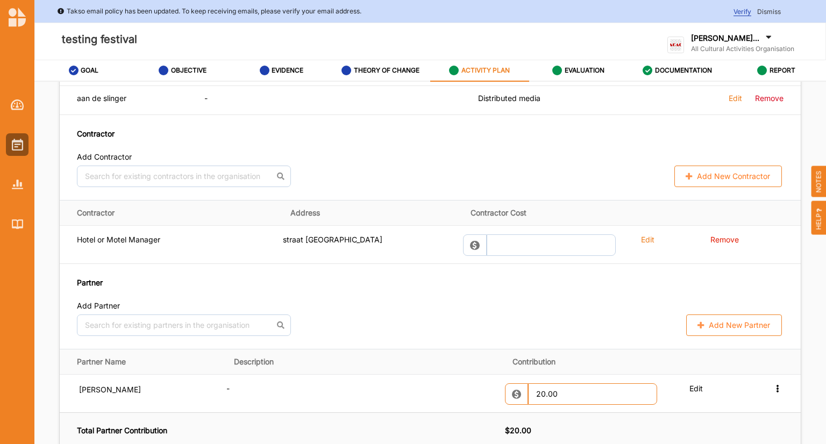
scroll to position [731, 0]
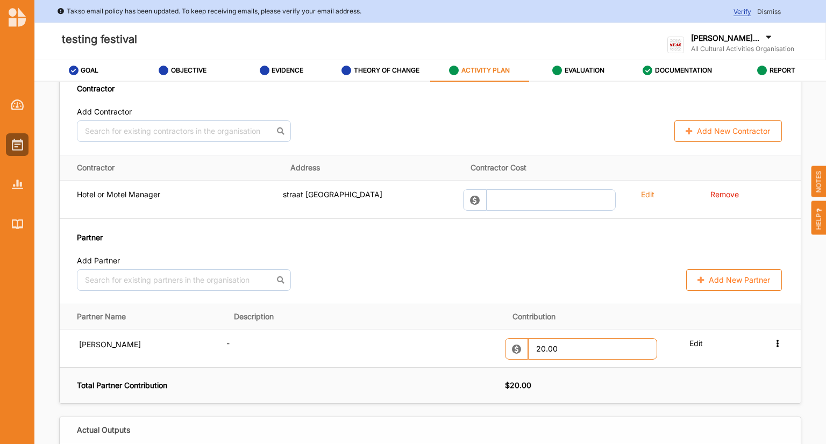
click at [724, 278] on button "Add New Partner" at bounding box center [734, 281] width 96 height 22
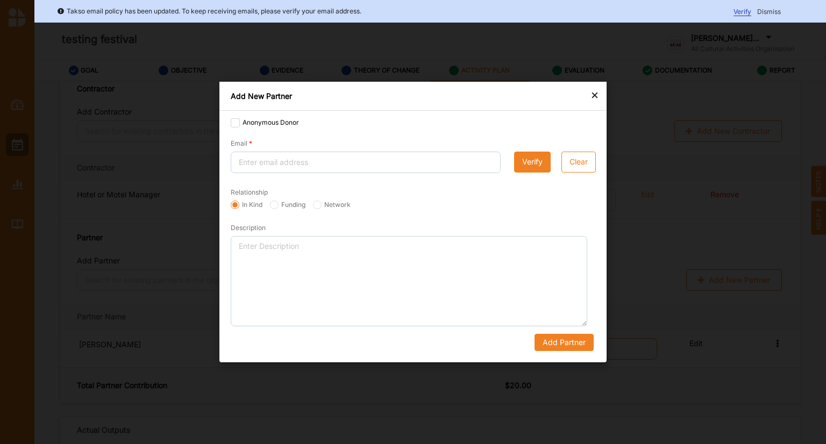
click at [595, 96] on div "×" at bounding box center [595, 94] width 9 height 13
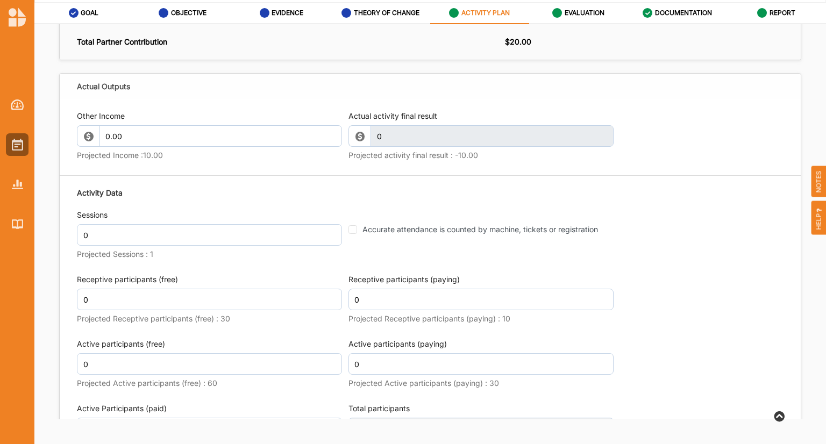
scroll to position [968, 0]
